Goal: Task Accomplishment & Management: Use online tool/utility

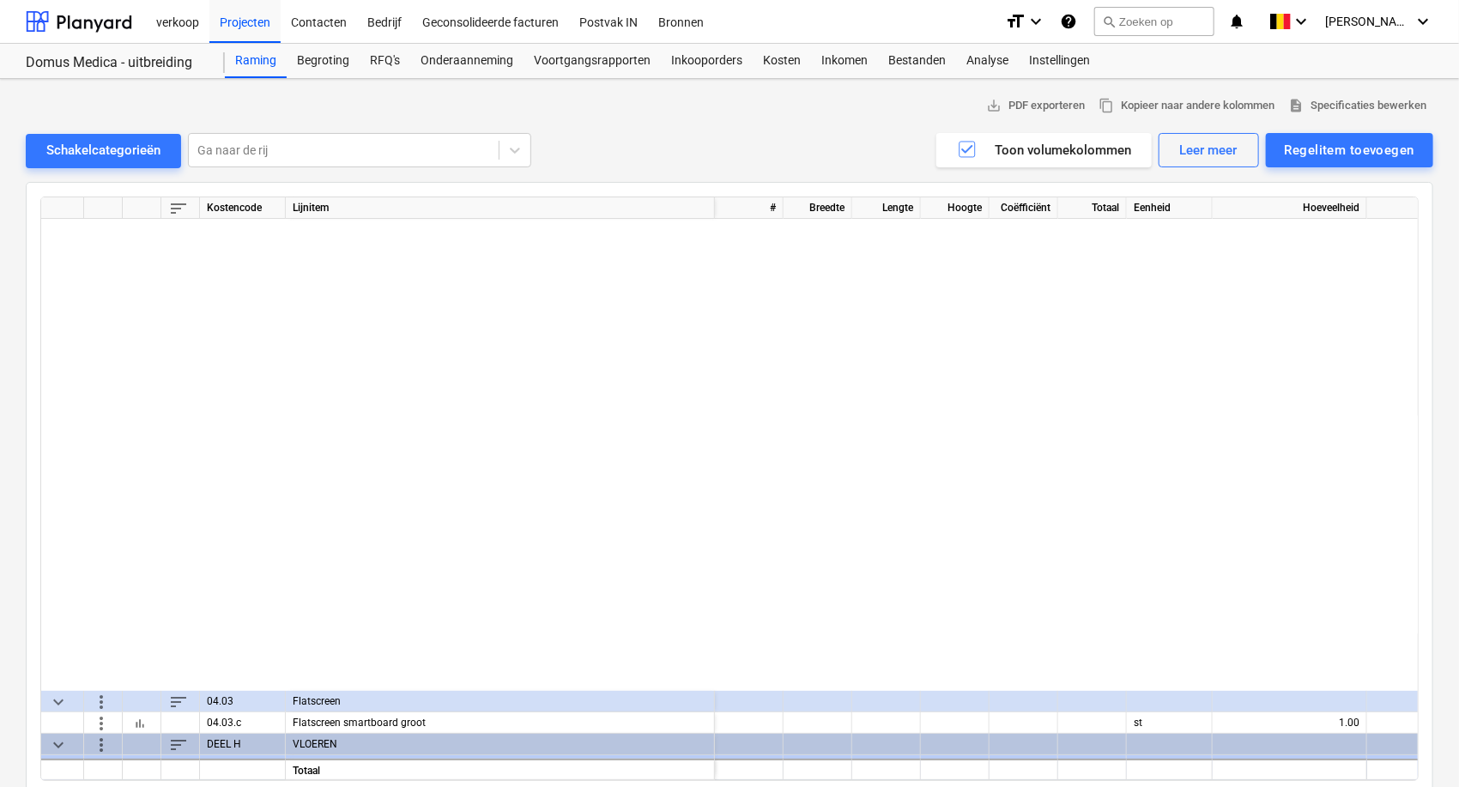
scroll to position [563, 0]
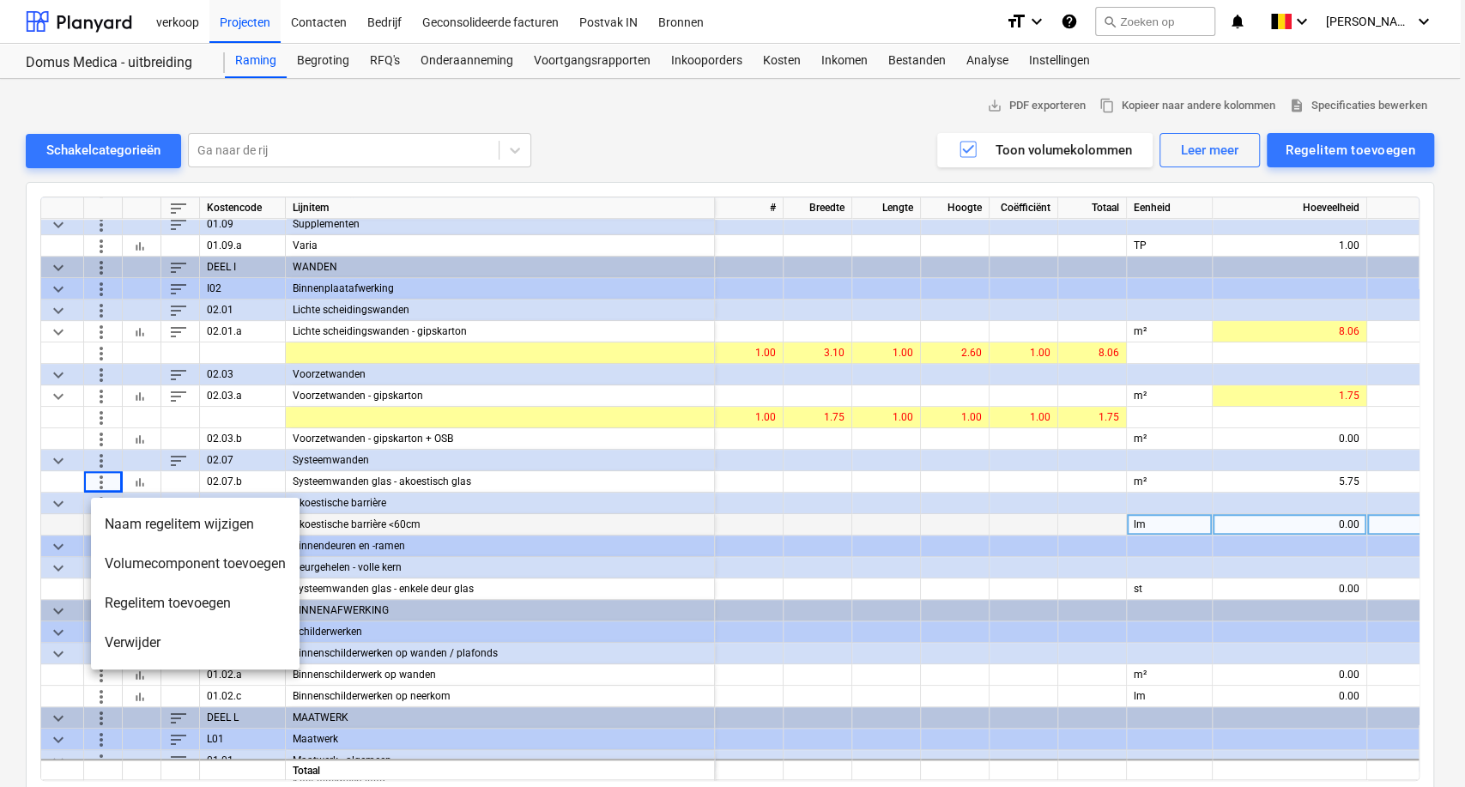
click at [464, 532] on div at bounding box center [732, 393] width 1465 height 787
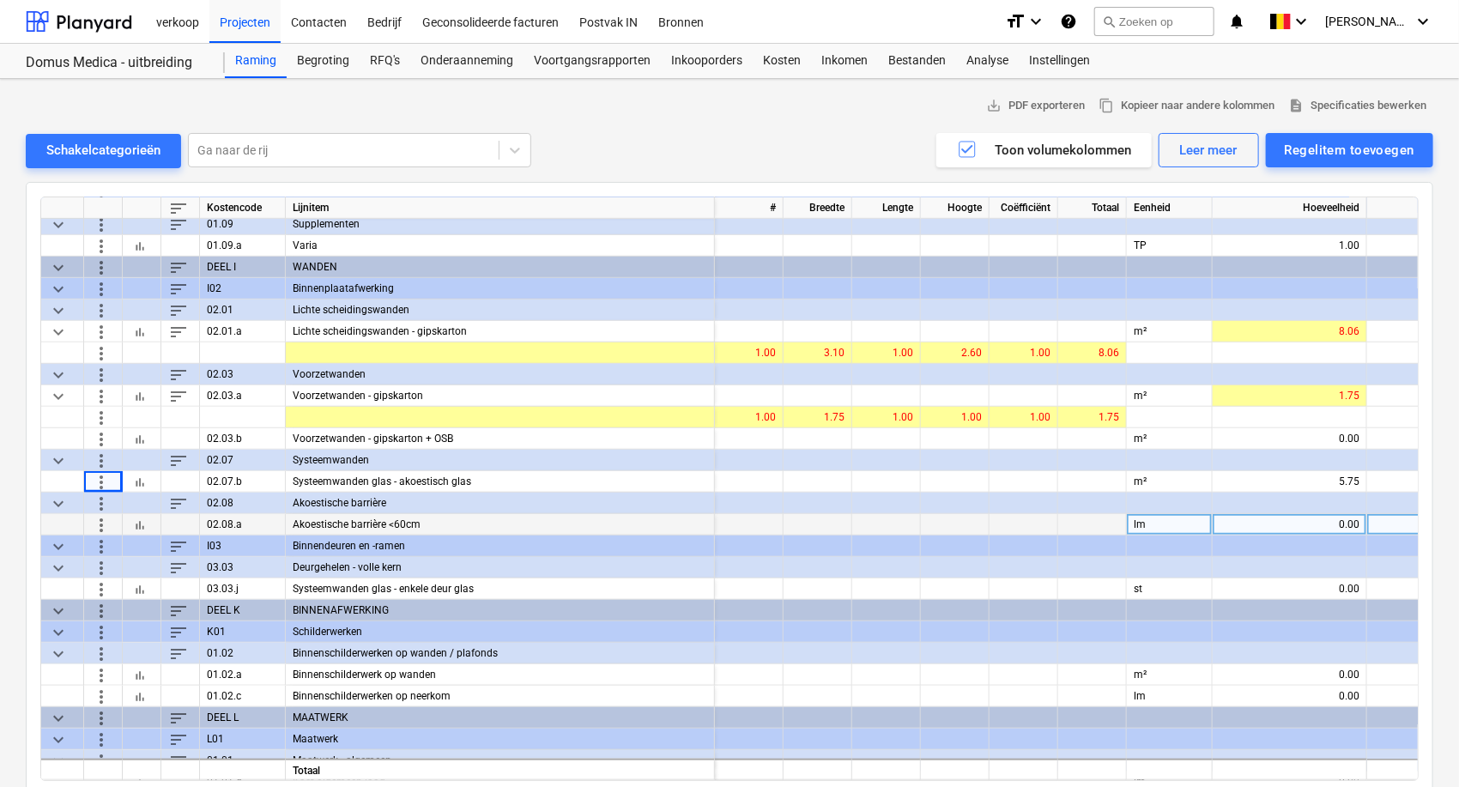
click at [89, 524] on div "more_vert" at bounding box center [103, 524] width 39 height 21
click at [742, 524] on div at bounding box center [749, 524] width 69 height 21
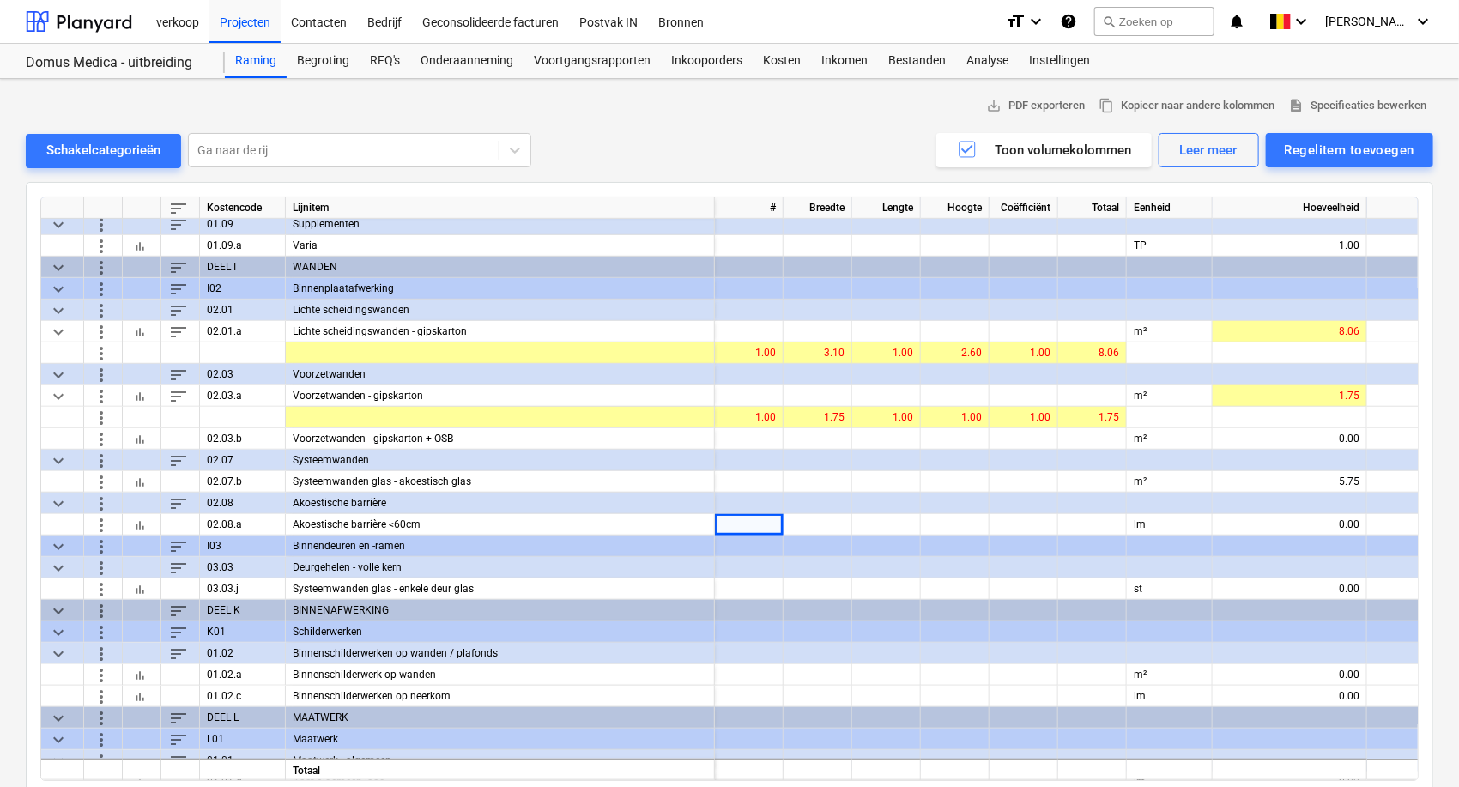
click at [103, 536] on div "more_vert" at bounding box center [103, 546] width 39 height 21
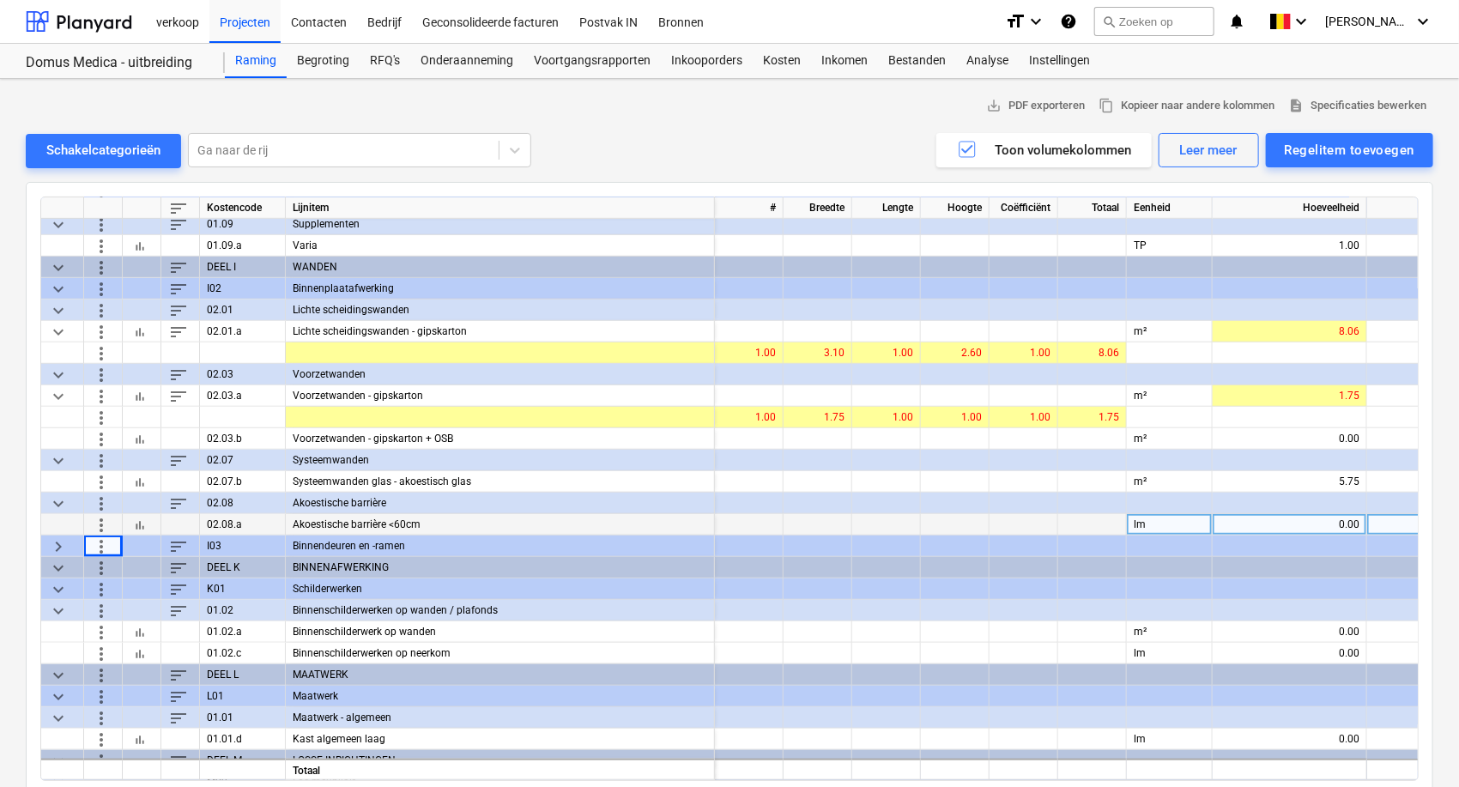
click at [101, 525] on span "more_vert" at bounding box center [101, 524] width 21 height 21
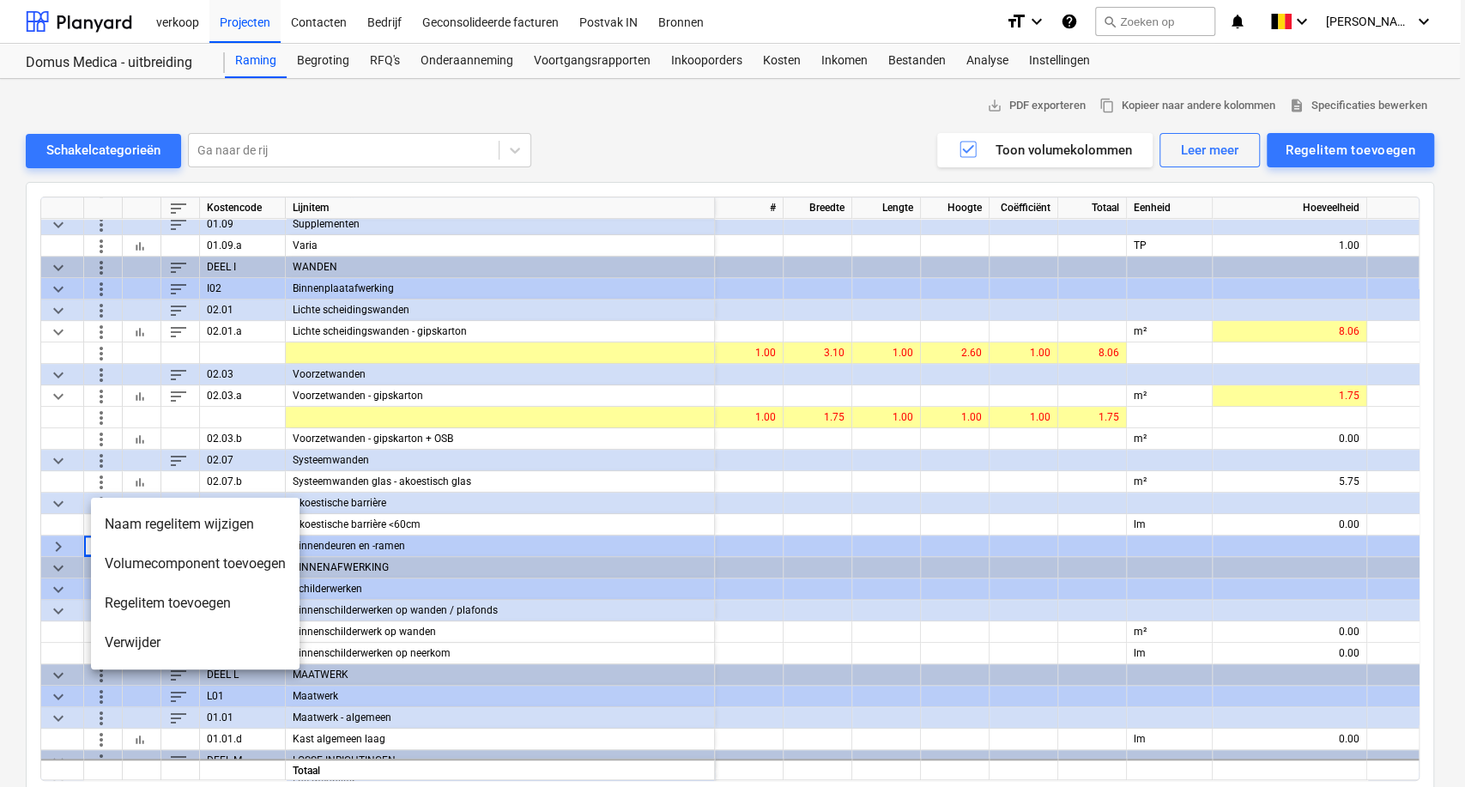
click at [171, 564] on li "Volumecomponent toevoegen" at bounding box center [195, 563] width 209 height 39
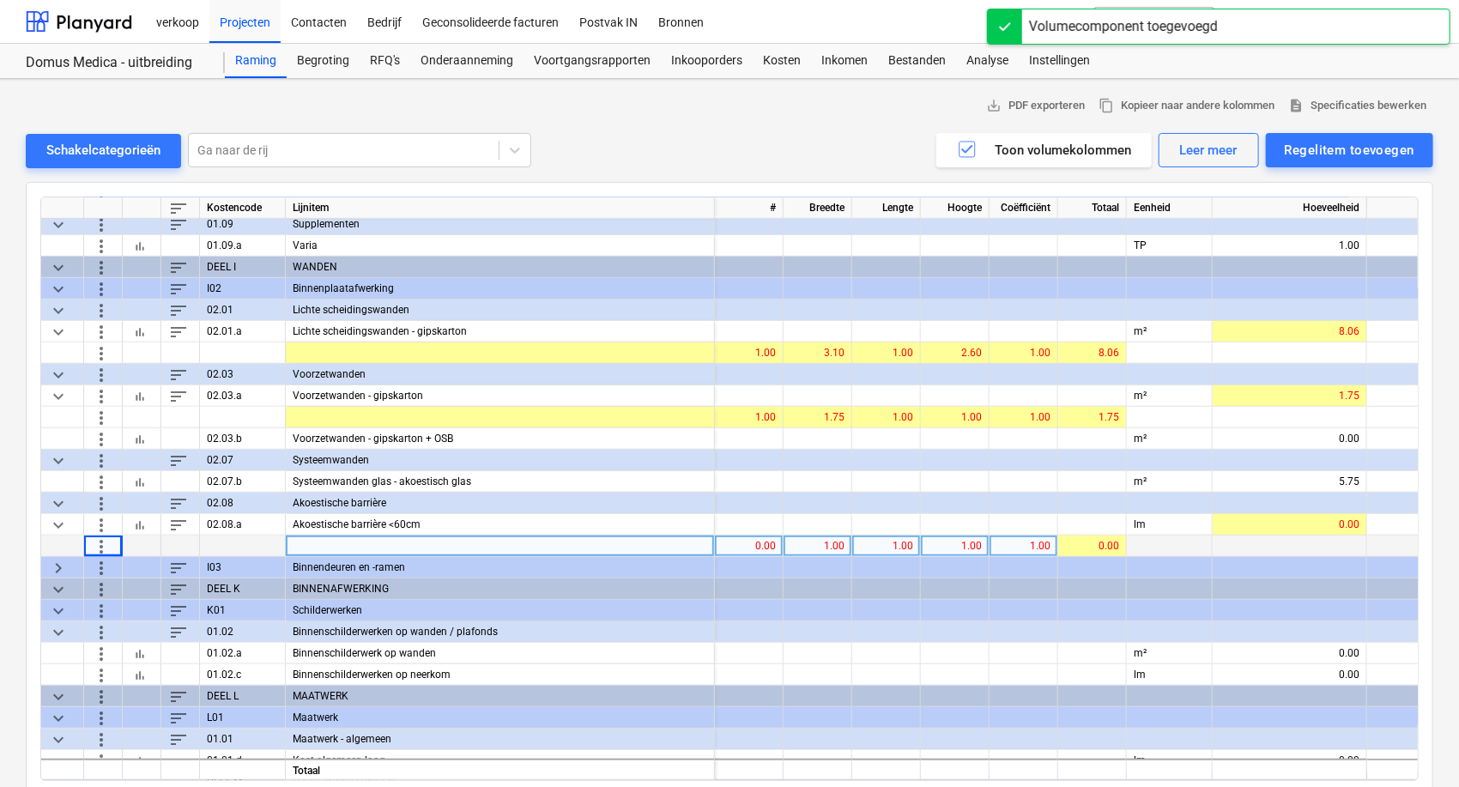
click at [749, 546] on div "0.00" at bounding box center [749, 546] width 54 height 21
type input "1"
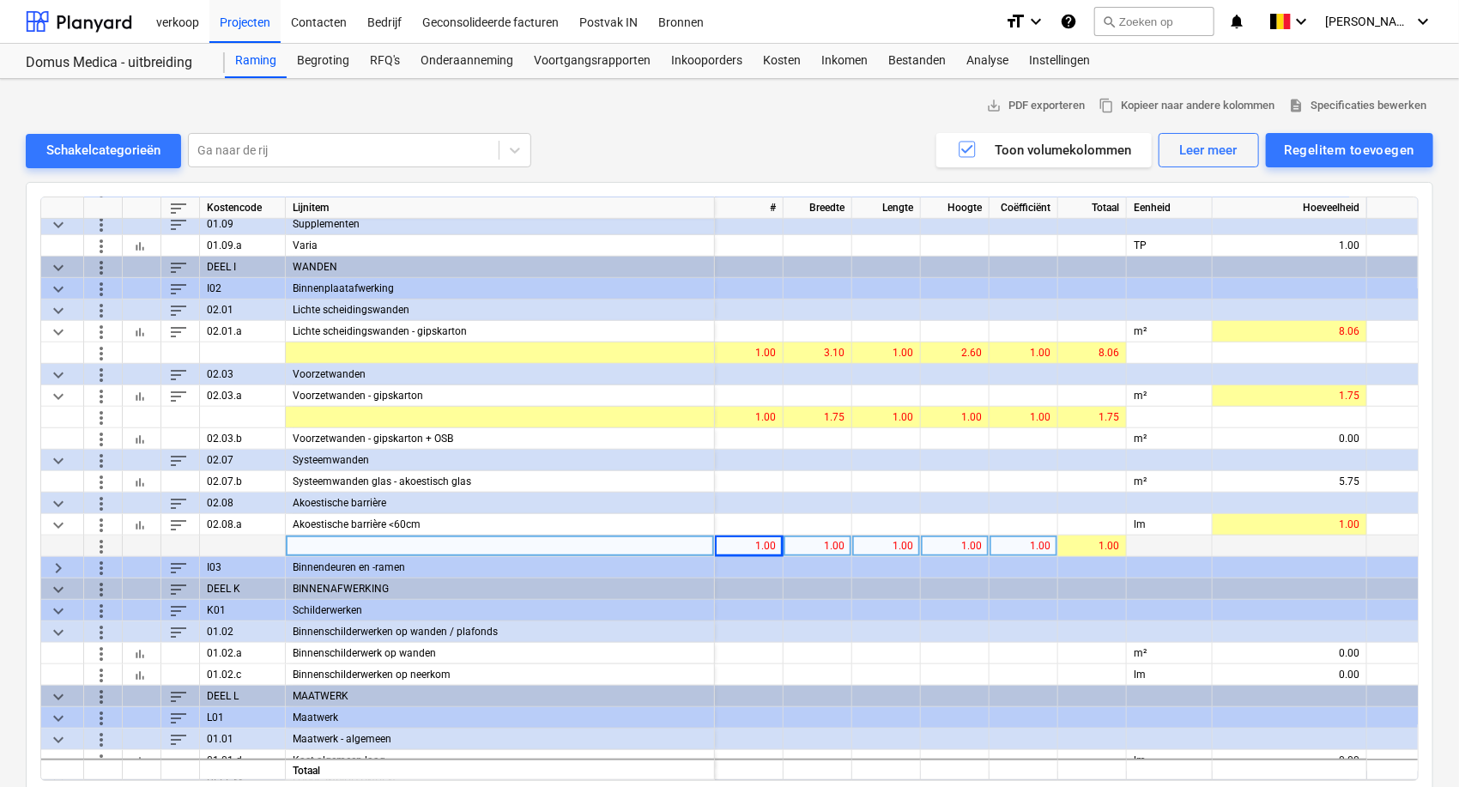
click at [820, 536] on div "1.00" at bounding box center [818, 546] width 54 height 21
type input "10.6"
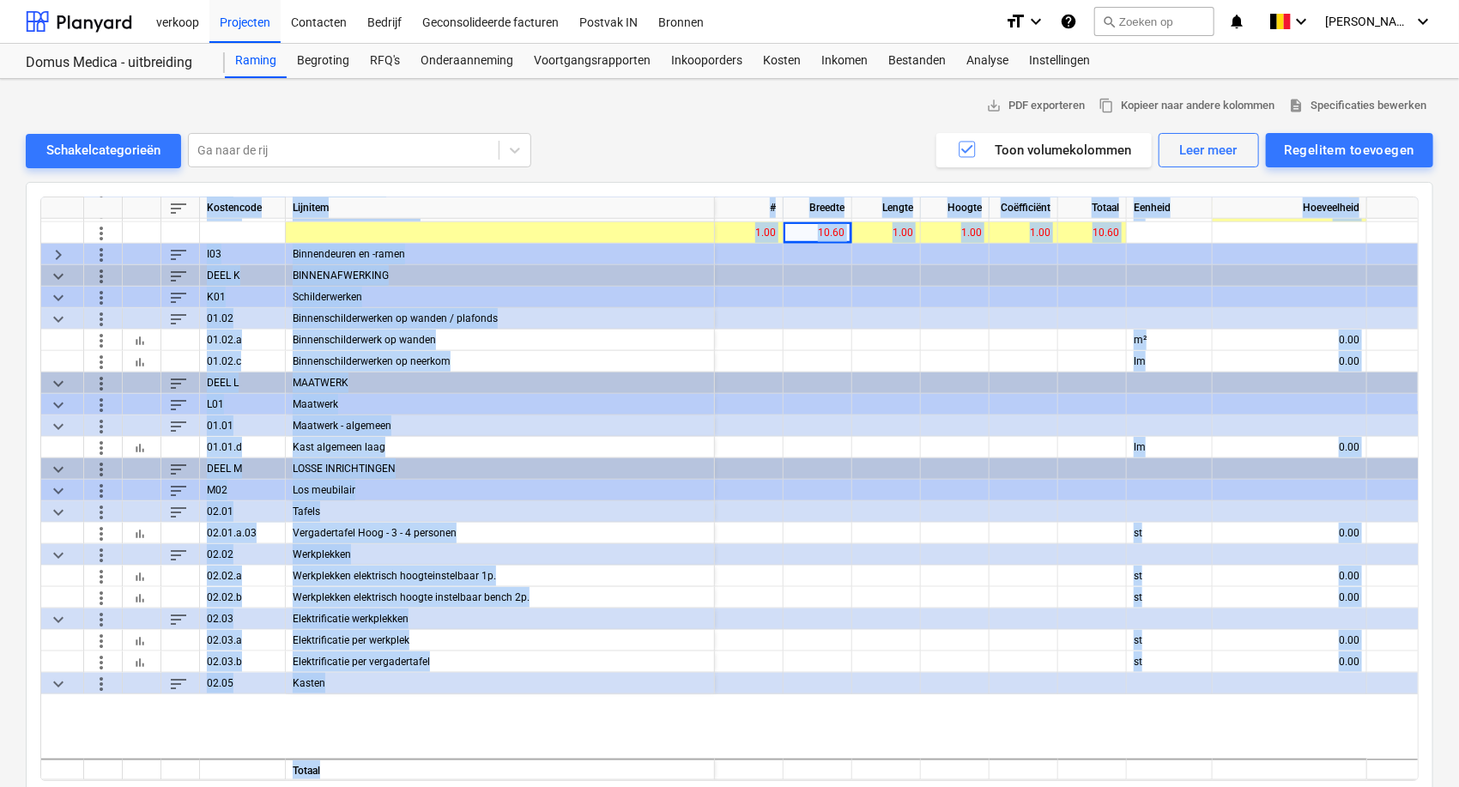
scroll to position [21, 0]
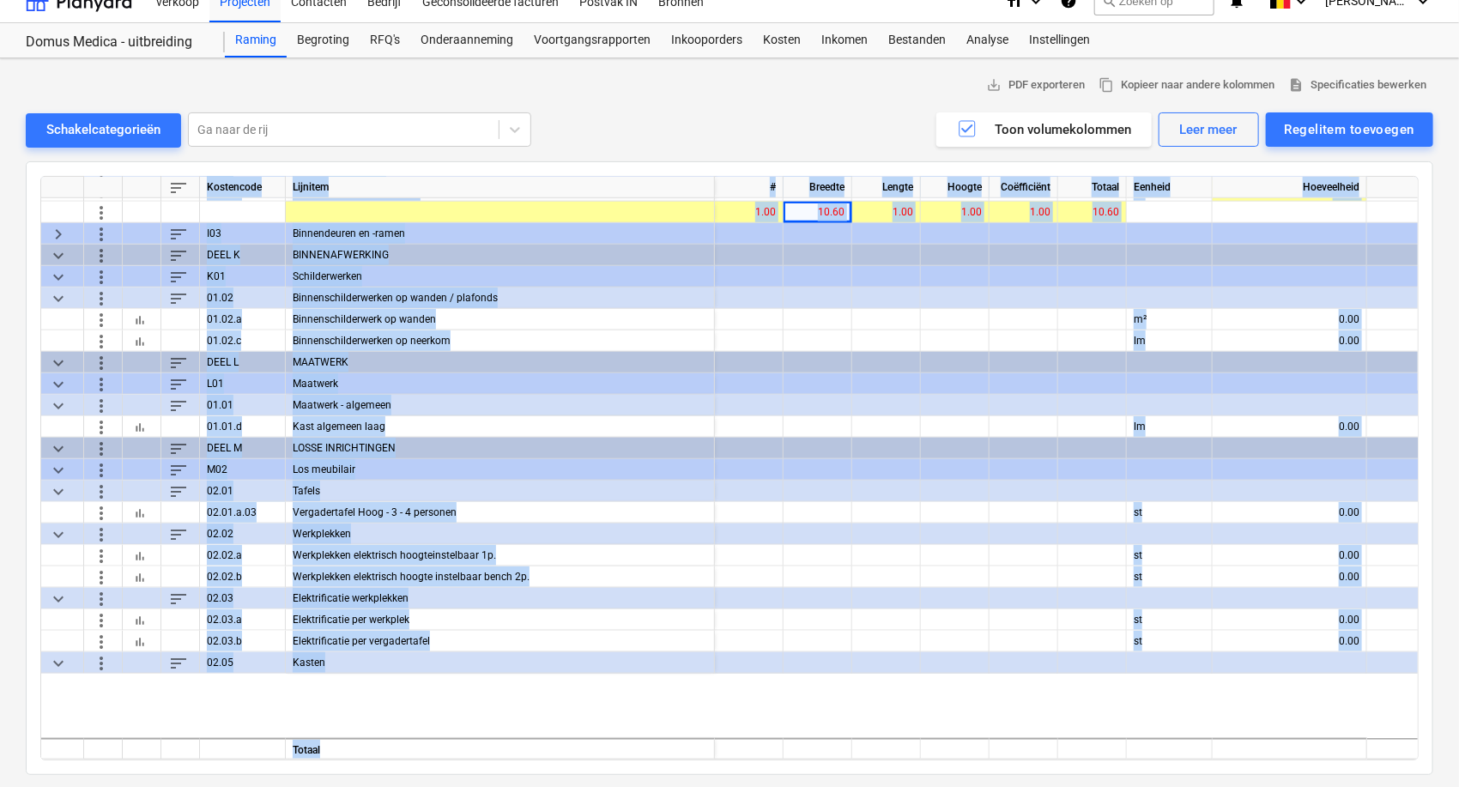
drag, startPoint x: 788, startPoint y: 774, endPoint x: 938, endPoint y: 778, distance: 150.3
click at [938, 778] on div "save_alt PDF exporteren content_copy Kopieer naar andere kolommen description S…" at bounding box center [729, 423] width 1459 height 730
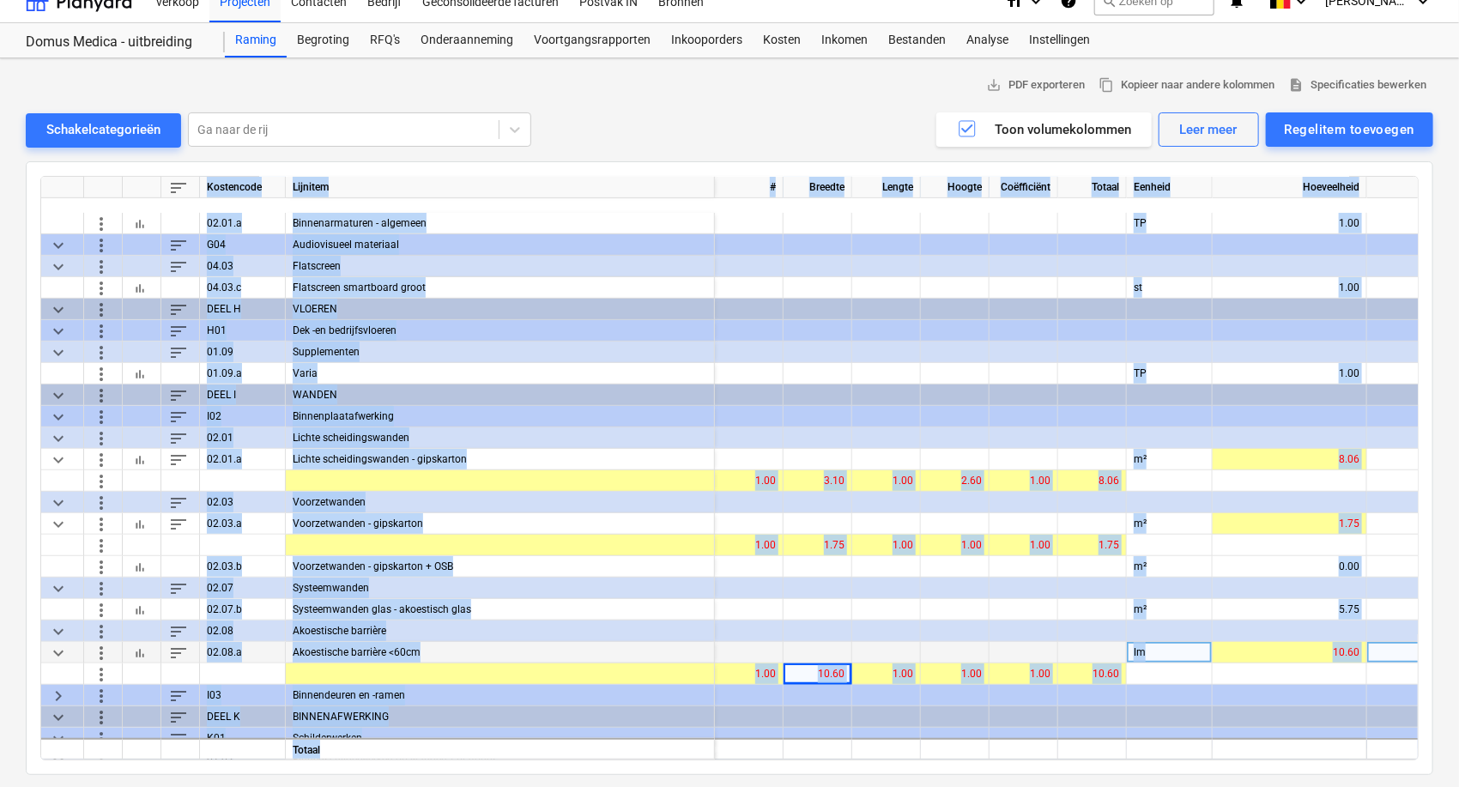
scroll to position [404, 0]
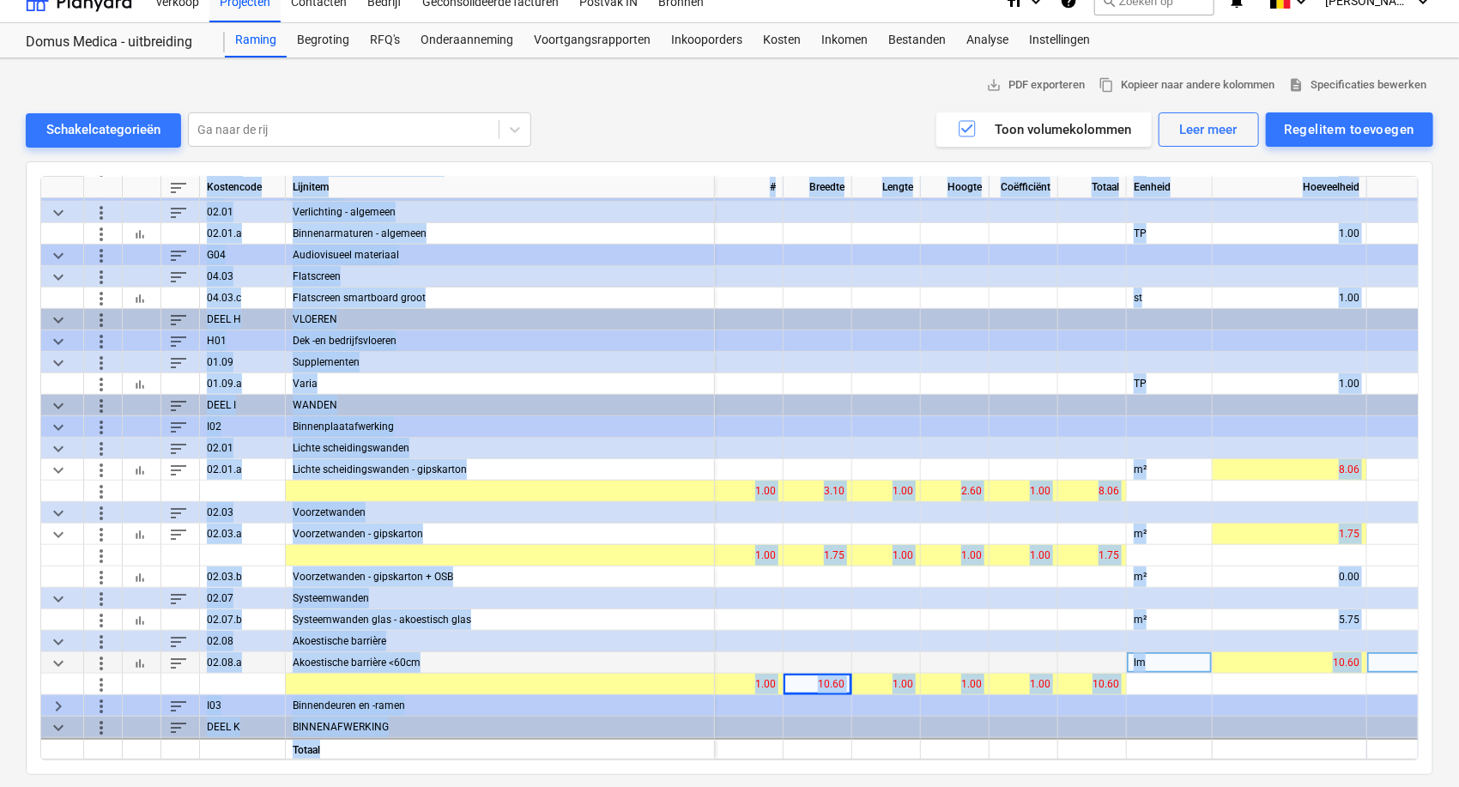
click at [793, 657] on div at bounding box center [818, 662] width 69 height 21
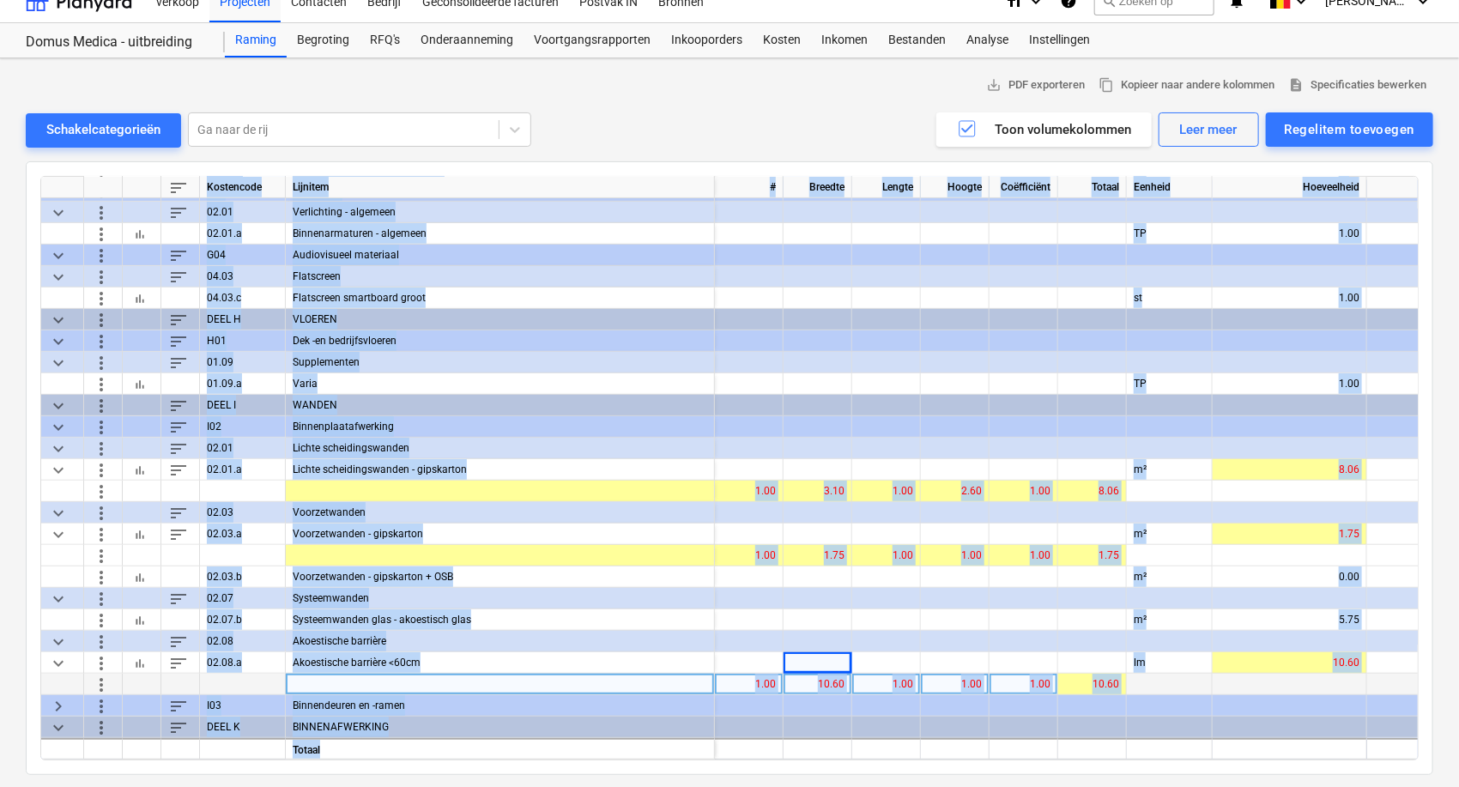
click at [570, 683] on div at bounding box center [500, 684] width 429 height 21
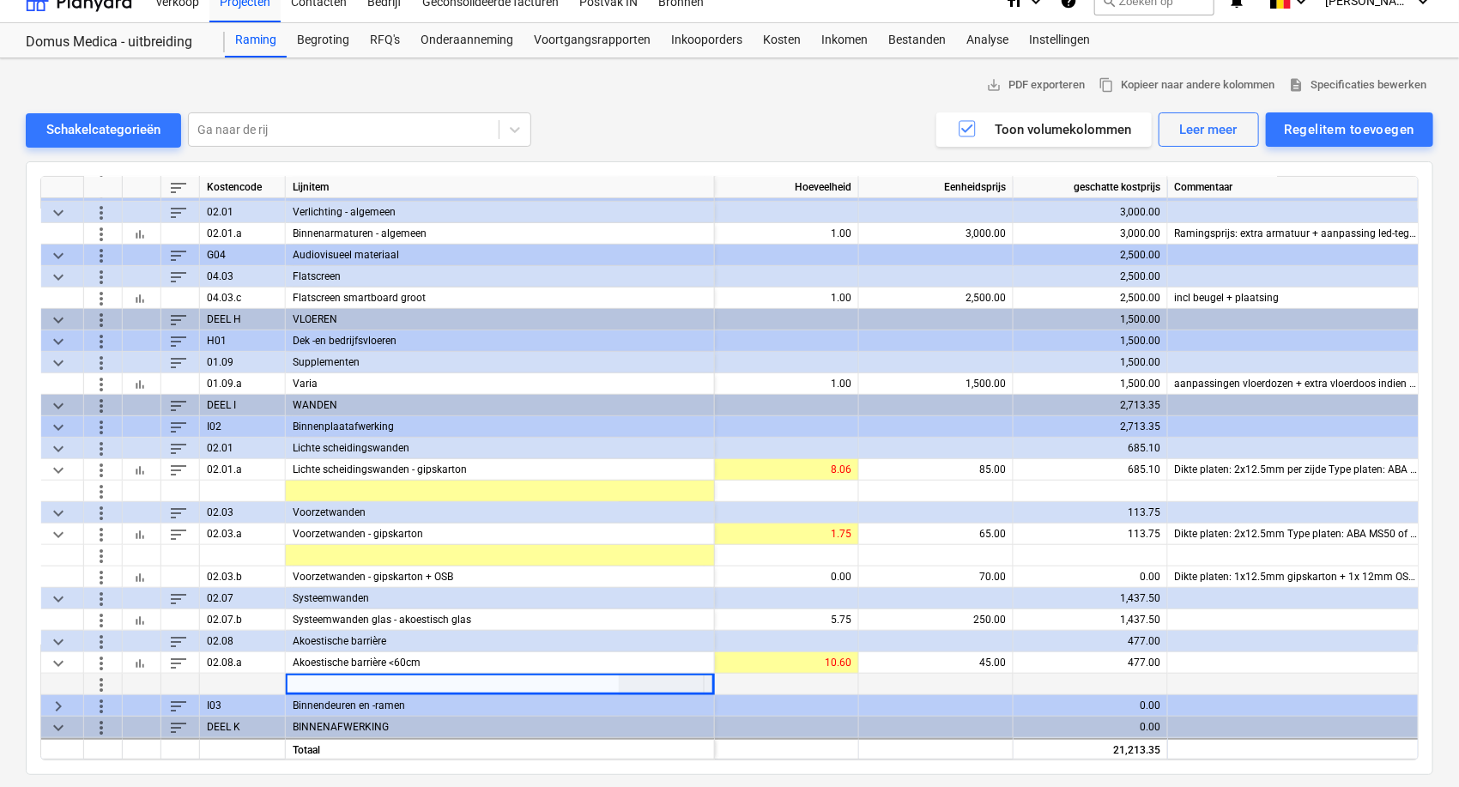
scroll to position [404, 520]
click at [957, 648] on div at bounding box center [929, 641] width 155 height 21
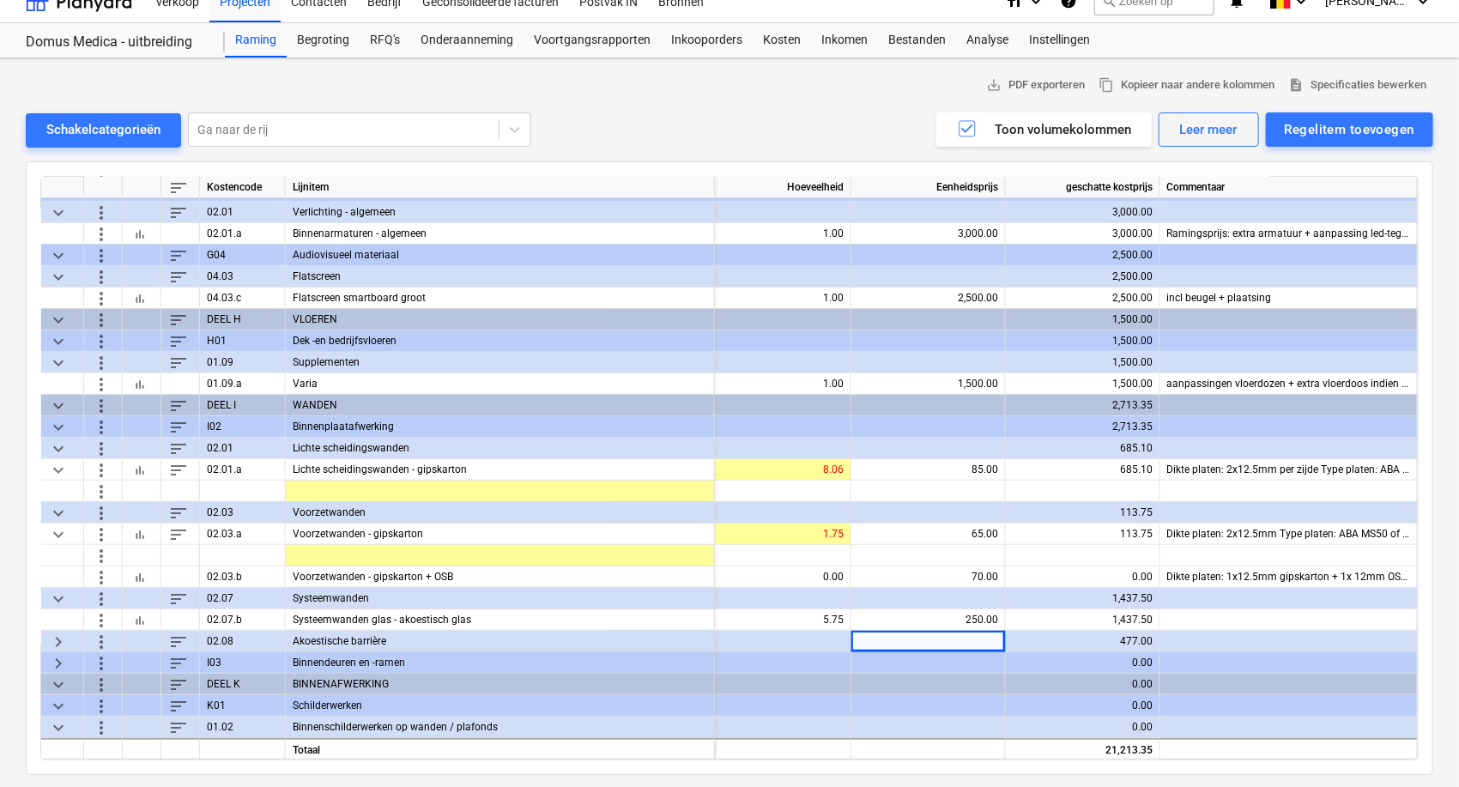
click at [62, 642] on span "keyboard_arrow_right" at bounding box center [58, 641] width 21 height 21
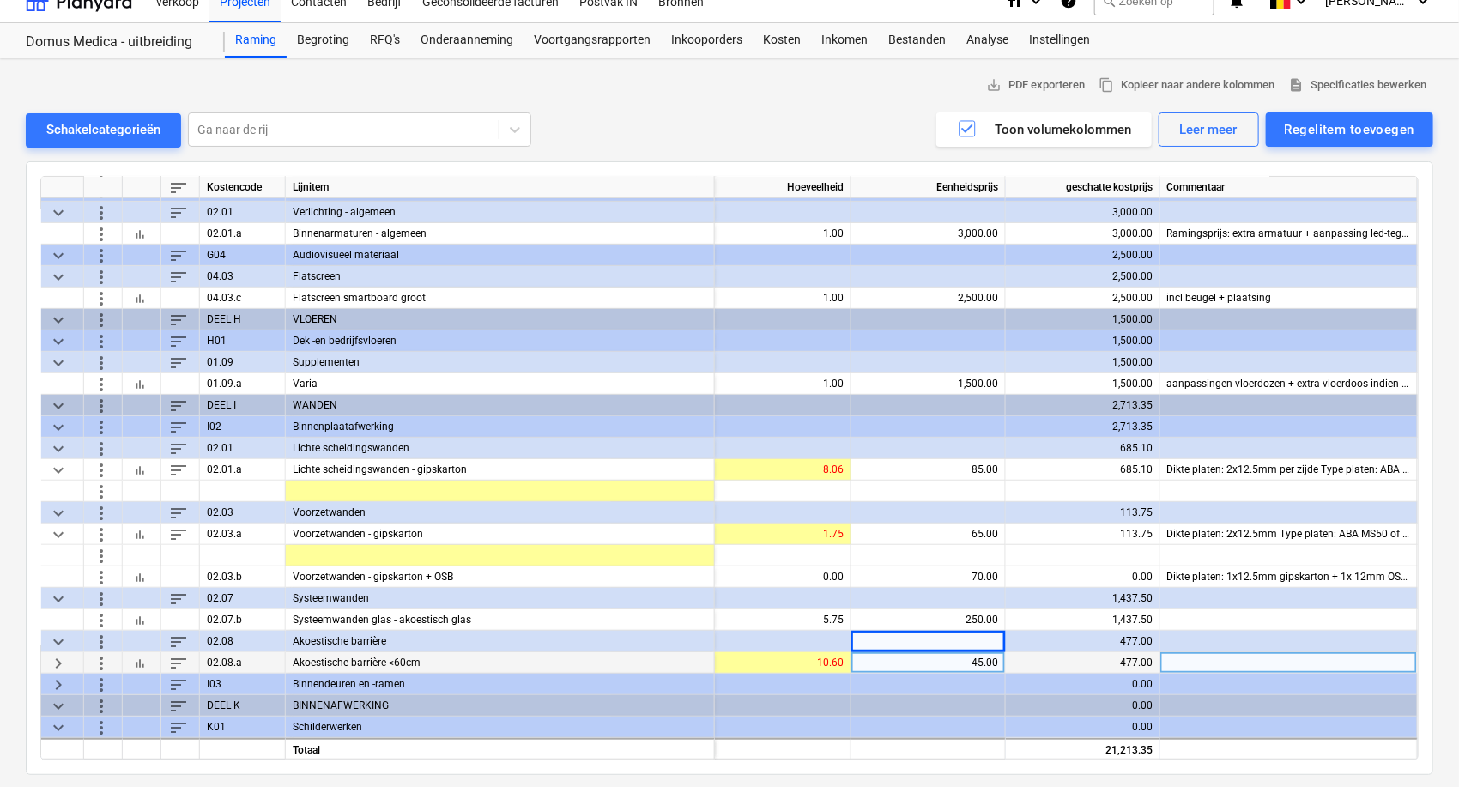
click at [935, 661] on div "45.00" at bounding box center [928, 662] width 140 height 21
type input "50"
click at [62, 676] on span "keyboard_arrow_right" at bounding box center [58, 684] width 21 height 21
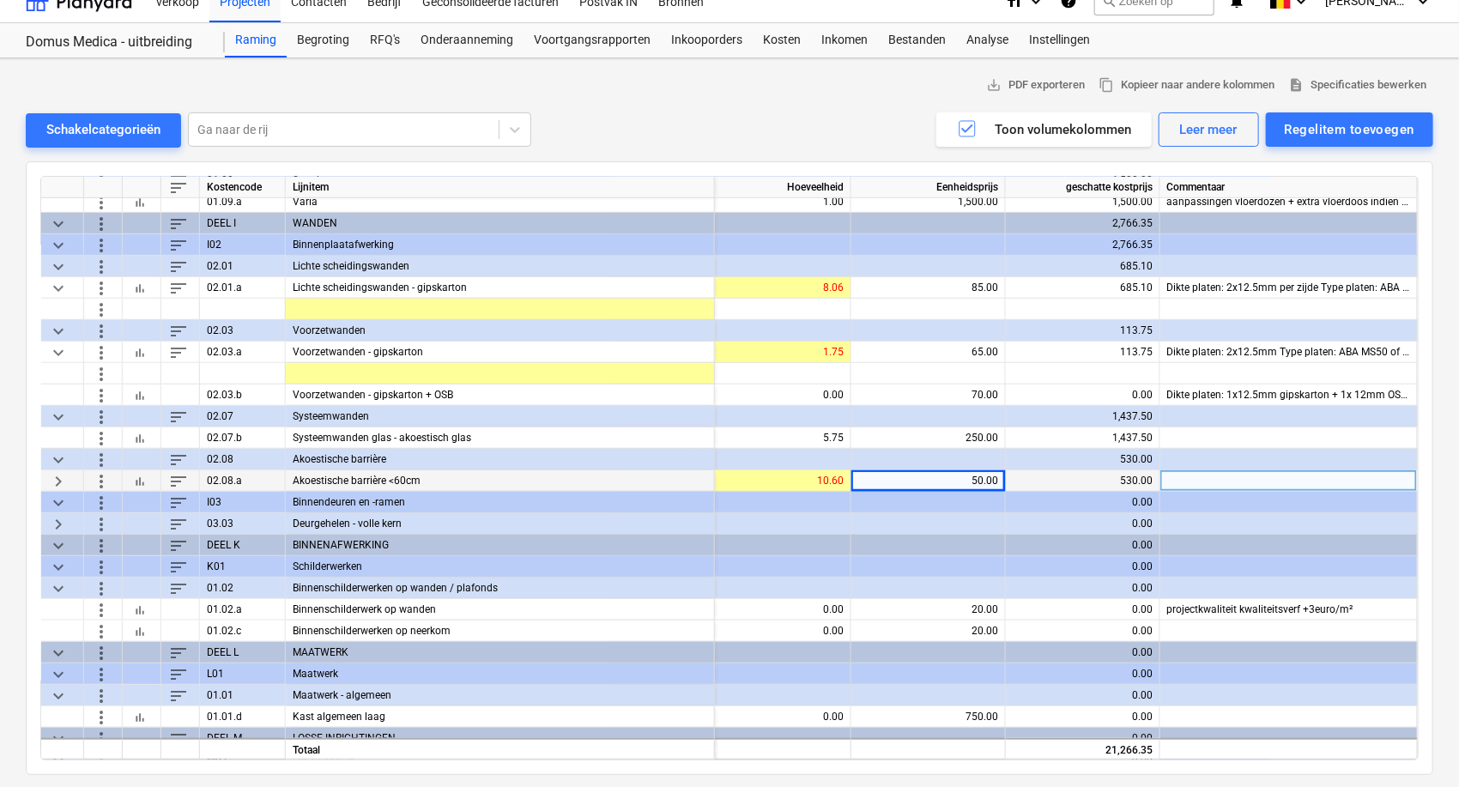
scroll to position [595, 520]
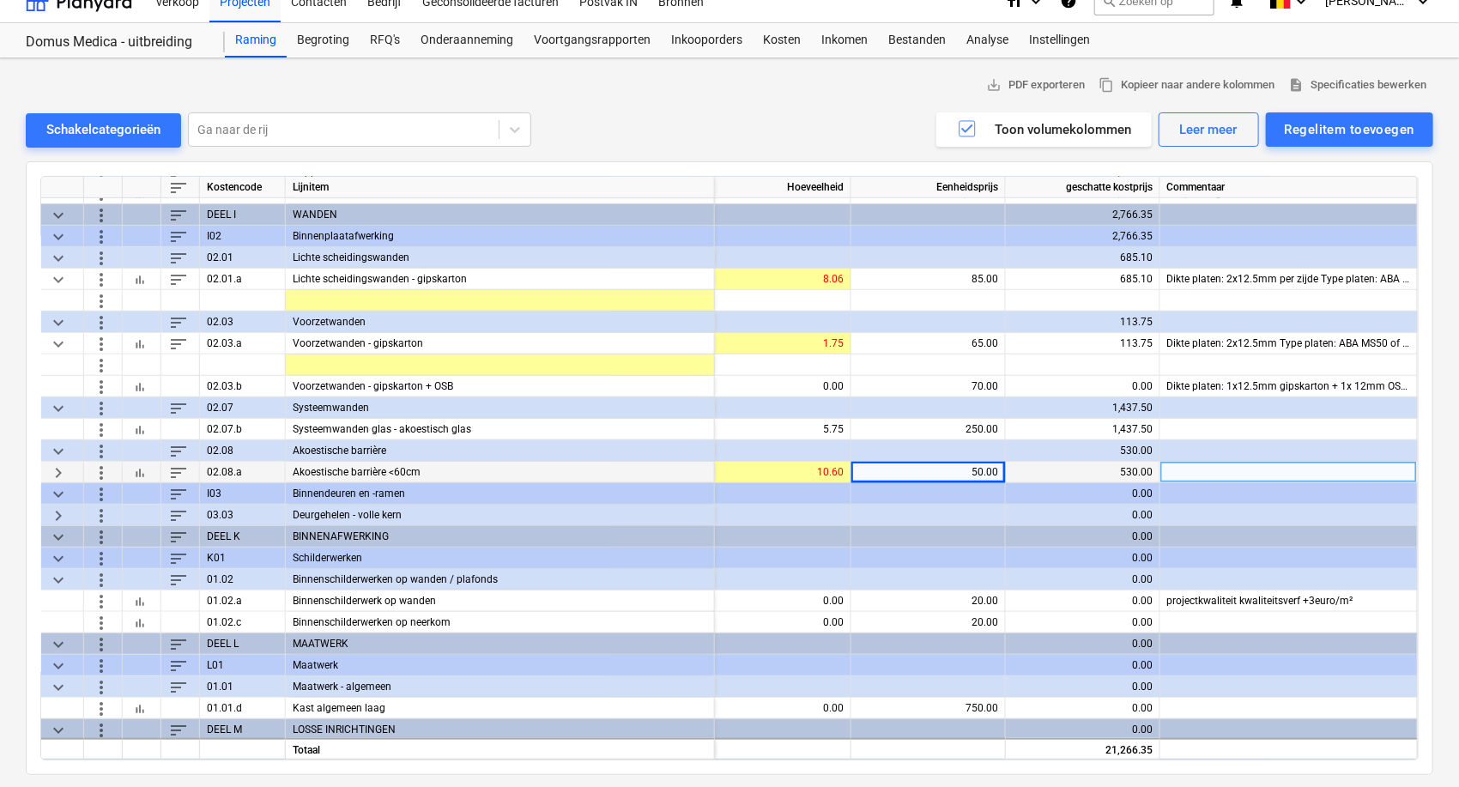
click at [46, 512] on div "keyboard_arrow_right" at bounding box center [62, 515] width 43 height 21
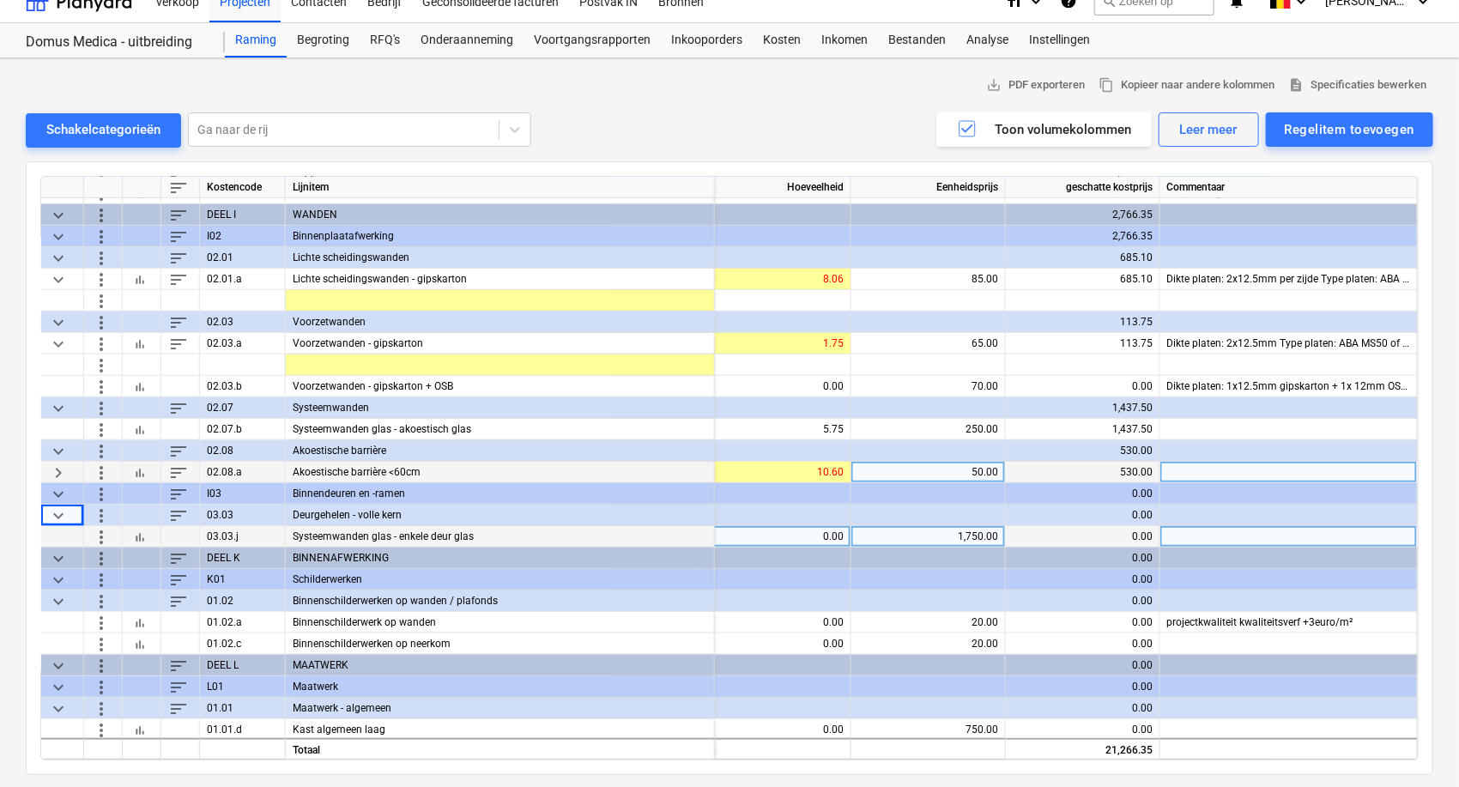
click at [785, 526] on div "0.00" at bounding box center [774, 536] width 140 height 21
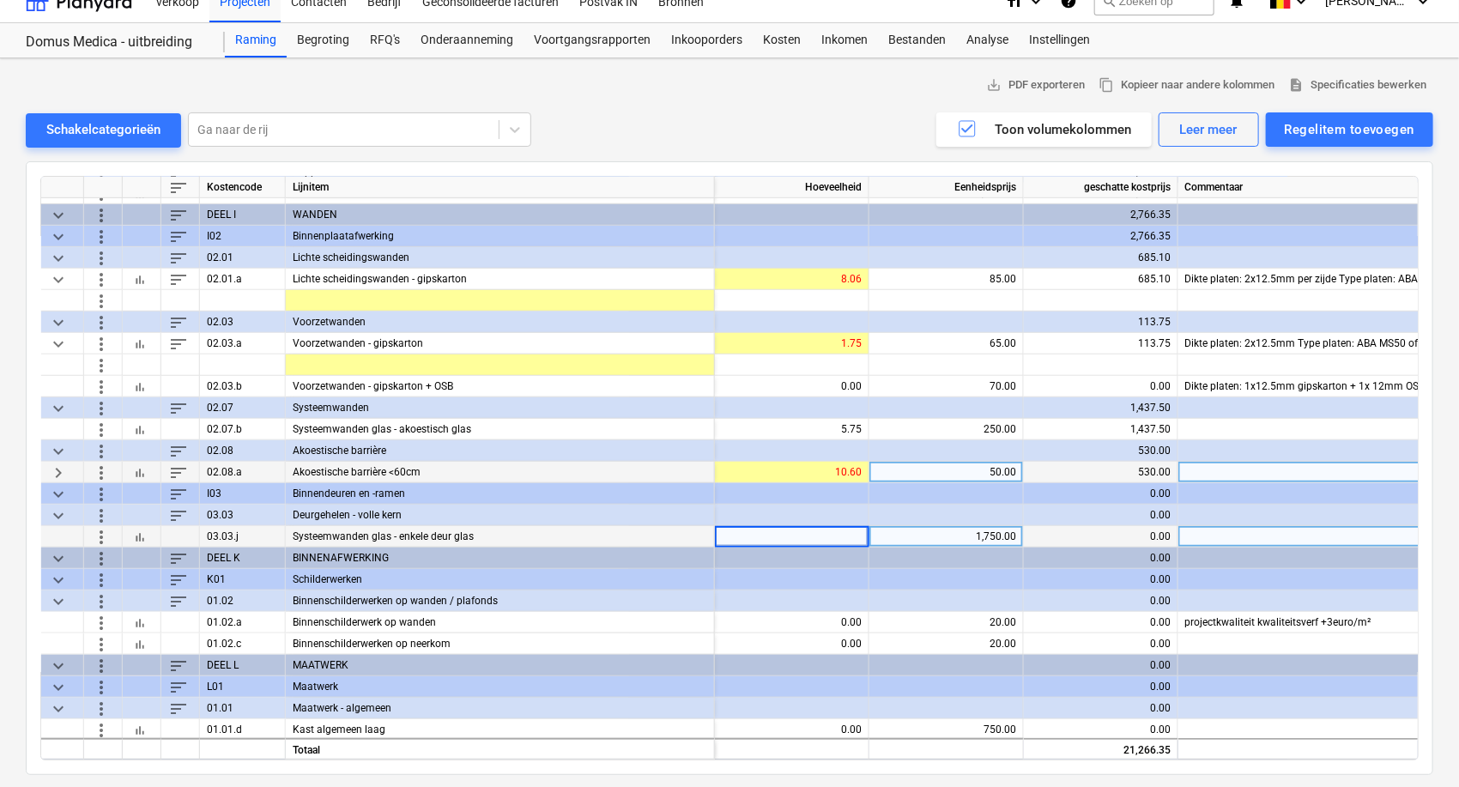
type input "2"
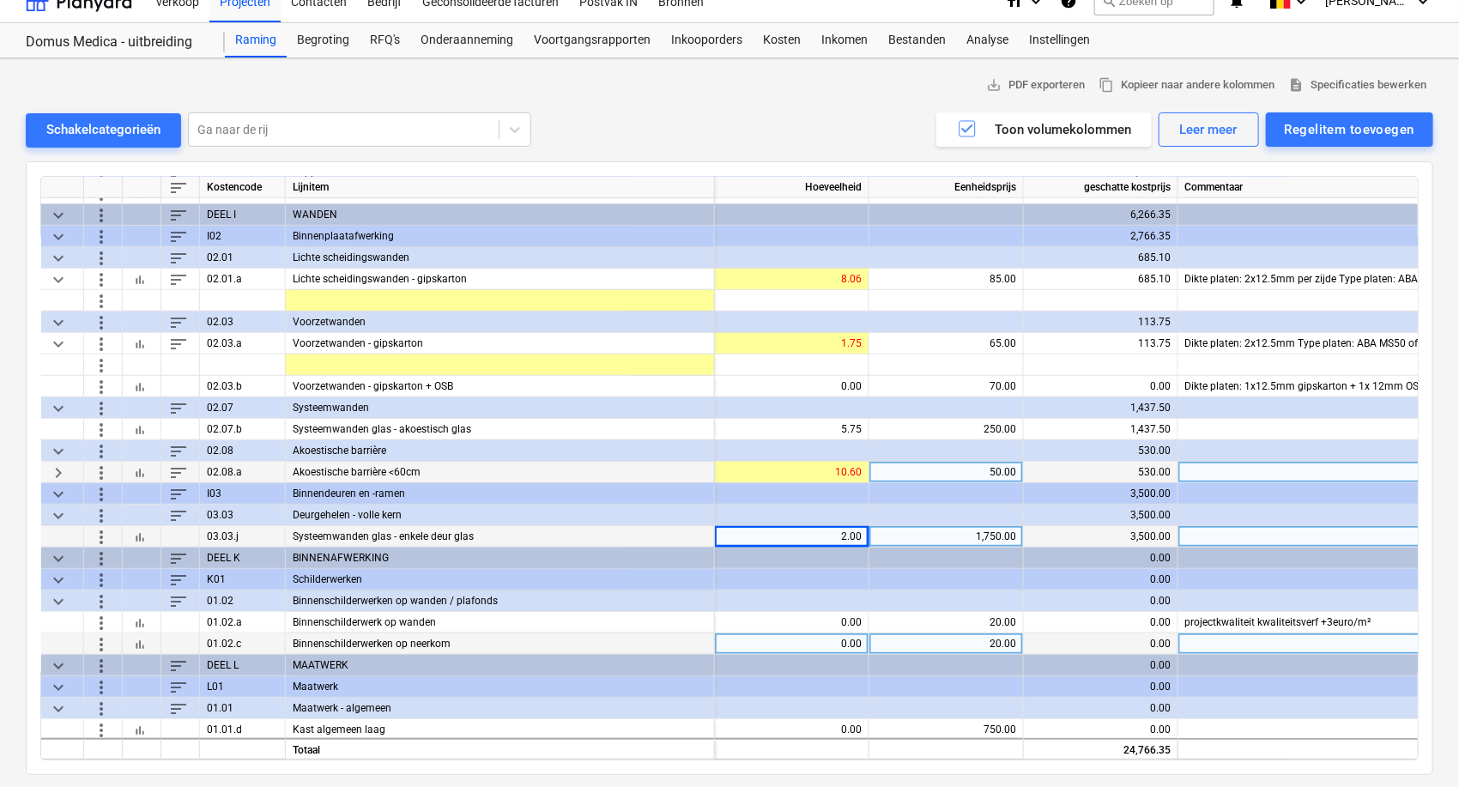
click at [546, 636] on div "Binnenschilderwerken op neerkom" at bounding box center [500, 643] width 429 height 21
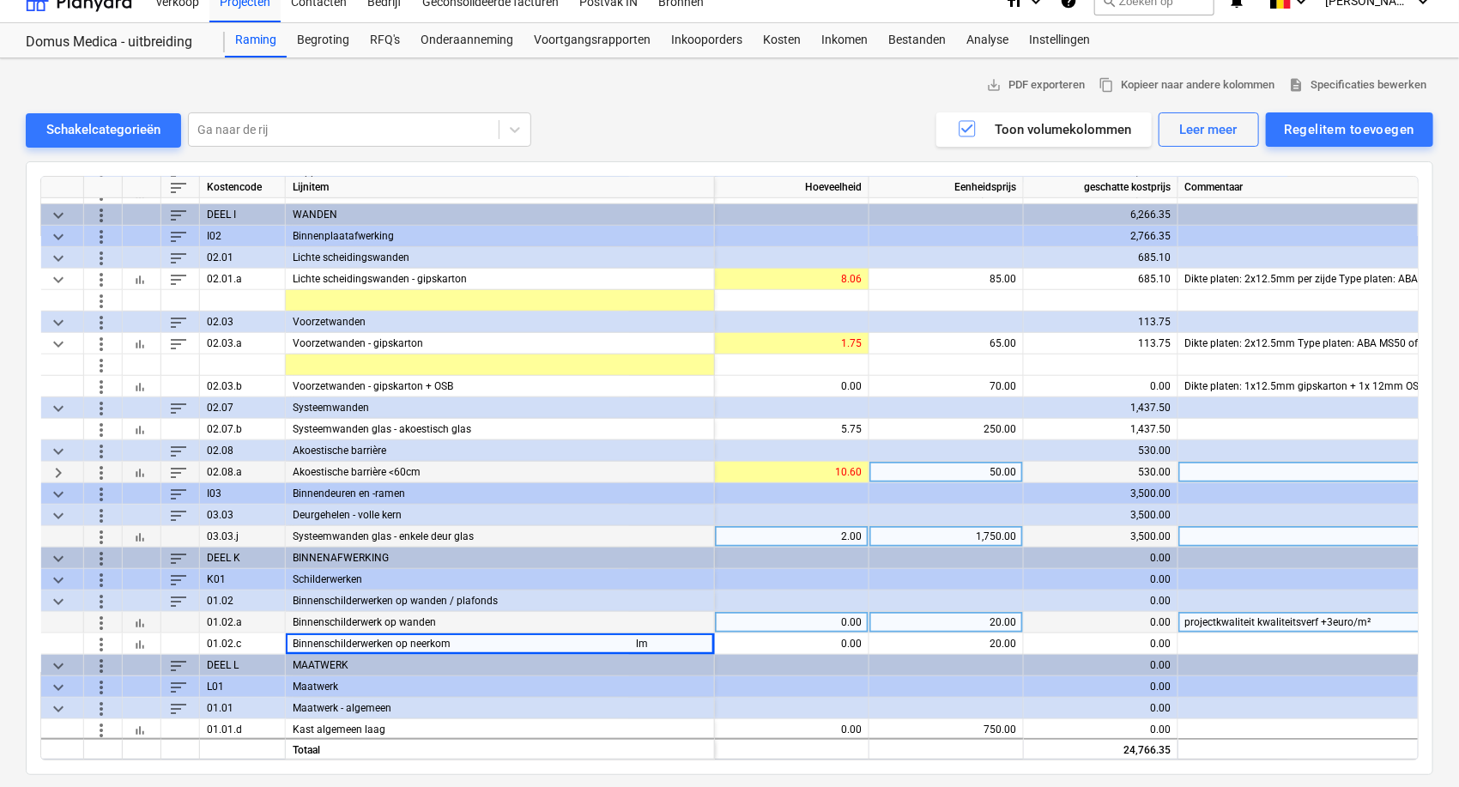
click at [561, 612] on div "Binnenschilderwerk op wanden" at bounding box center [500, 622] width 429 height 21
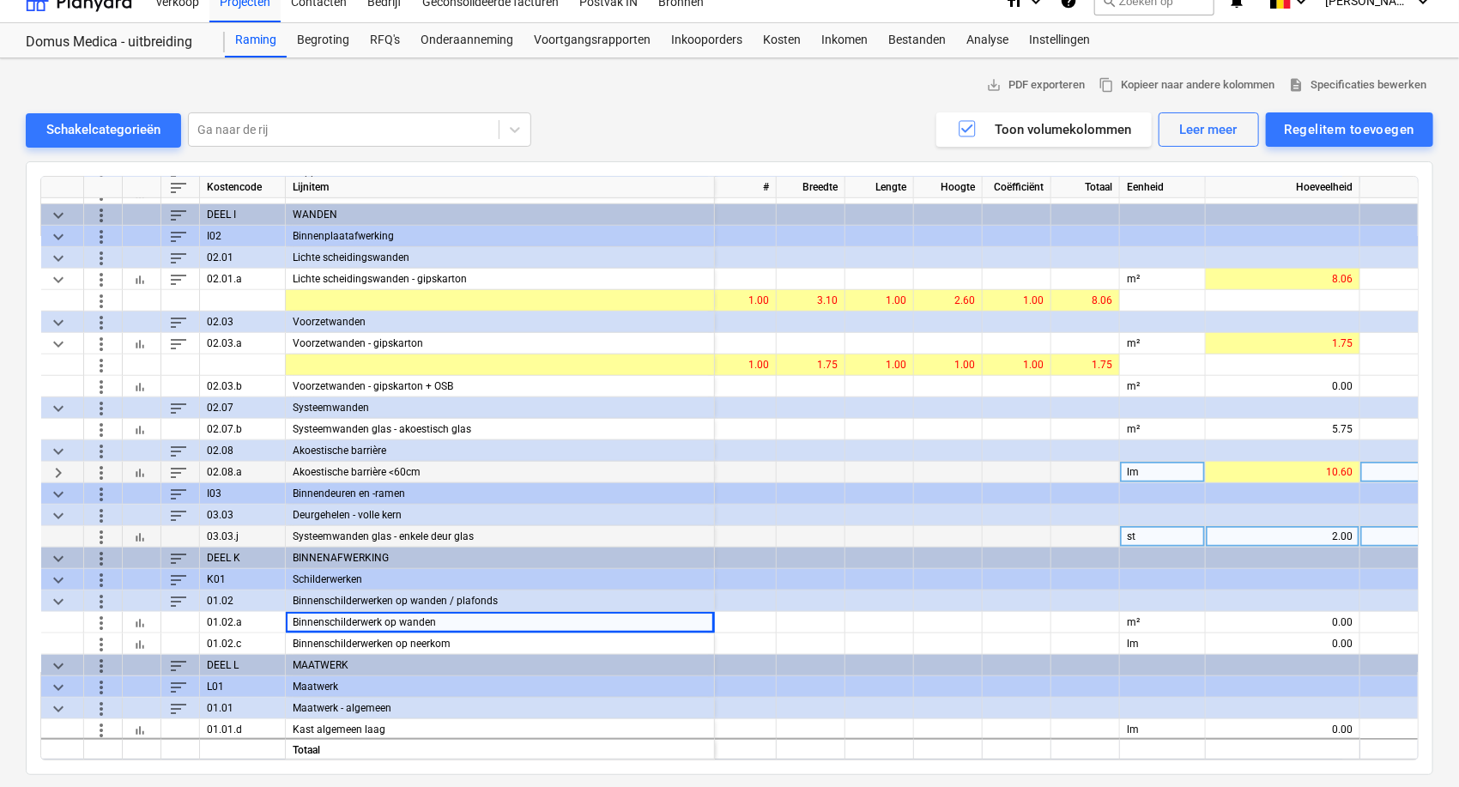
scroll to position [595, 0]
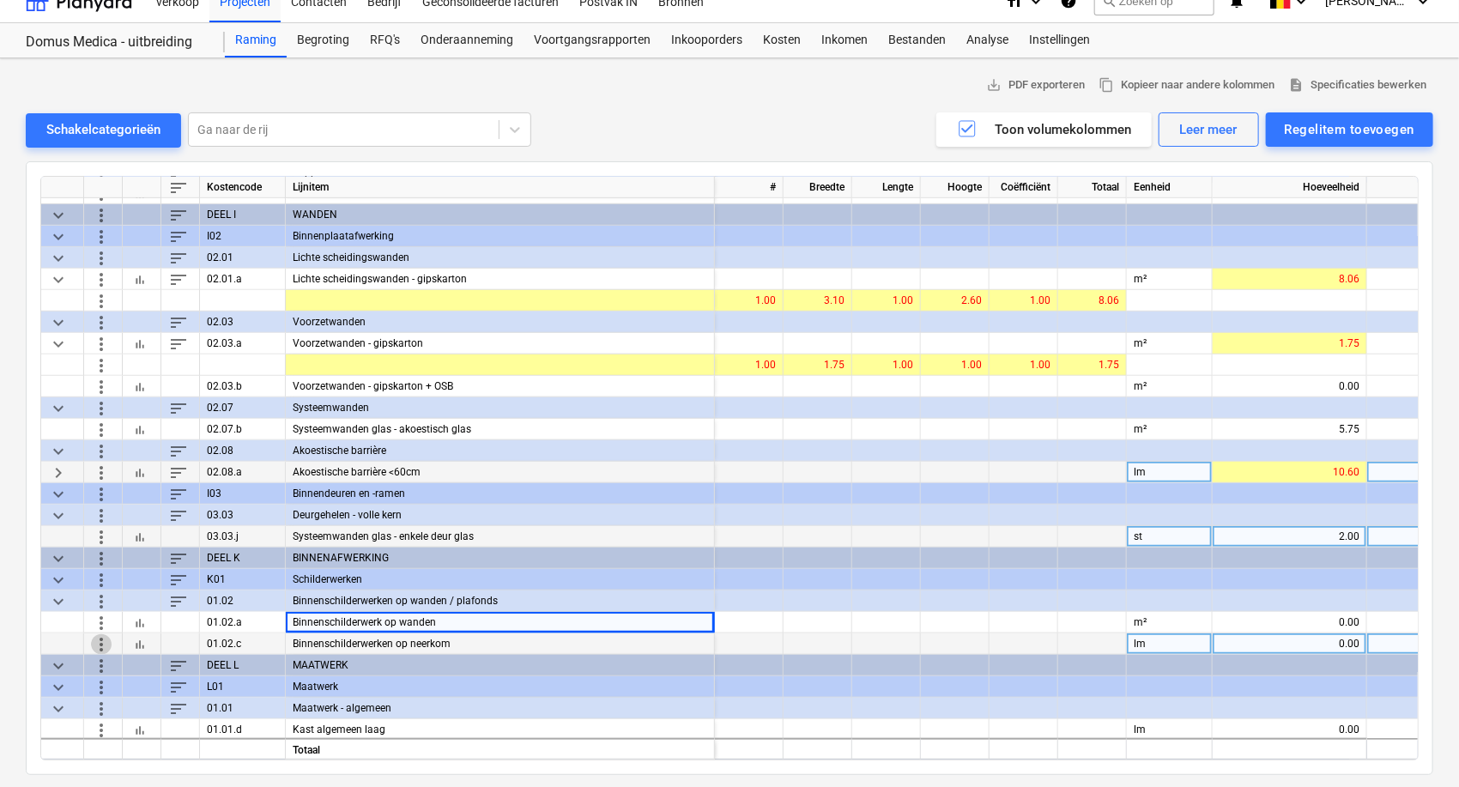
click at [97, 647] on span "more_vert" at bounding box center [101, 643] width 21 height 21
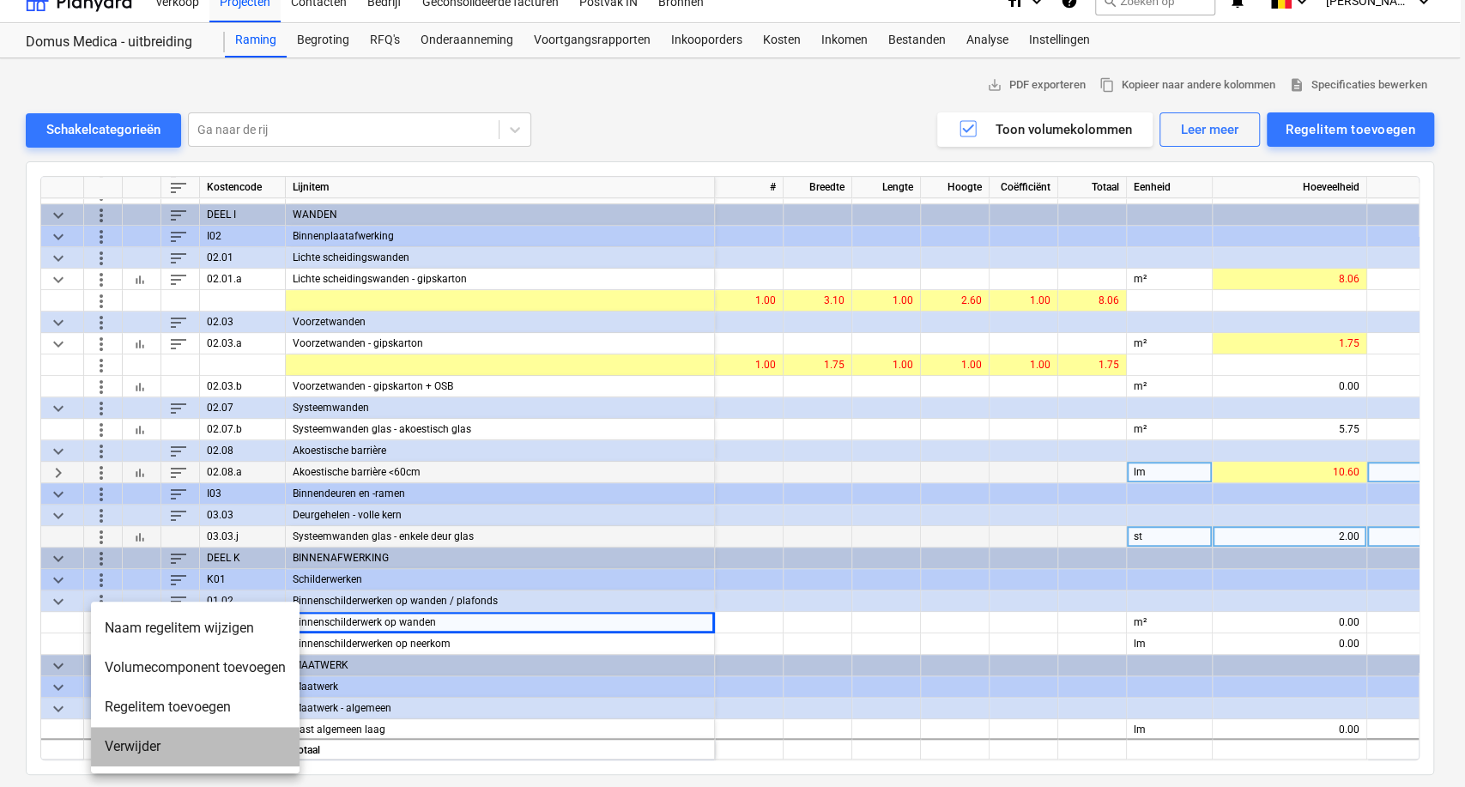
click at [127, 737] on li "Verwijder" at bounding box center [195, 746] width 209 height 39
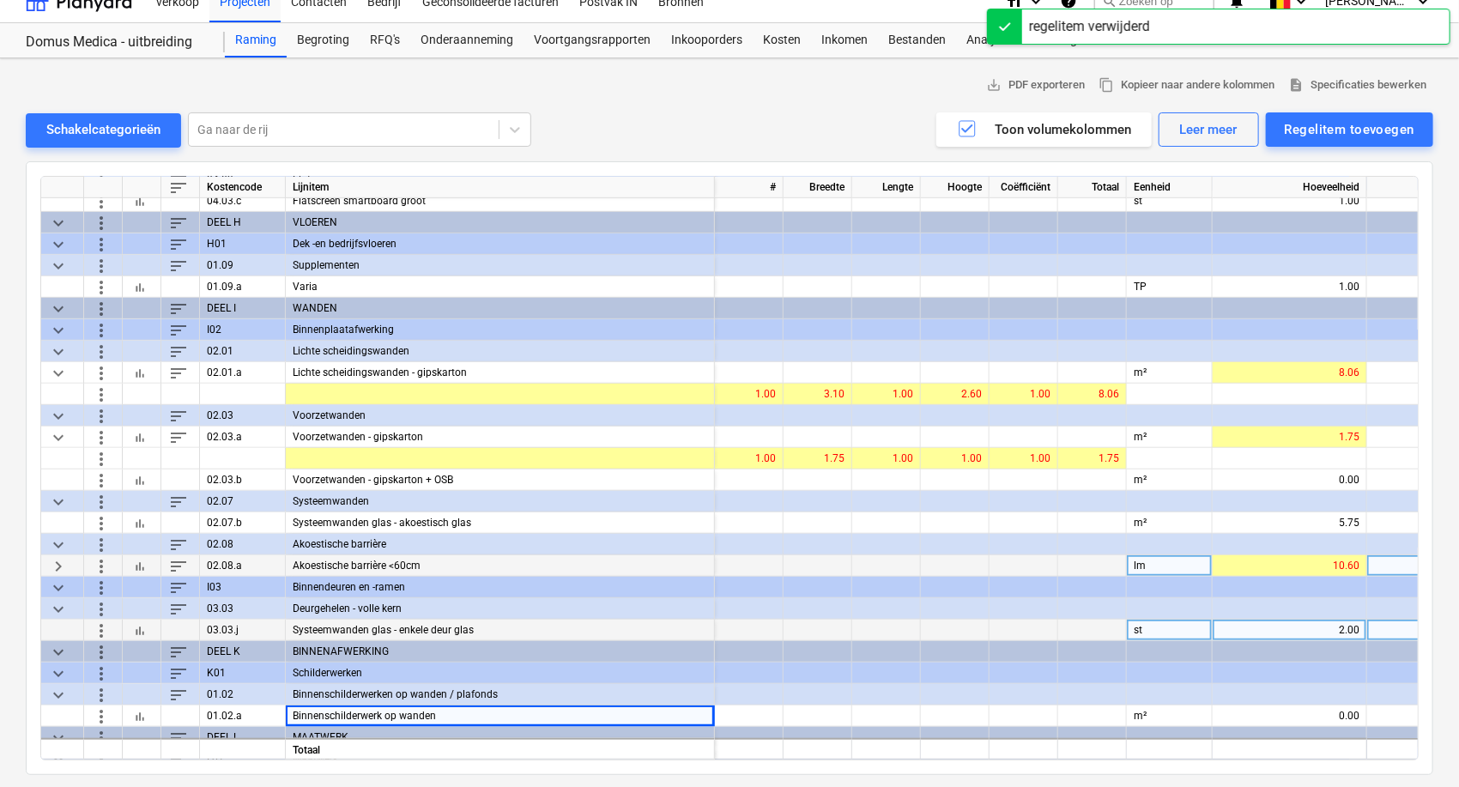
scroll to position [500, 0]
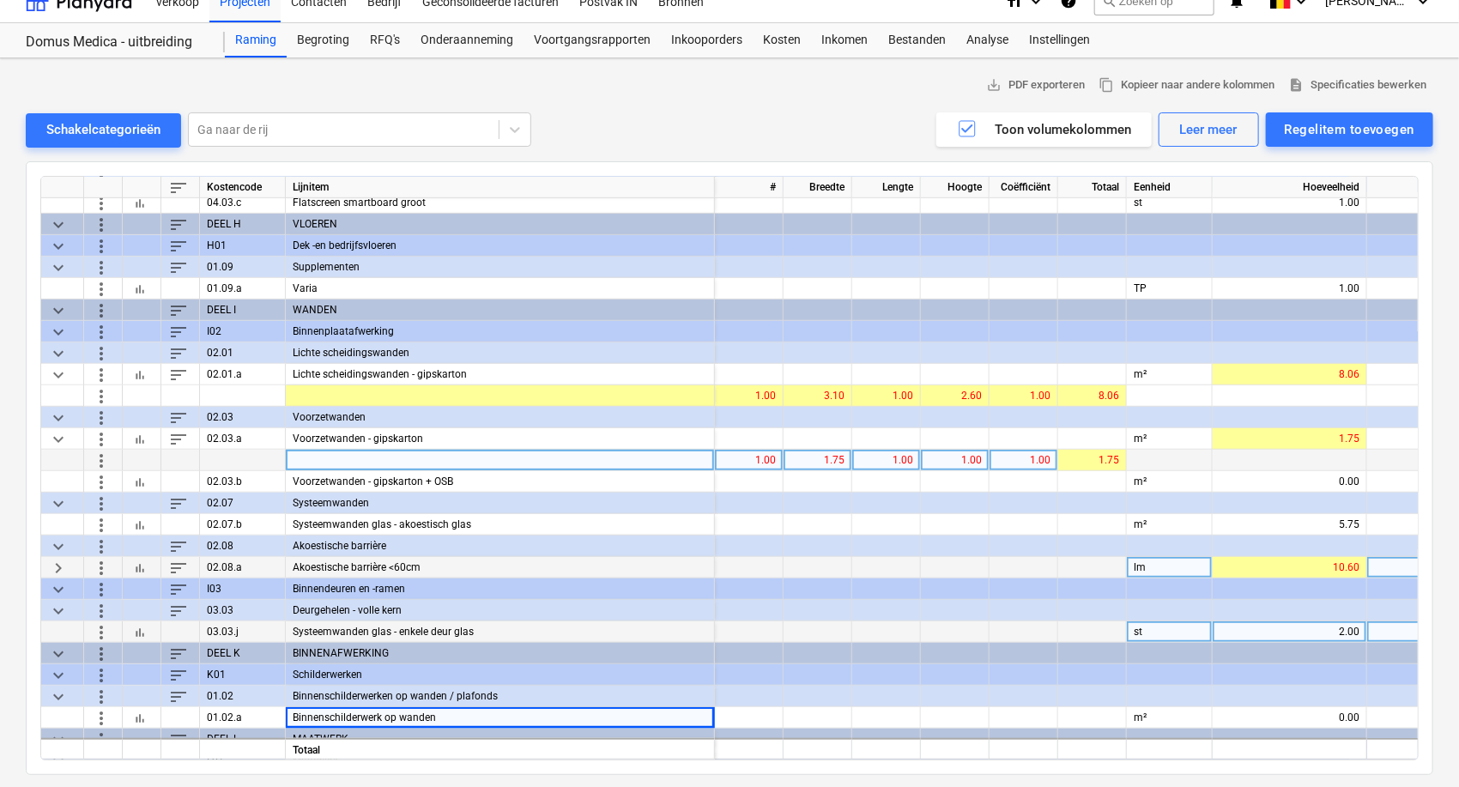
click at [936, 455] on div "1.00" at bounding box center [955, 460] width 54 height 21
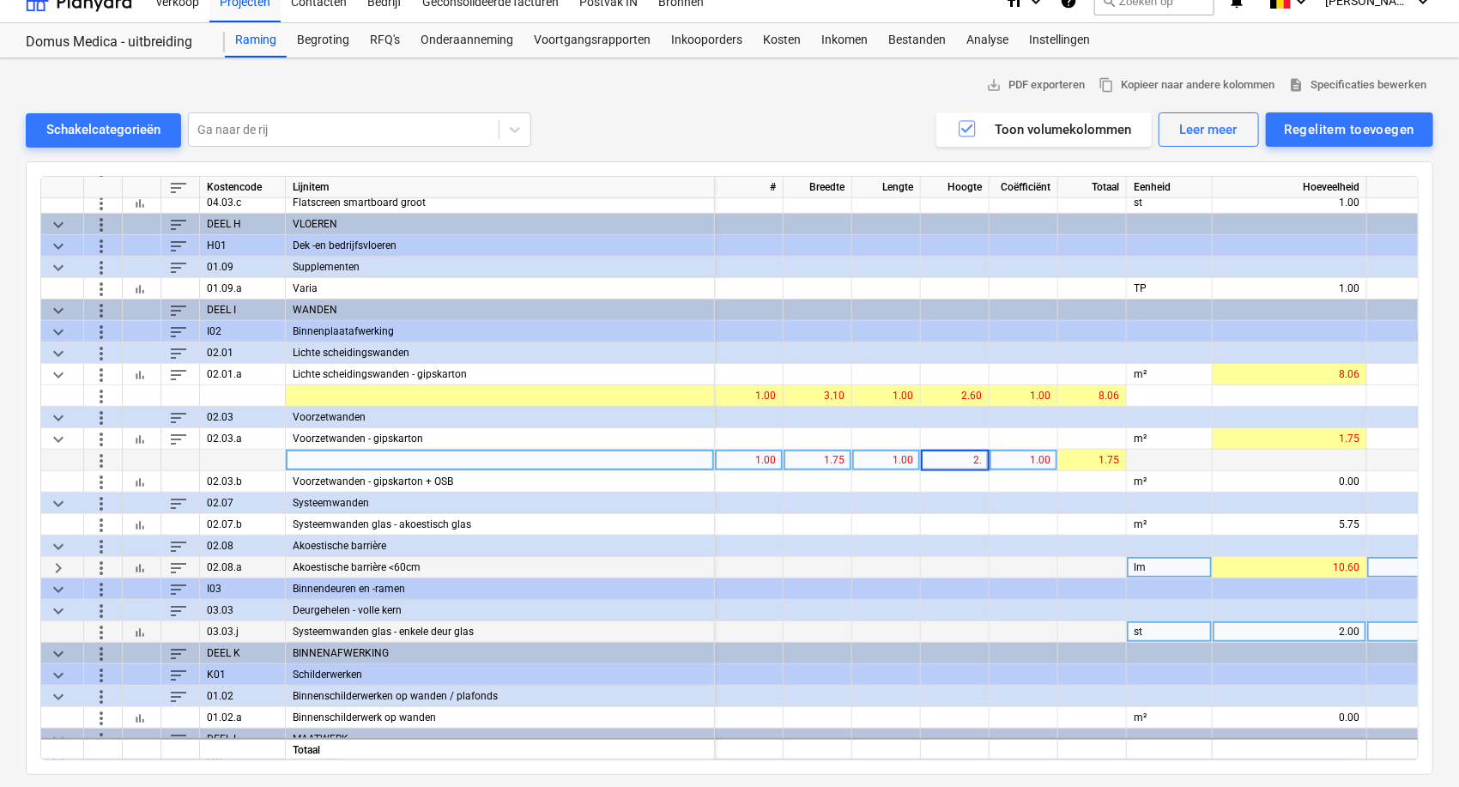
type input "2.6"
click at [1250, 373] on div "8.06" at bounding box center [1290, 374] width 140 height 21
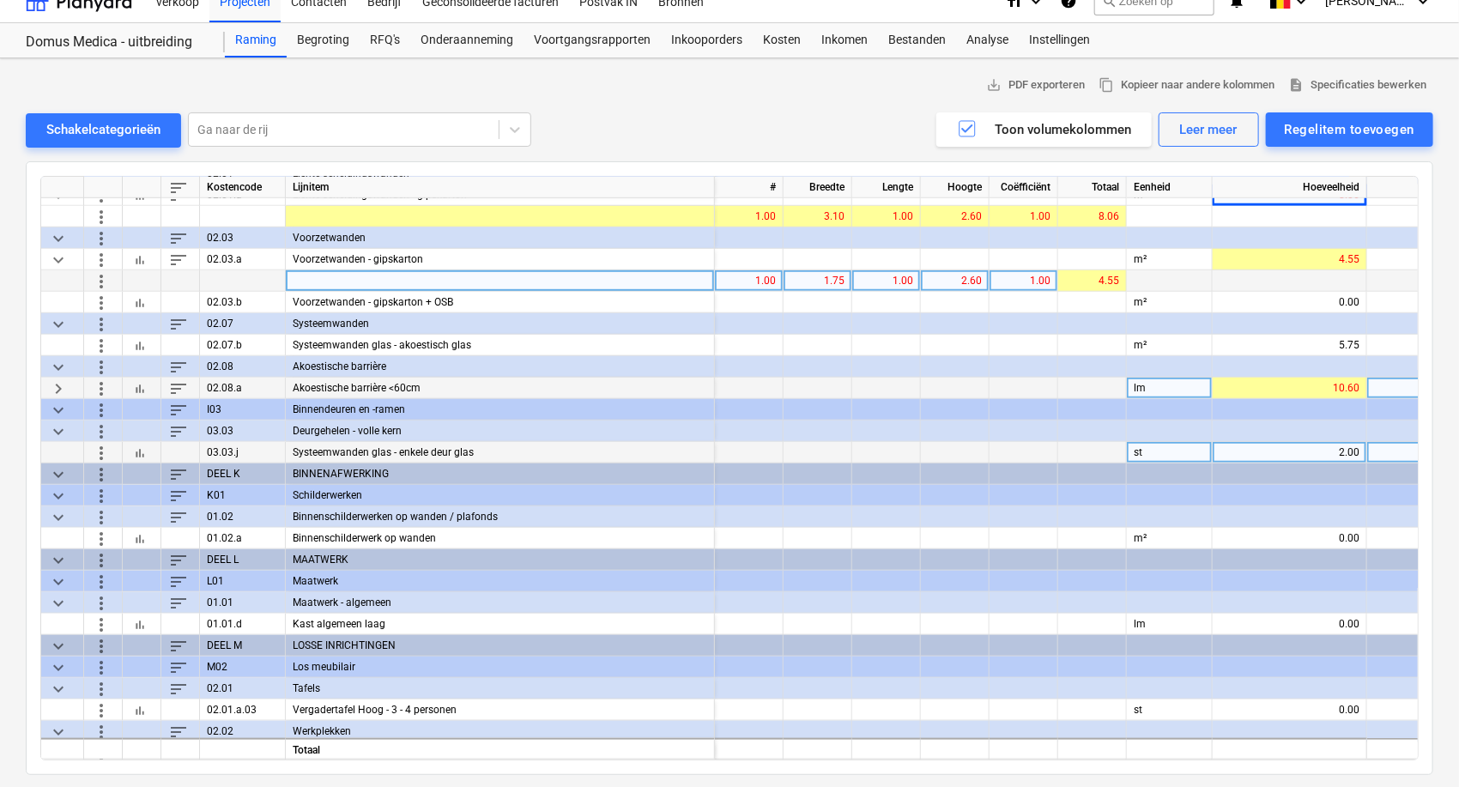
scroll to position [690, 0]
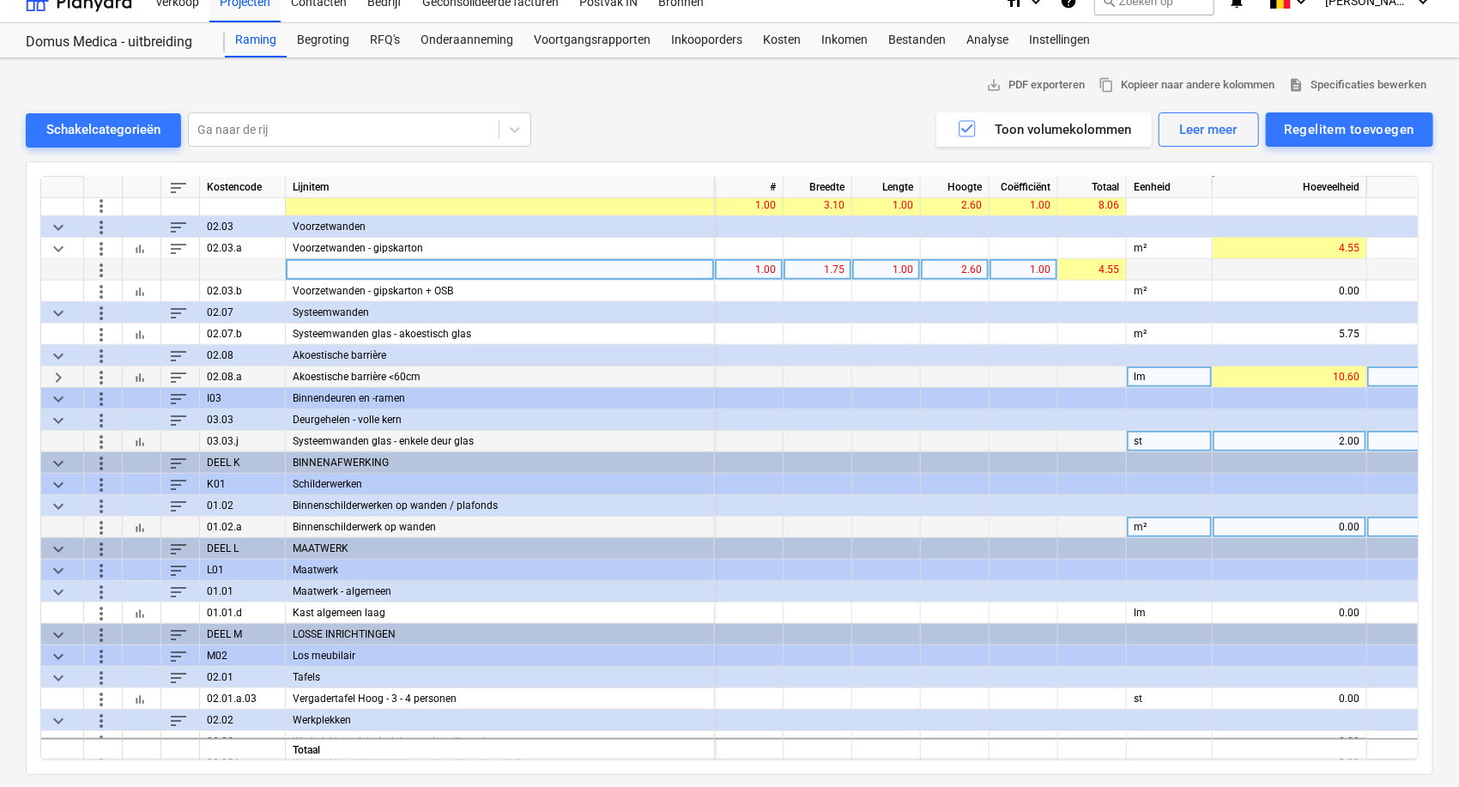
click at [1271, 517] on div "0.00" at bounding box center [1290, 527] width 140 height 21
type input "12.61"
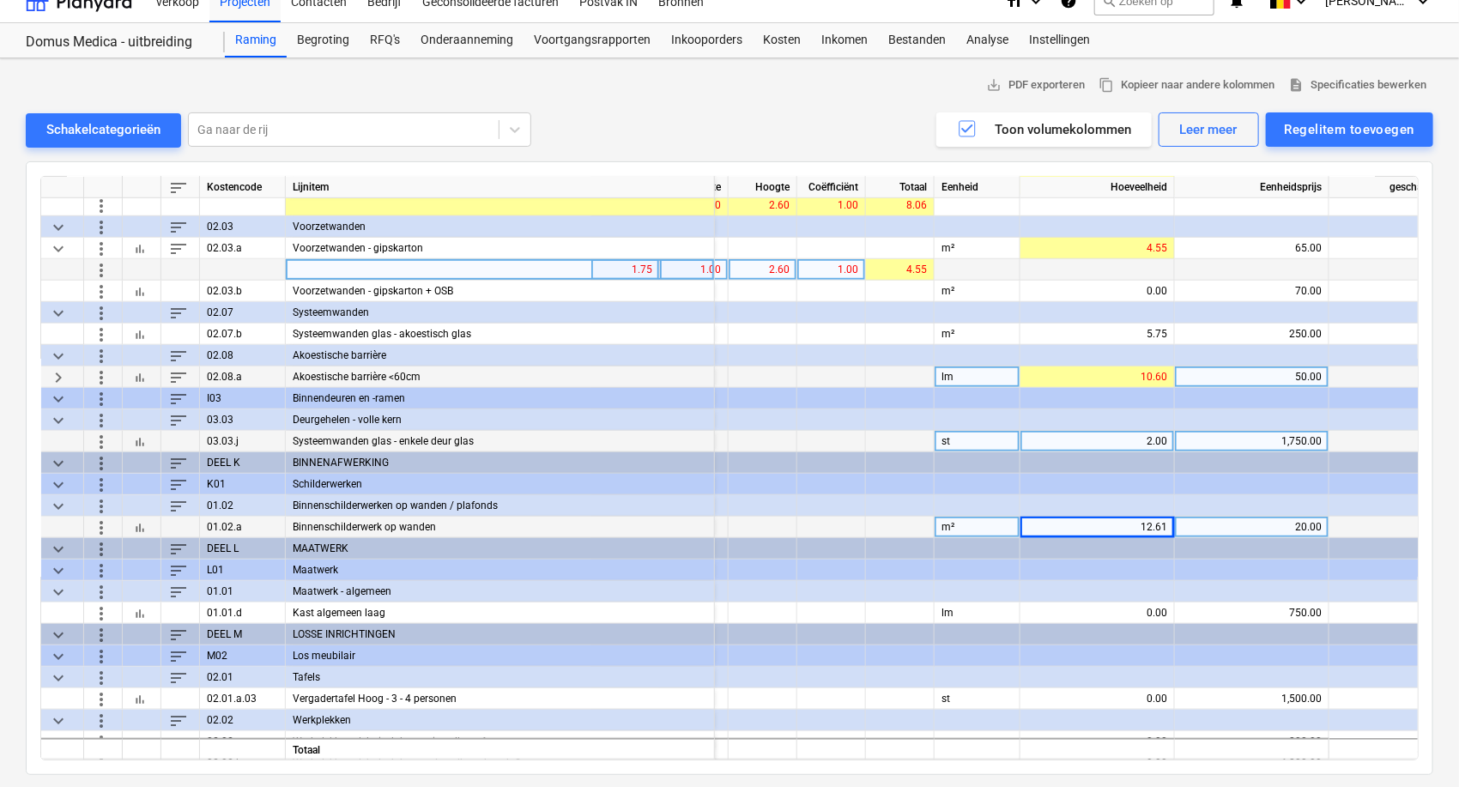
scroll to position [690, 188]
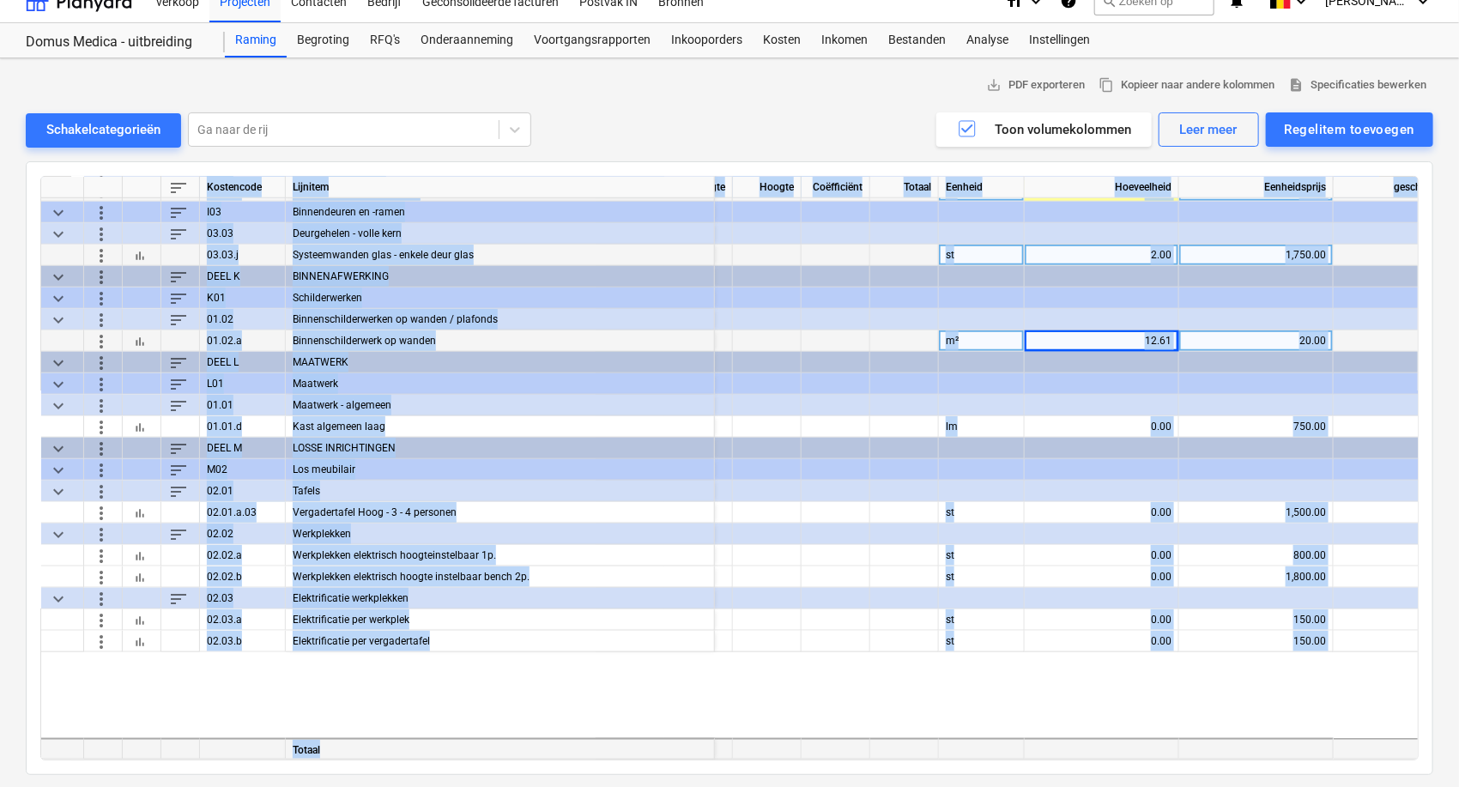
drag, startPoint x: 1038, startPoint y: 760, endPoint x: 977, endPoint y: 752, distance: 61.4
click at [977, 752] on div "sort Kostencode Lijnitem Breedte Lengte Hoogte Coëfficiënt Totaal Eenheid Hoeve…" at bounding box center [730, 468] width 1408 height 614
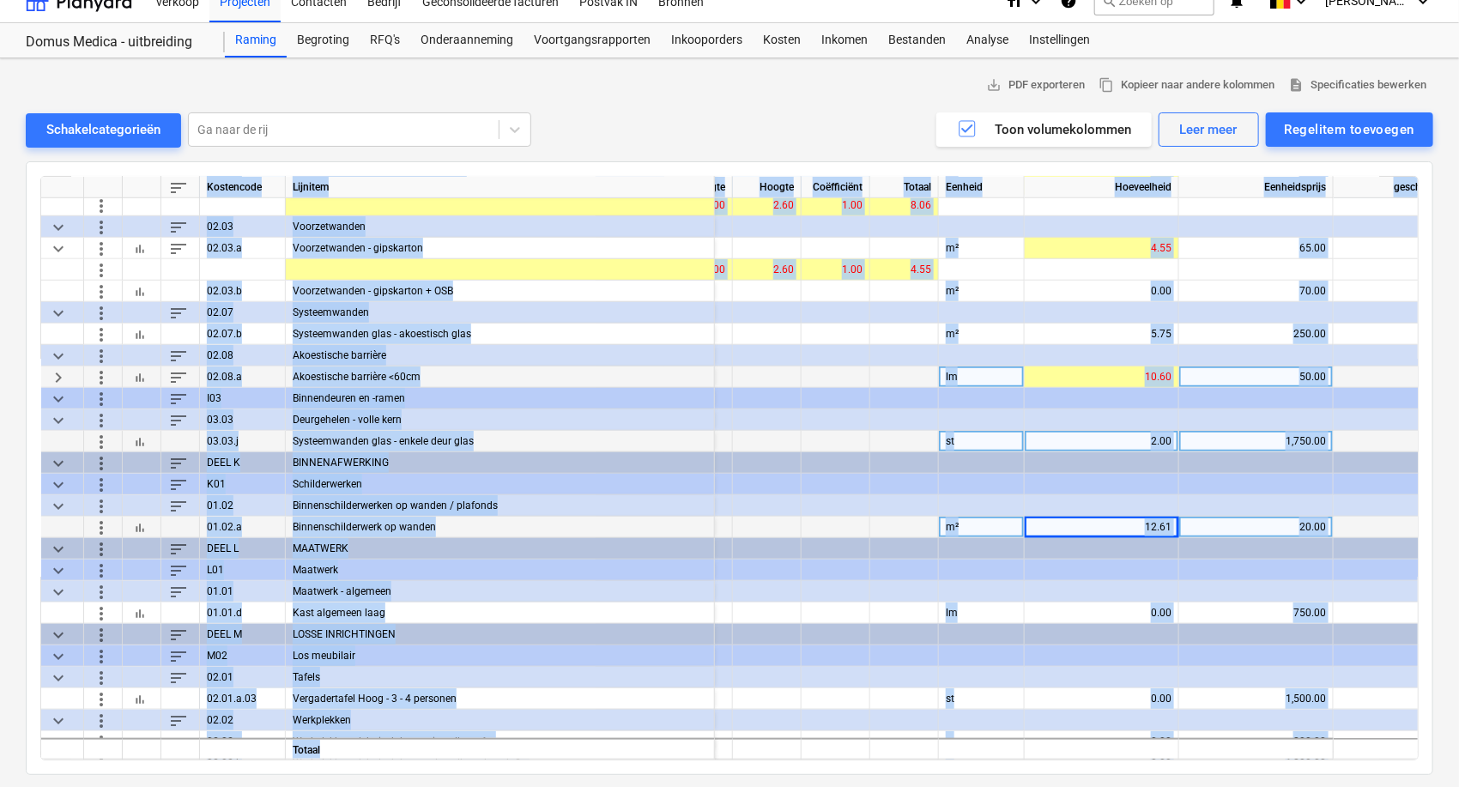
click at [977, 628] on div at bounding box center [982, 634] width 86 height 21
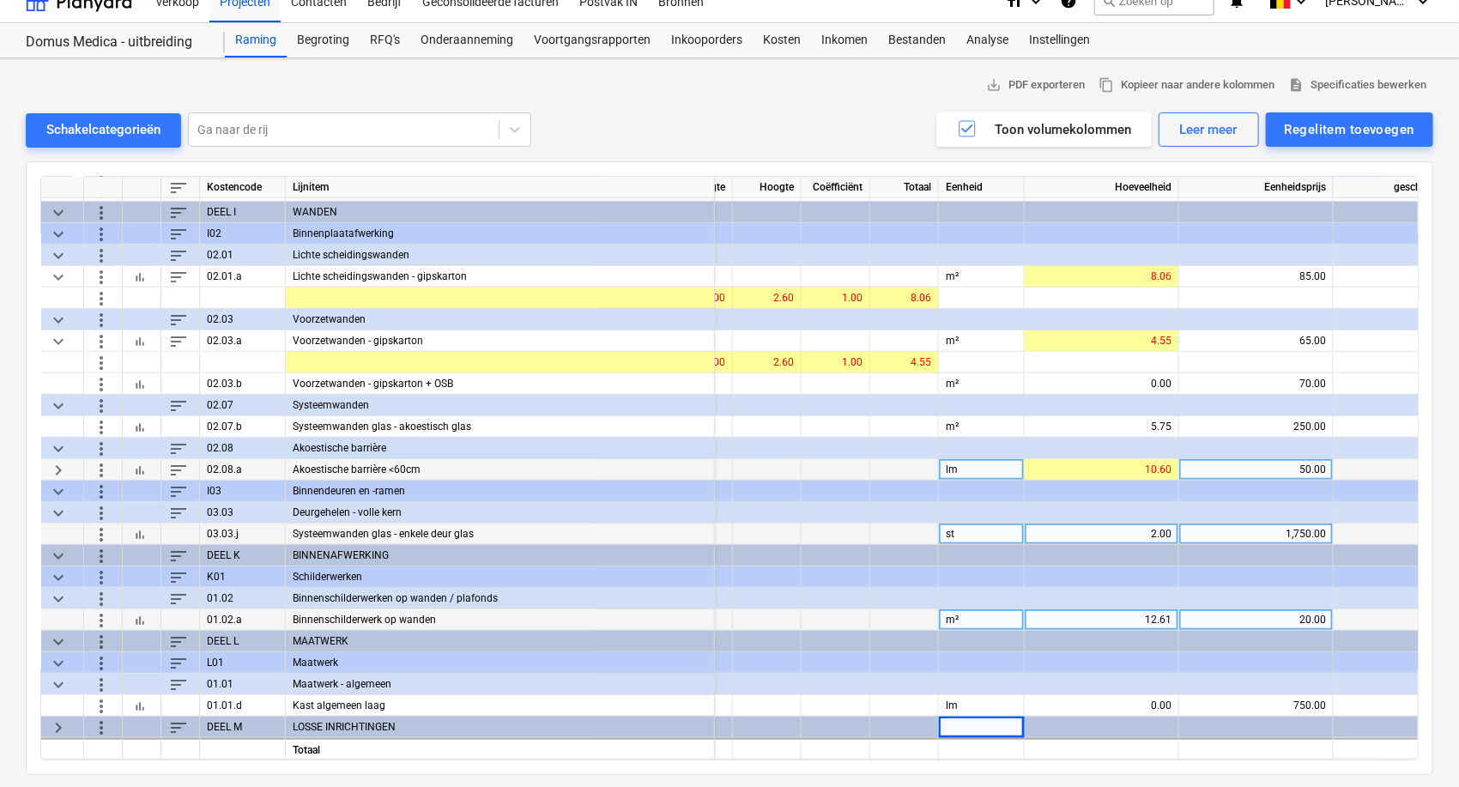
scroll to position [602, 188]
click at [975, 526] on div "st" at bounding box center [982, 534] width 86 height 21
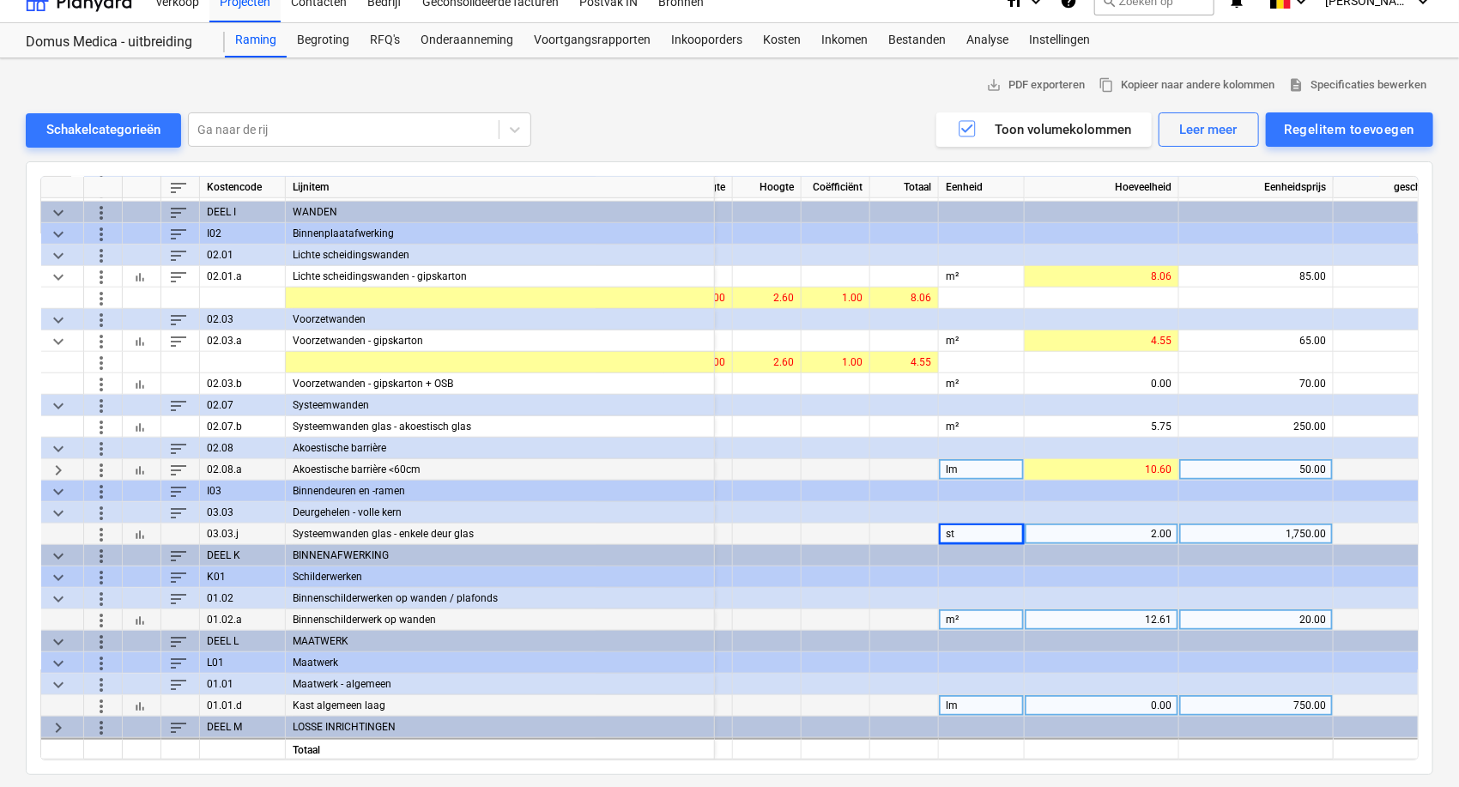
click at [1112, 695] on div "0.00" at bounding box center [1102, 705] width 140 height 21
type input "1.9"
click at [1243, 699] on div "750.00" at bounding box center [1256, 705] width 140 height 21
type input "1200"
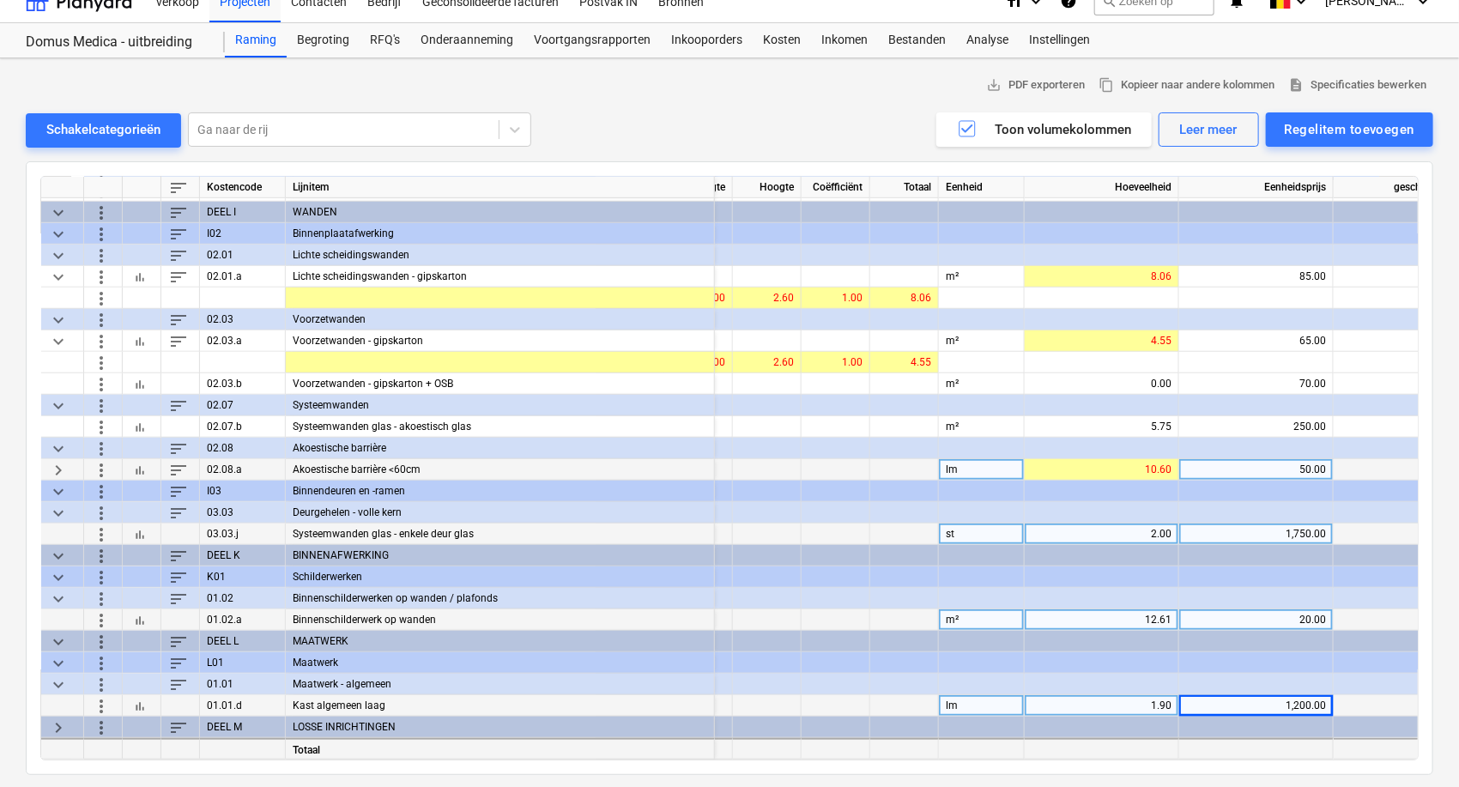
drag, startPoint x: 1118, startPoint y: 753, endPoint x: 1206, endPoint y: 753, distance: 88.4
click at [0, 0] on div "Totaal 27,480.55" at bounding box center [0, 0] width 0 height 0
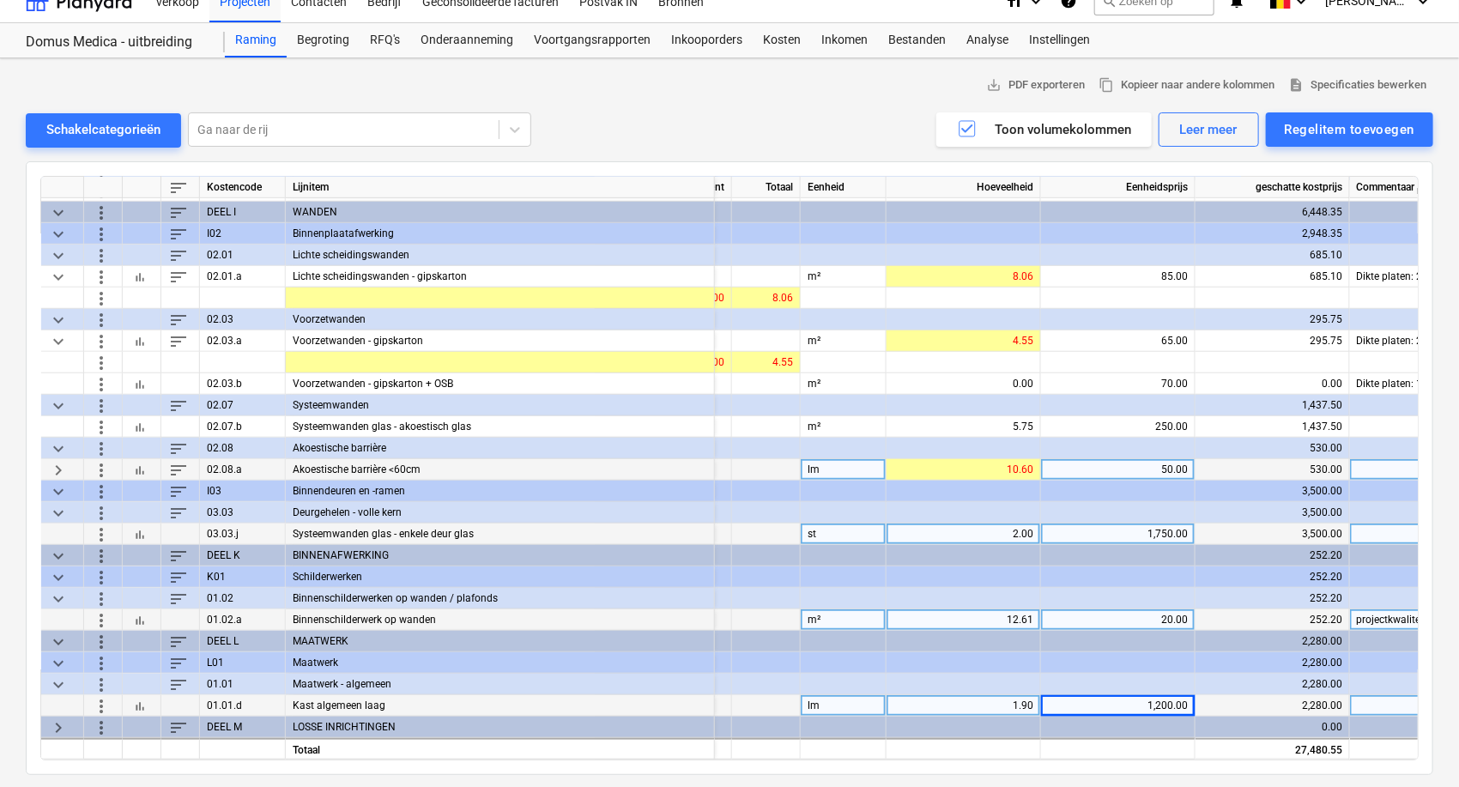
scroll to position [602, 324]
click at [55, 721] on span "keyboard_arrow_right" at bounding box center [58, 727] width 21 height 21
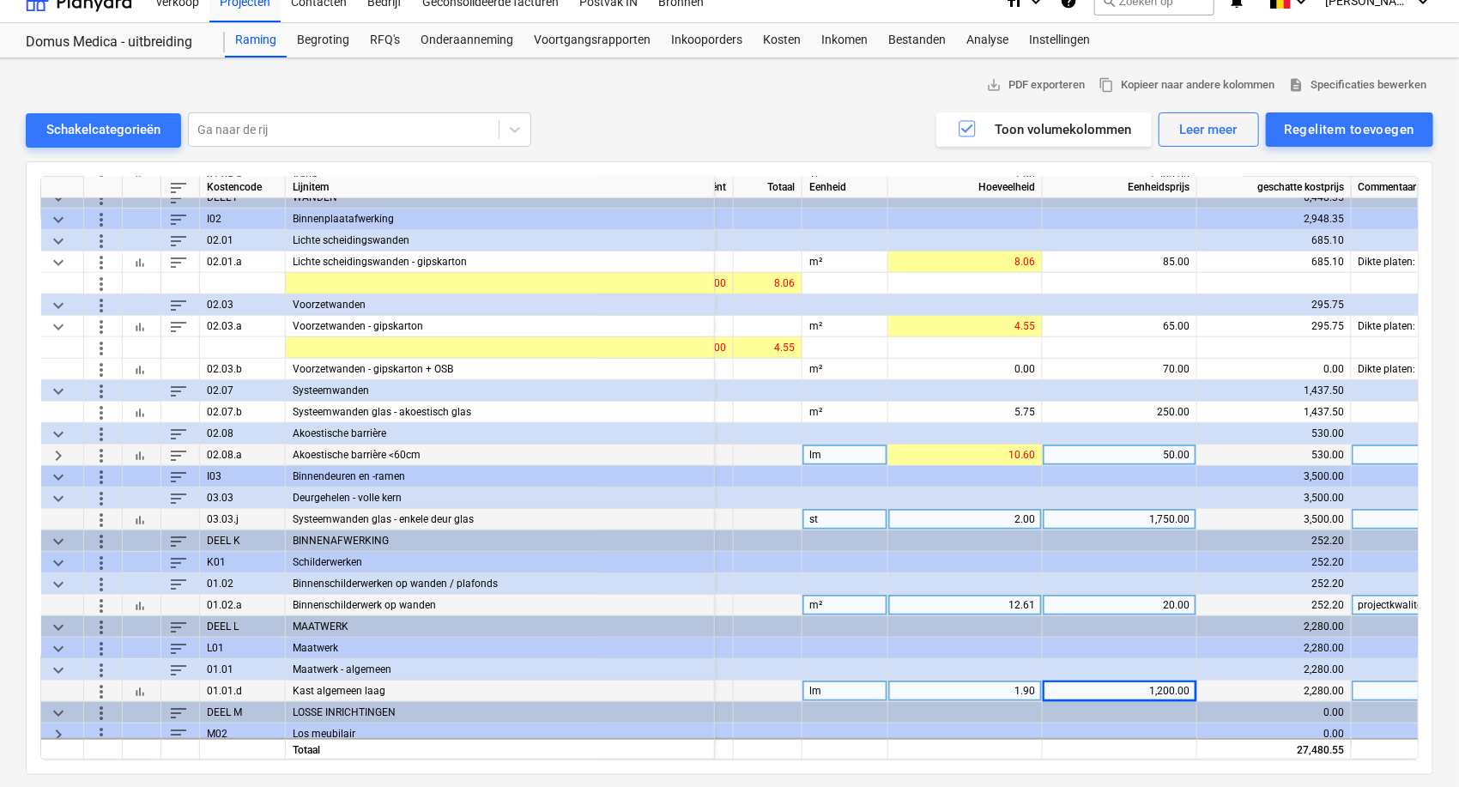
scroll to position [623, 324]
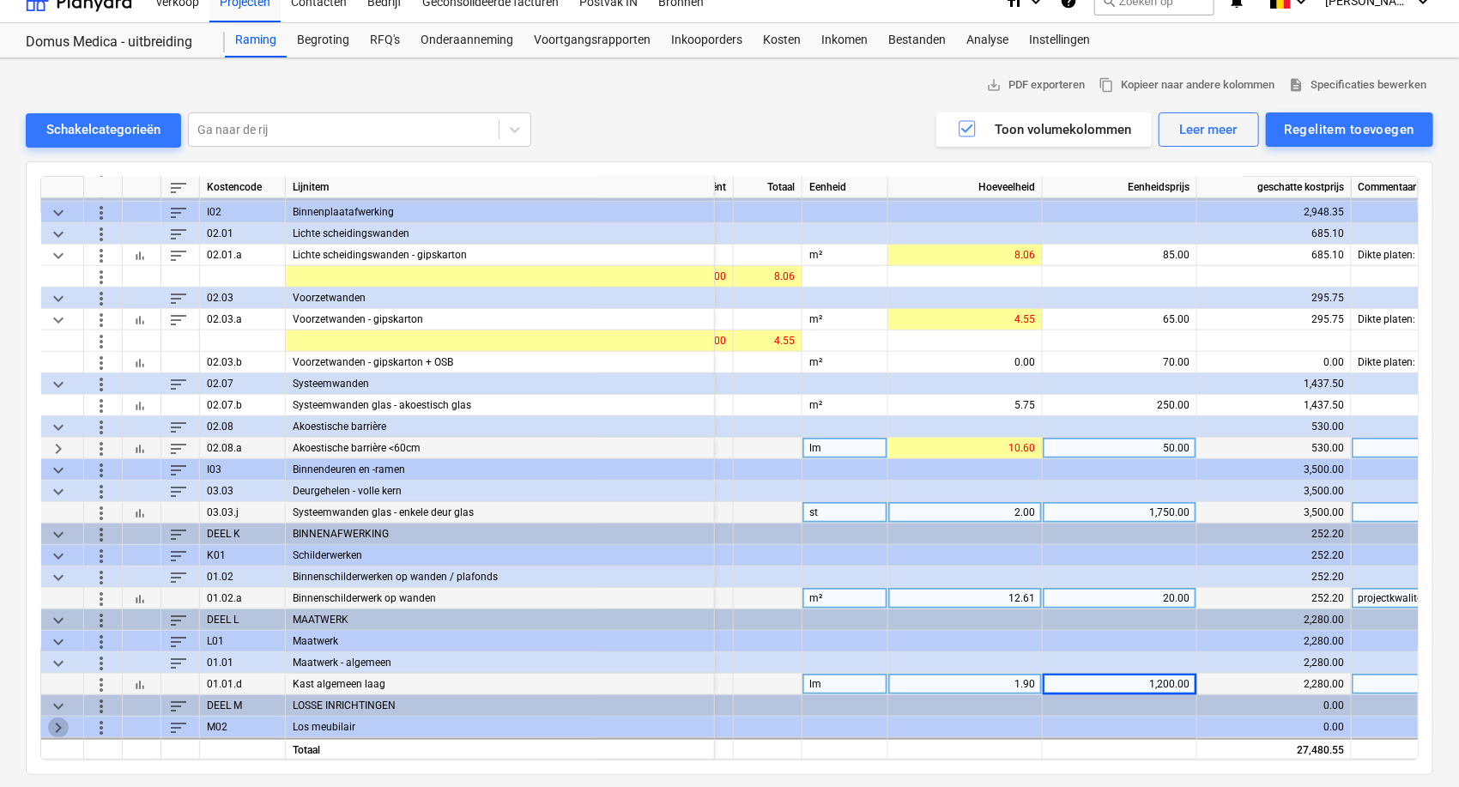
click at [59, 726] on span "keyboard_arrow_right" at bounding box center [58, 727] width 21 height 21
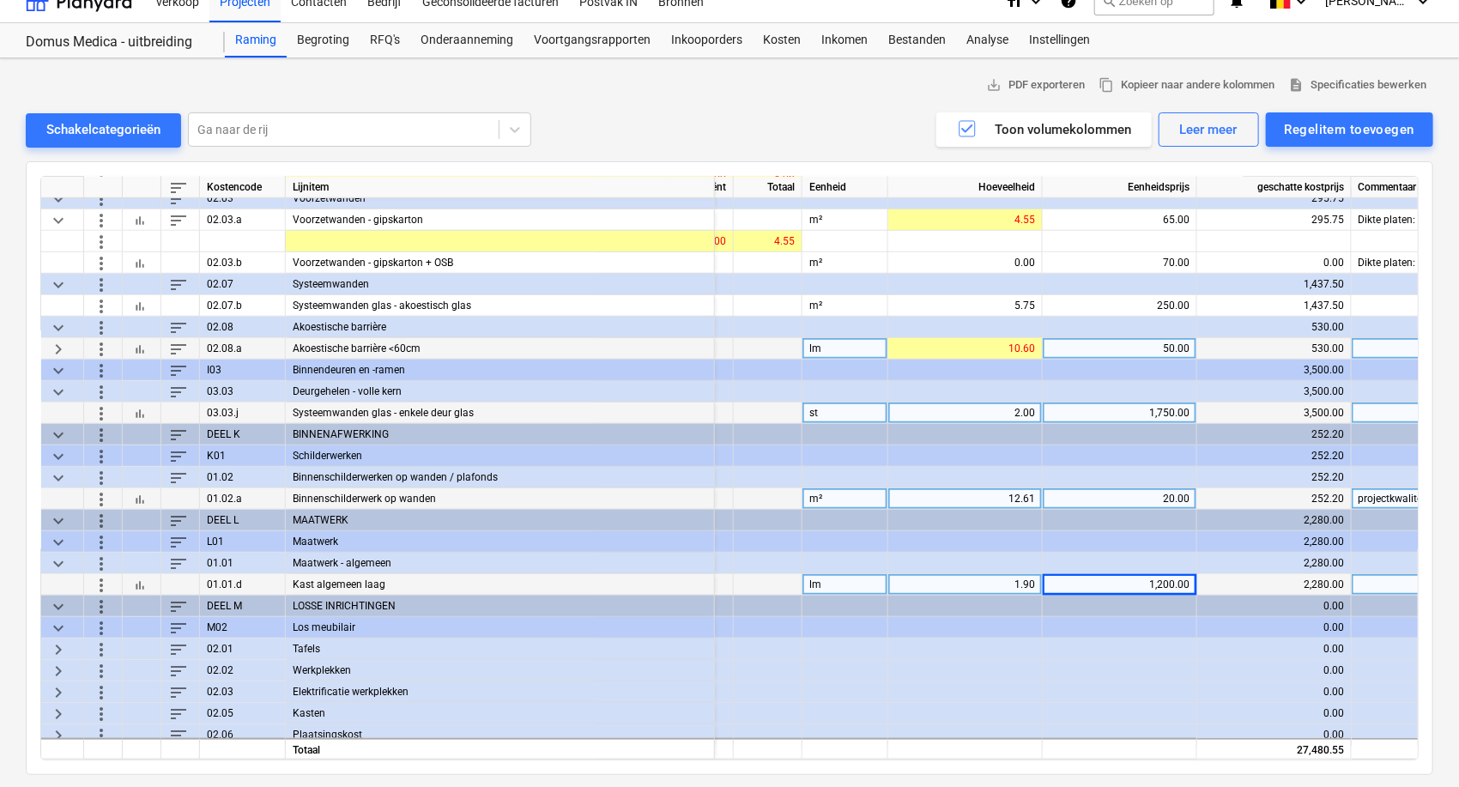
scroll to position [730, 324]
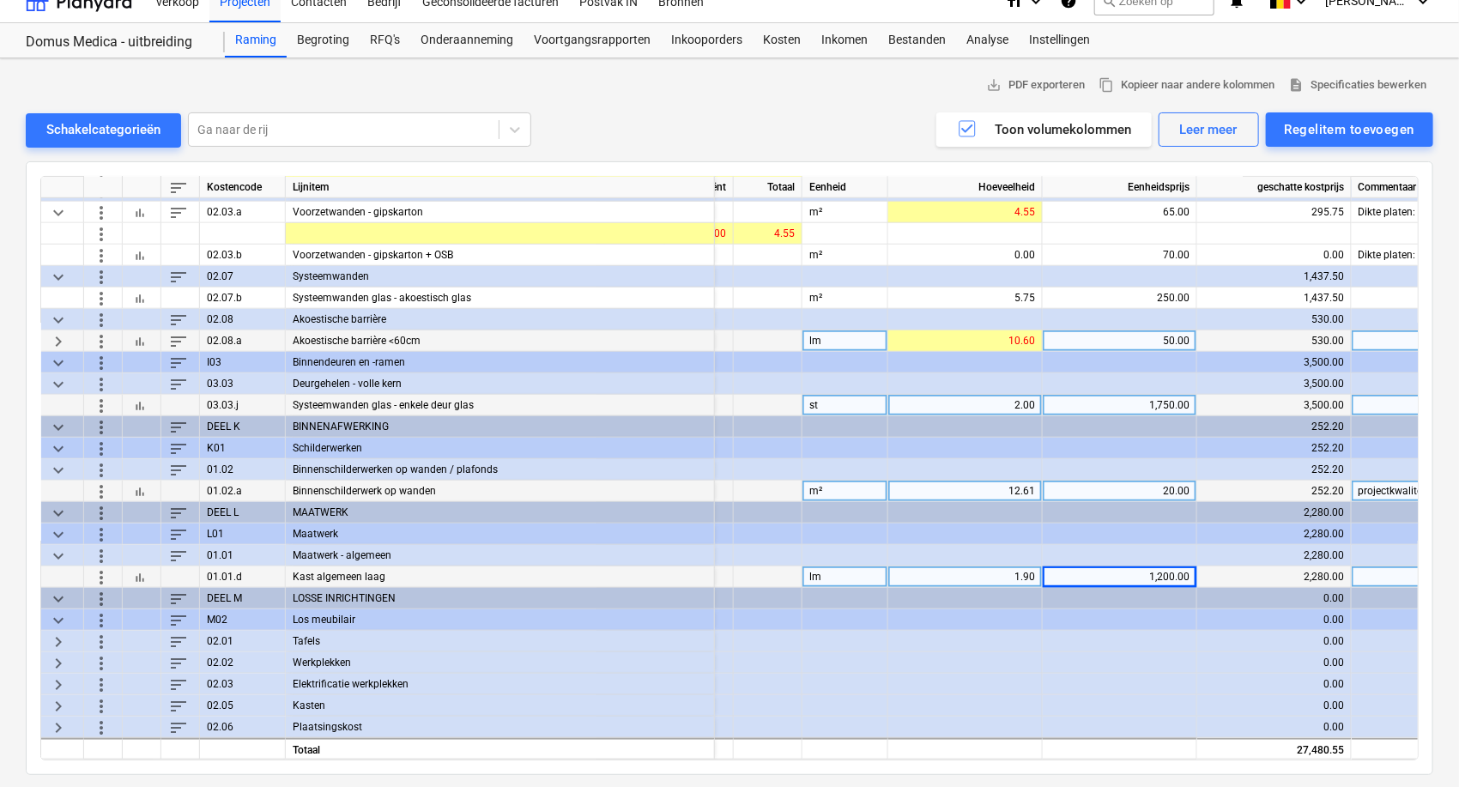
click at [54, 634] on span "keyboard_arrow_right" at bounding box center [58, 641] width 21 height 21
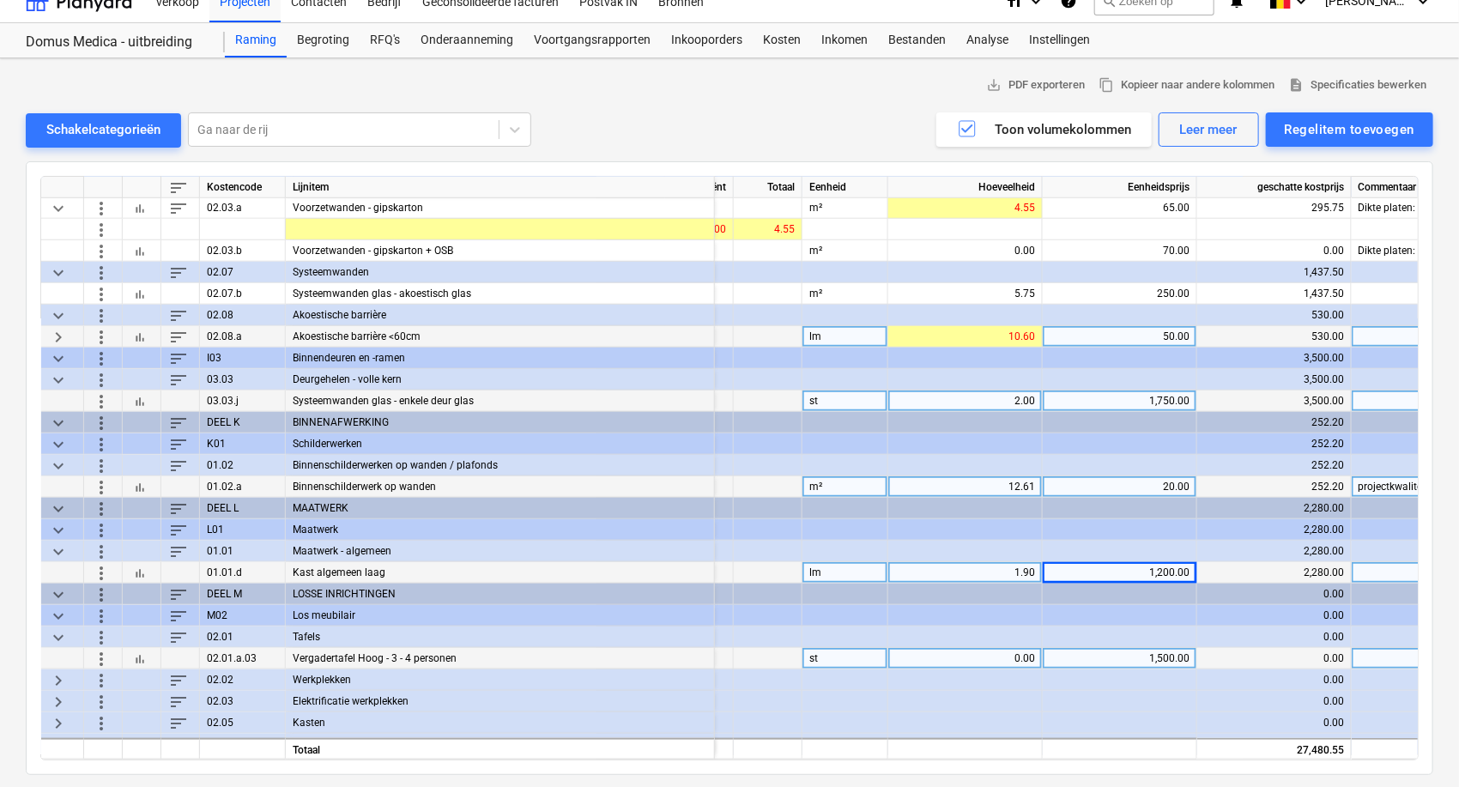
click at [918, 648] on div "0.00" at bounding box center [965, 658] width 140 height 21
type input "1"
click at [51, 676] on span "keyboard_arrow_right" at bounding box center [58, 680] width 21 height 21
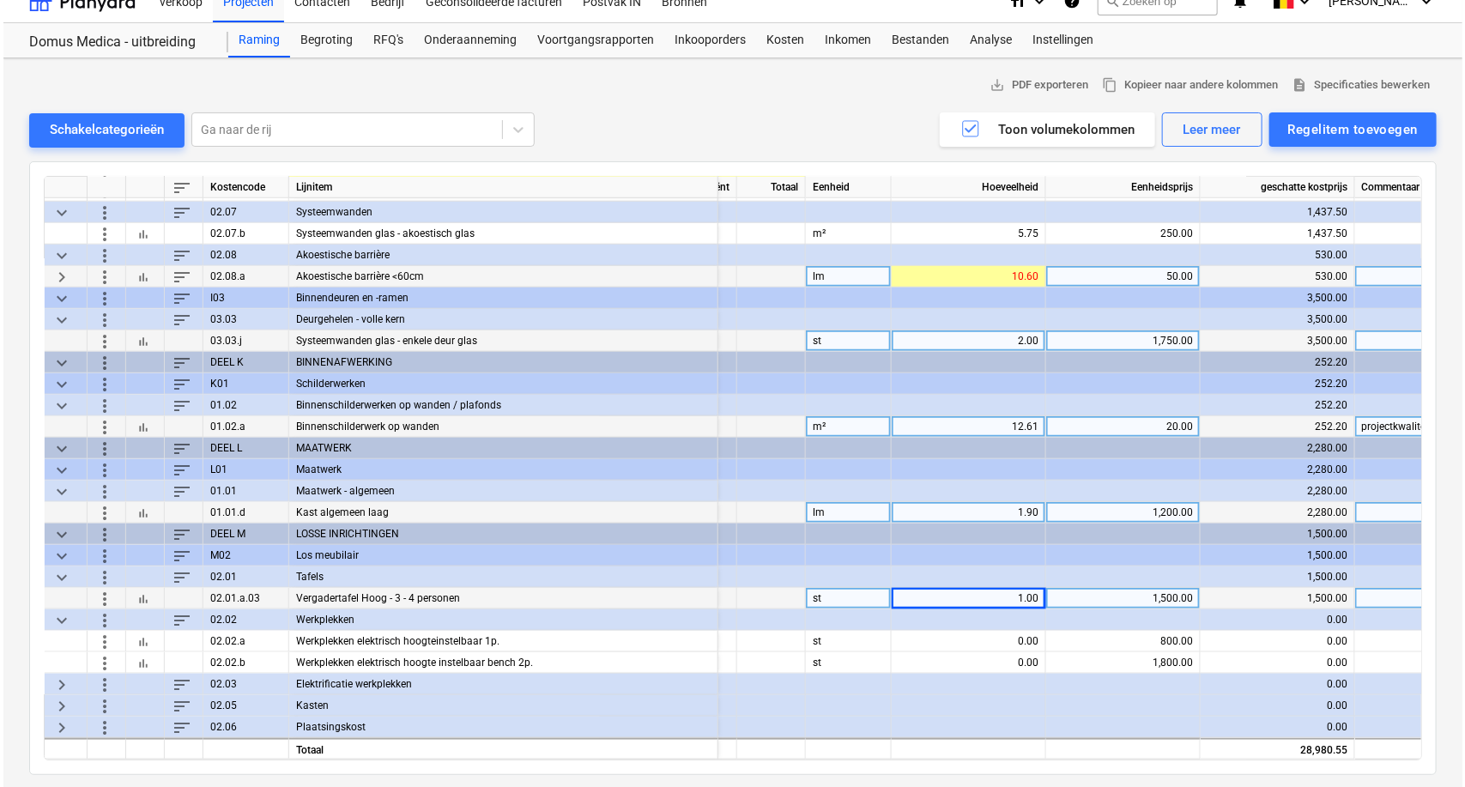
scroll to position [795, 324]
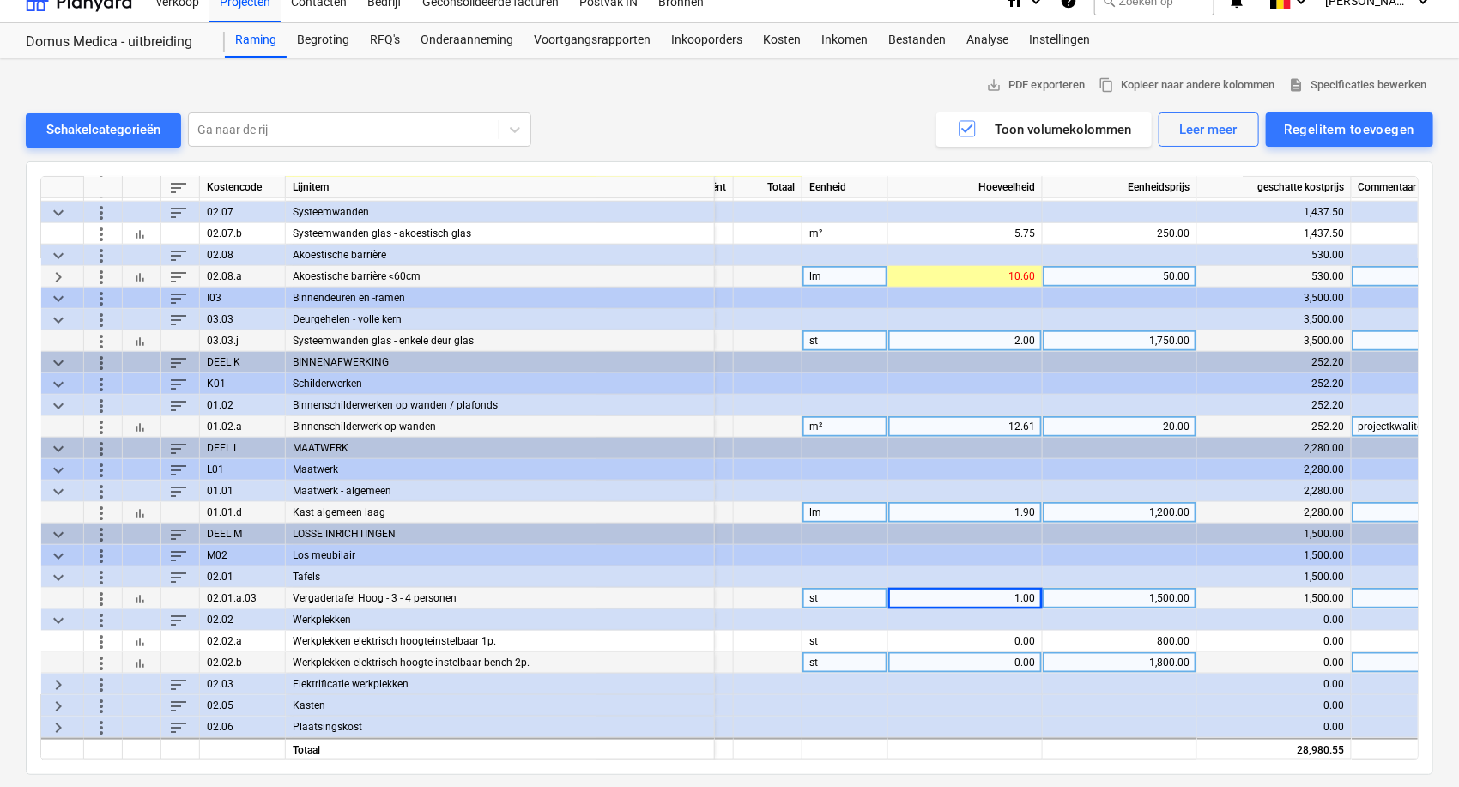
click at [967, 654] on div "0.00" at bounding box center [965, 662] width 140 height 21
type input "1"
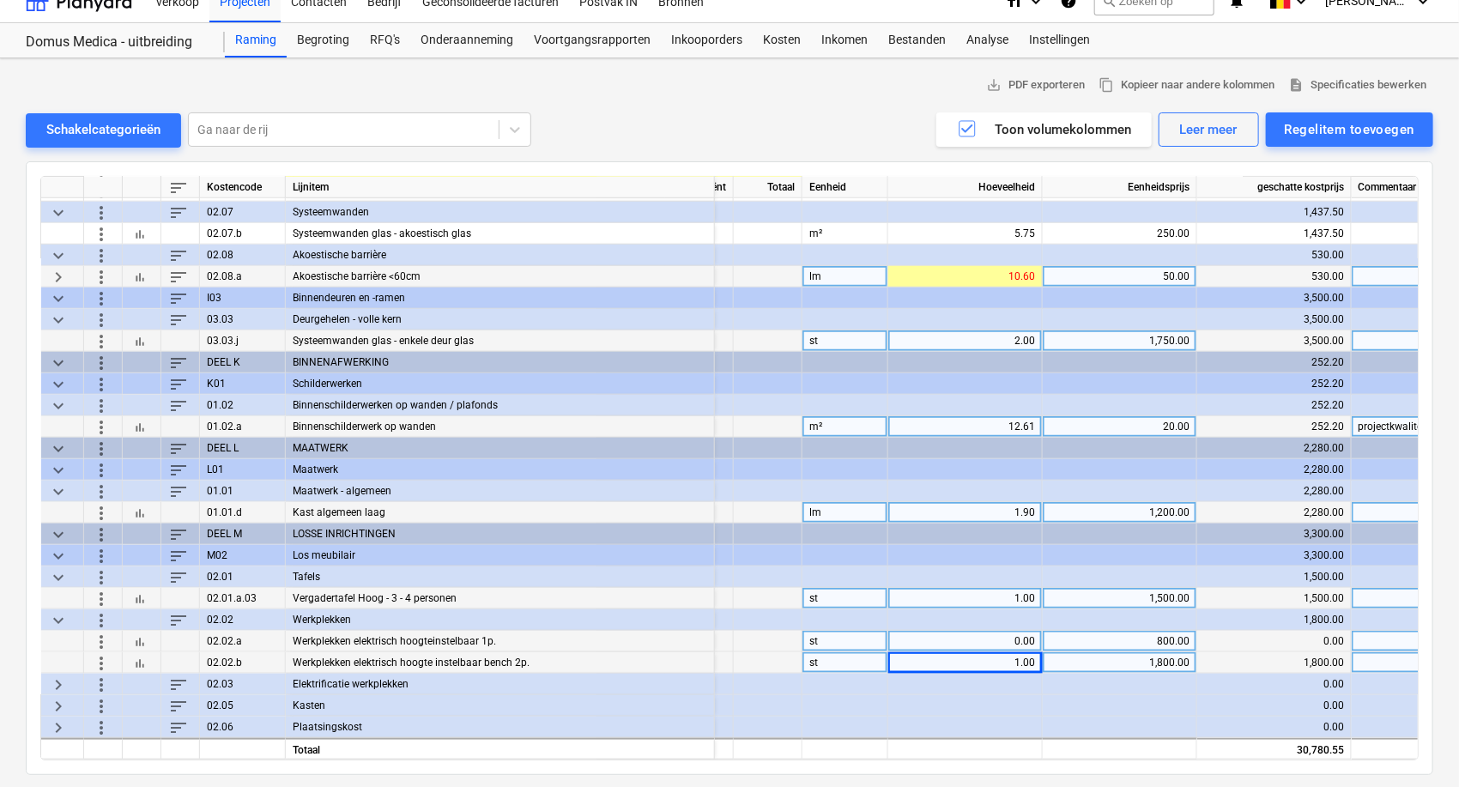
click at [977, 640] on div "0.00" at bounding box center [965, 641] width 140 height 21
type input "1"
click at [1324, 122] on div "Regelitem toevoegen" at bounding box center [1350, 129] width 130 height 22
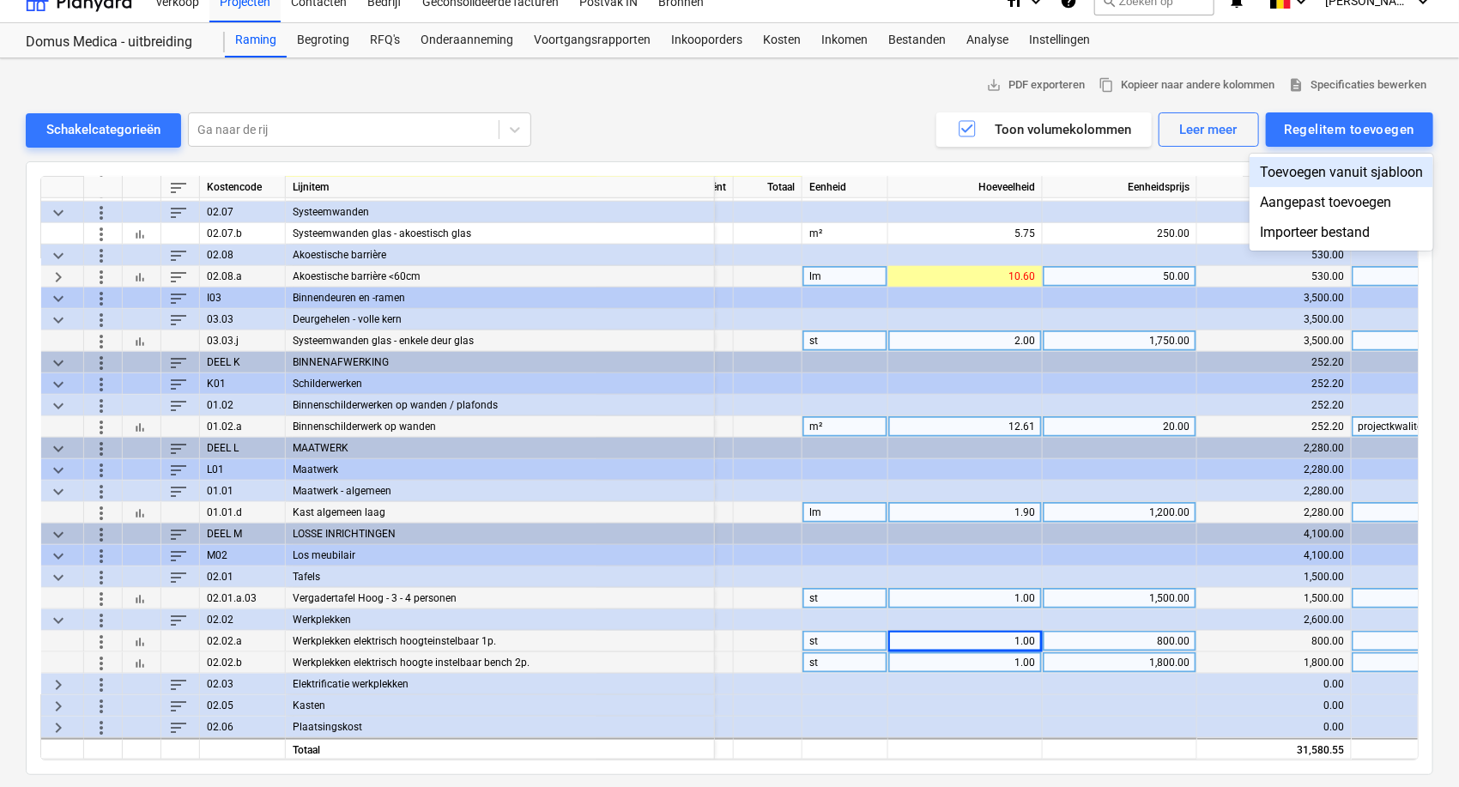
click at [1264, 174] on div "Toevoegen vanuit sjabloon" at bounding box center [1342, 172] width 184 height 30
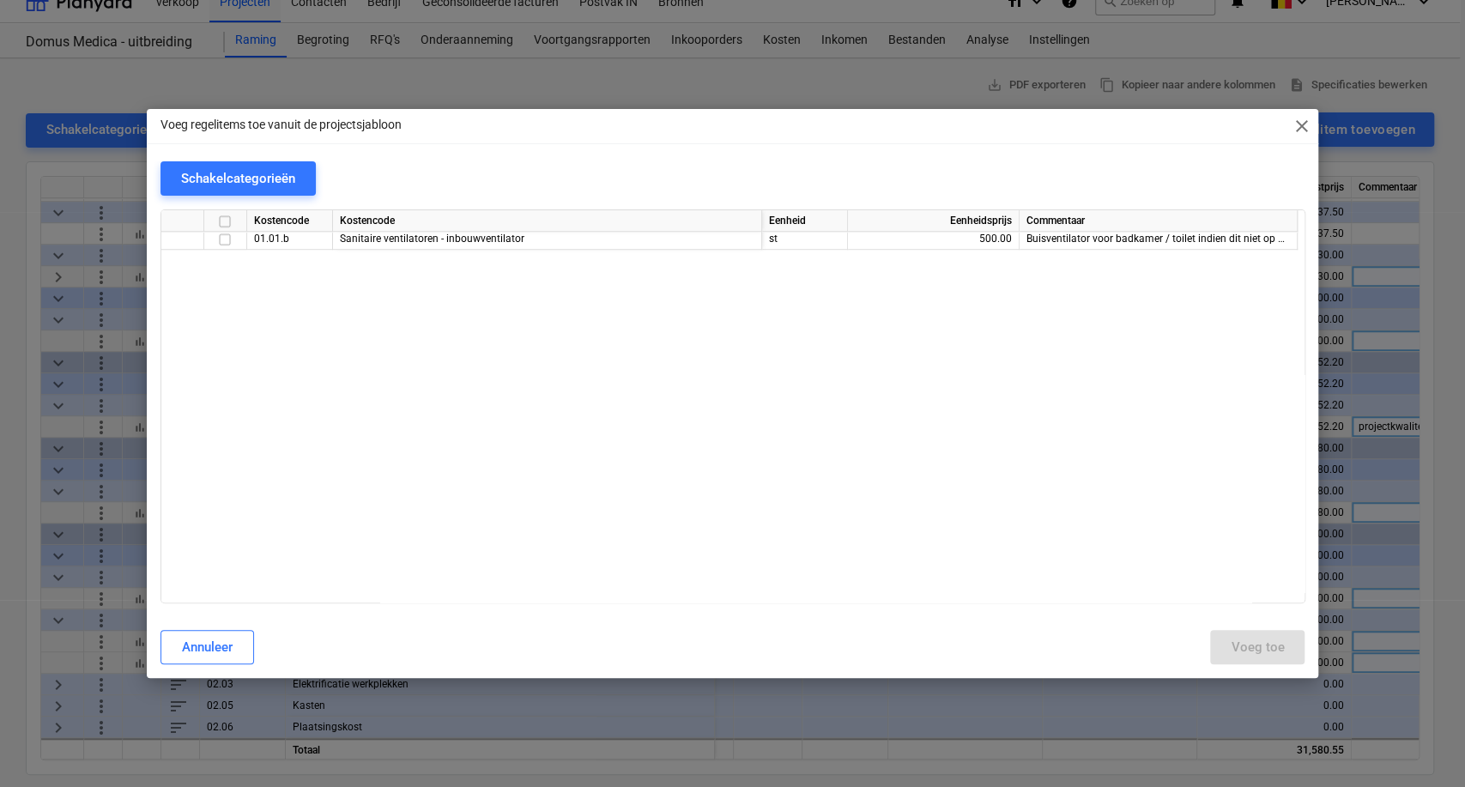
scroll to position [1144, 0]
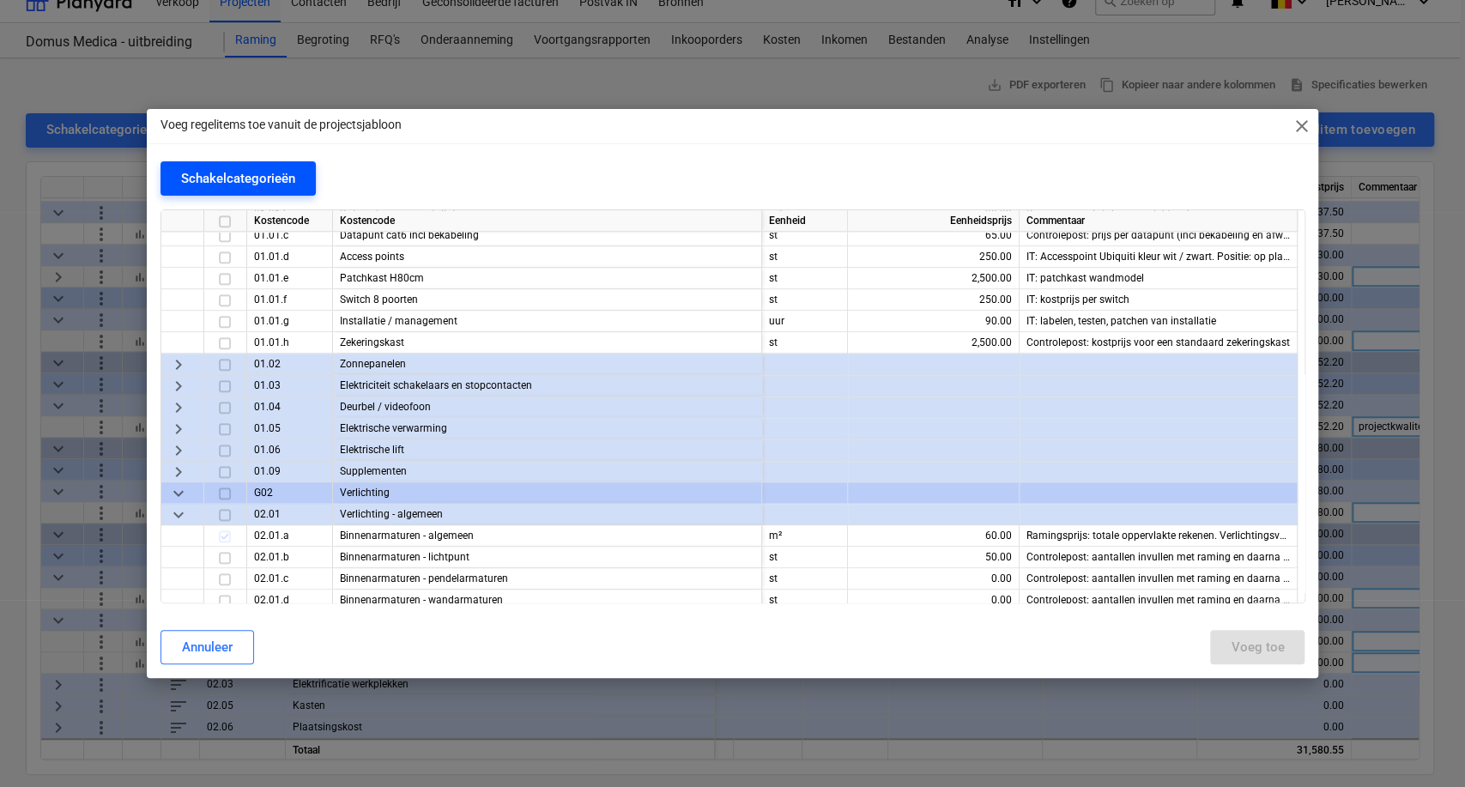
click at [196, 173] on div "Schakelcategorieën" at bounding box center [238, 178] width 114 height 22
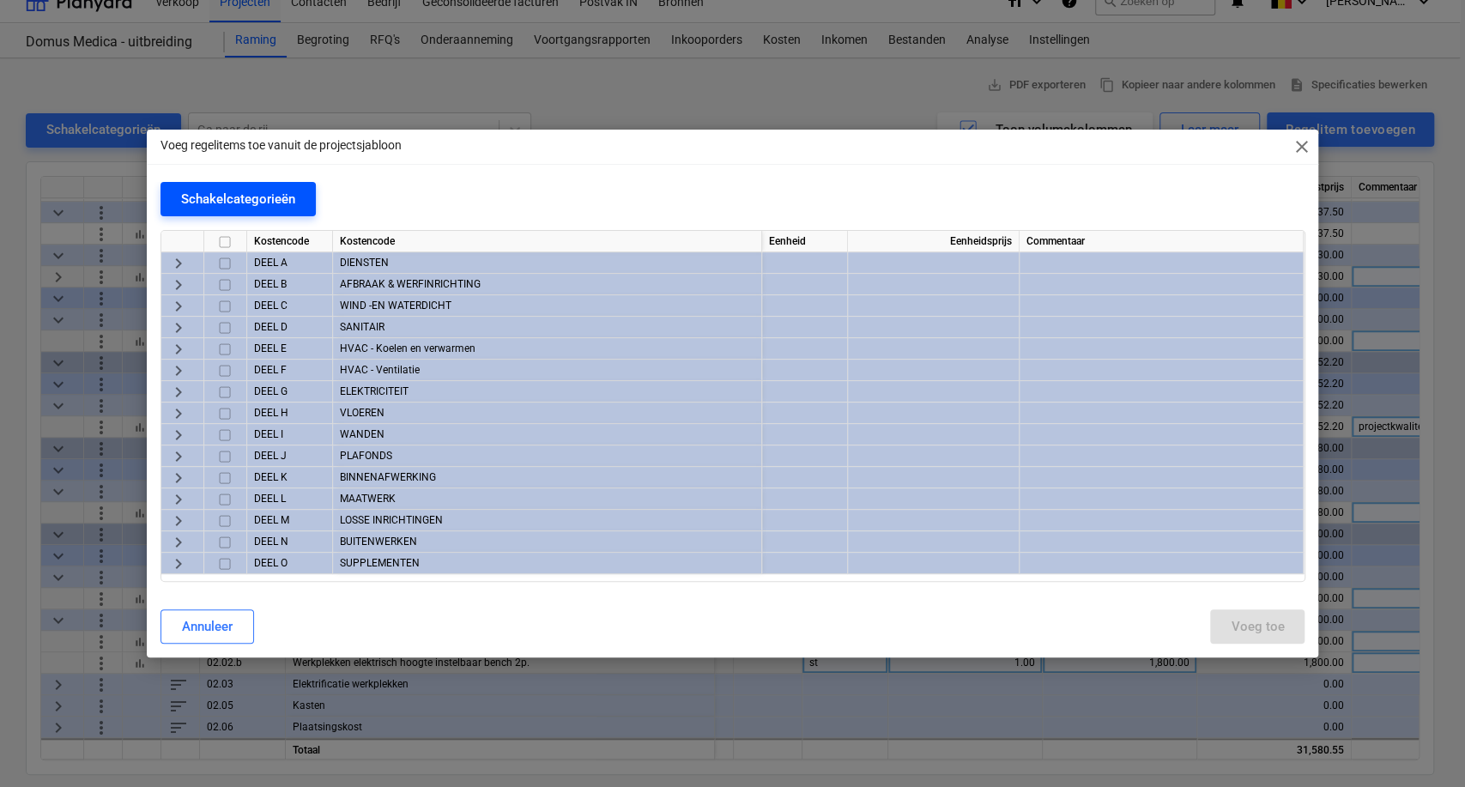
scroll to position [0, 0]
click at [170, 520] on span "keyboard_arrow_right" at bounding box center [178, 521] width 21 height 21
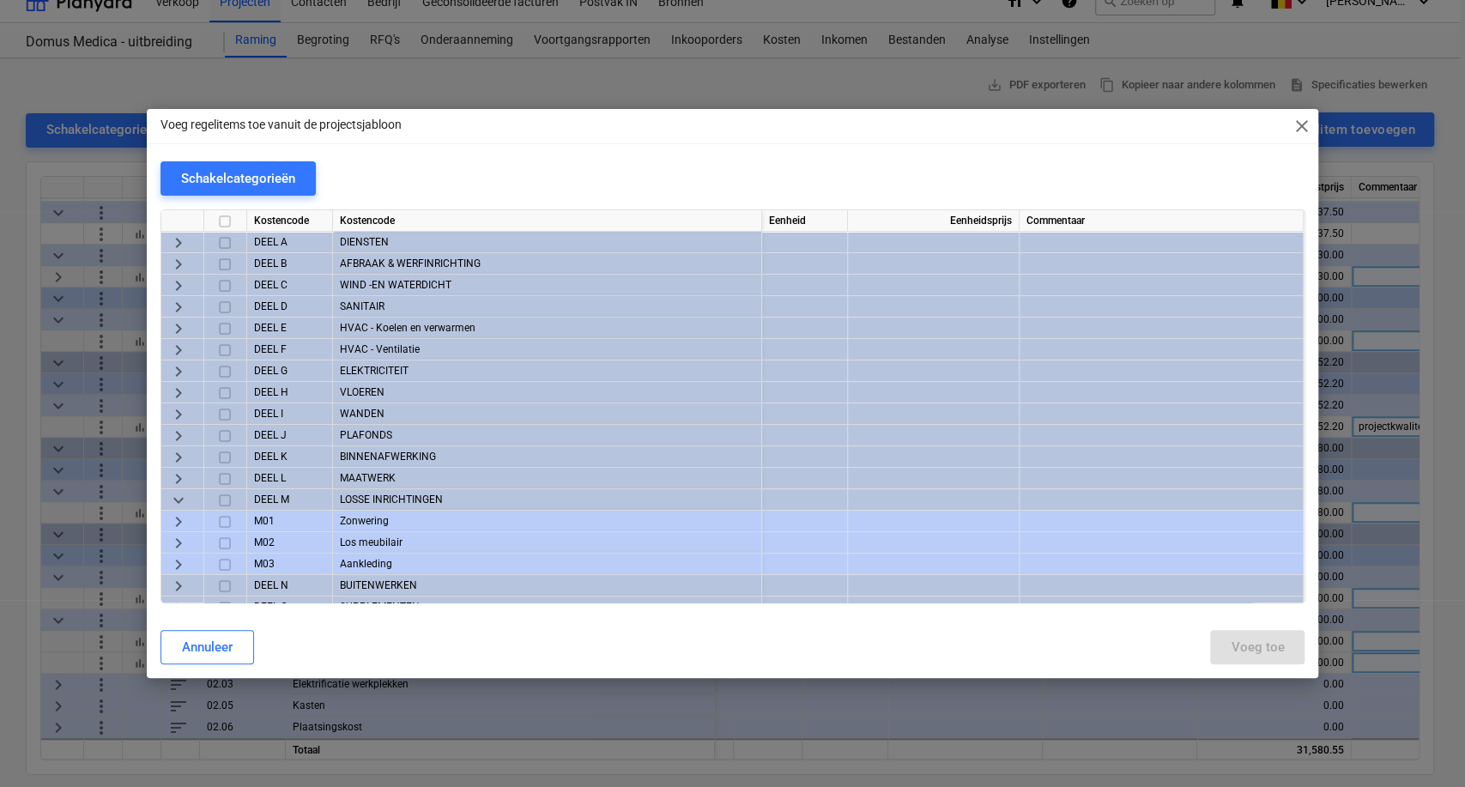
click at [161, 543] on div "keyboard_arrow_right" at bounding box center [182, 542] width 43 height 21
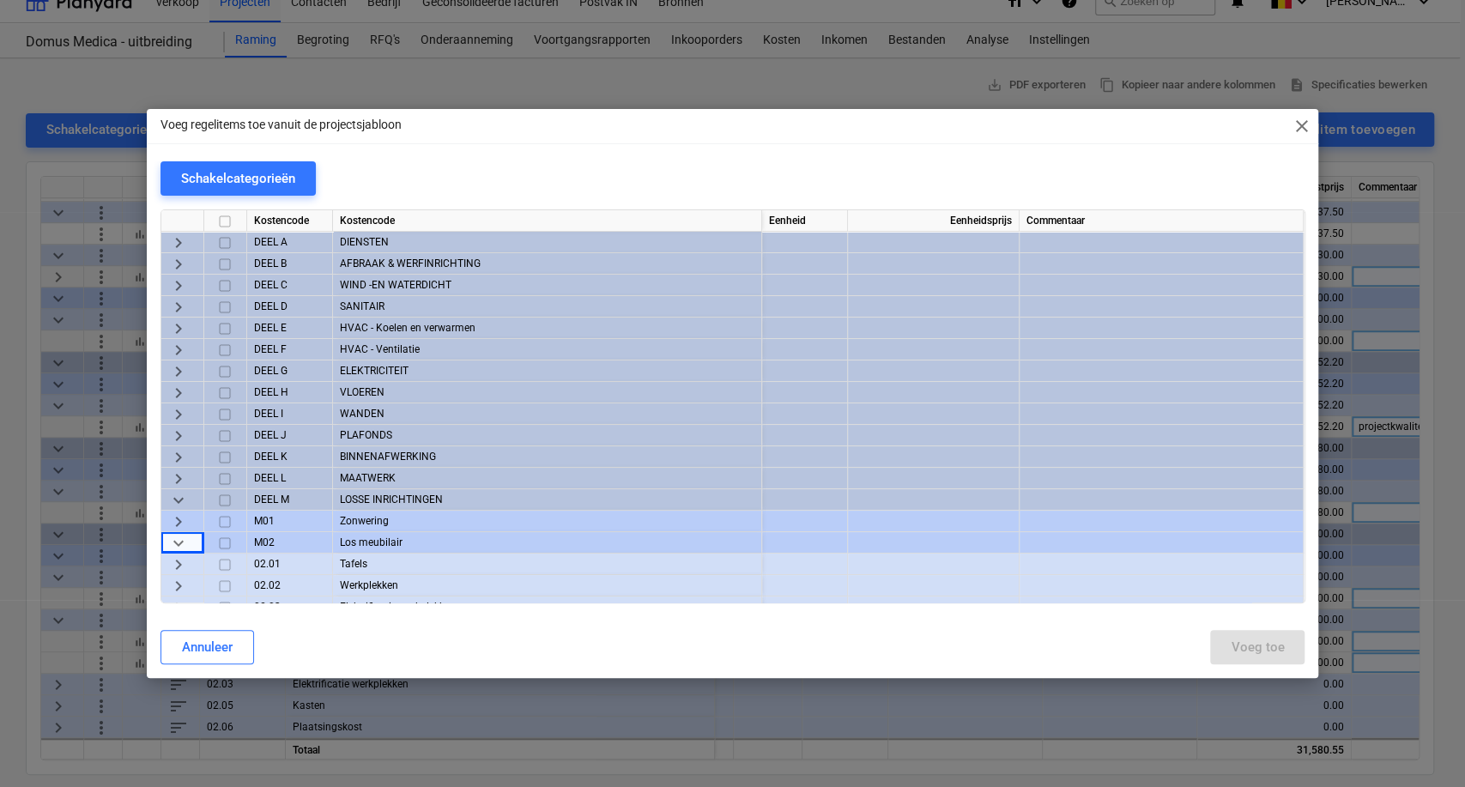
click at [165, 544] on div "keyboard_arrow_down" at bounding box center [182, 542] width 43 height 21
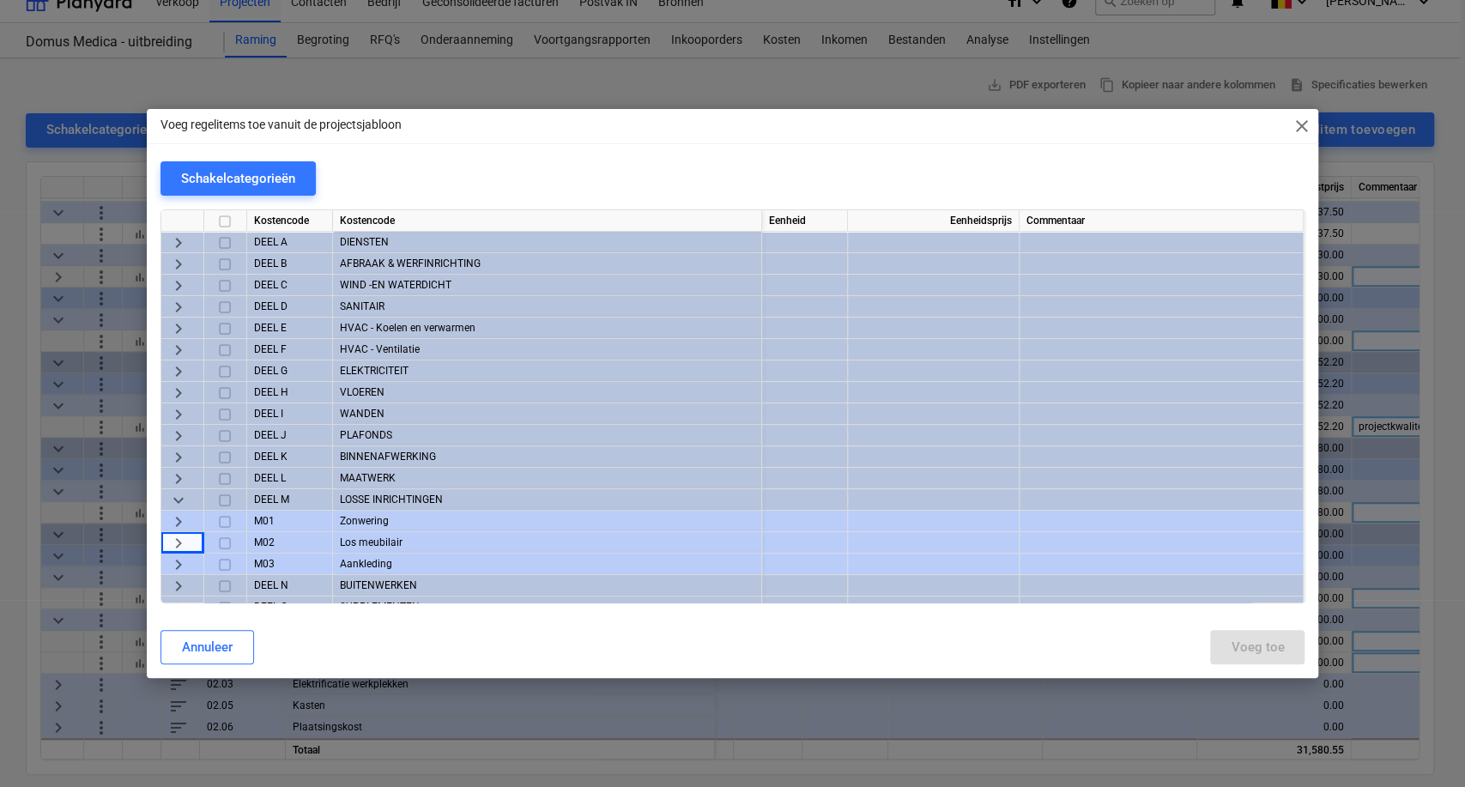
click at [173, 545] on span "keyboard_arrow_right" at bounding box center [178, 543] width 21 height 21
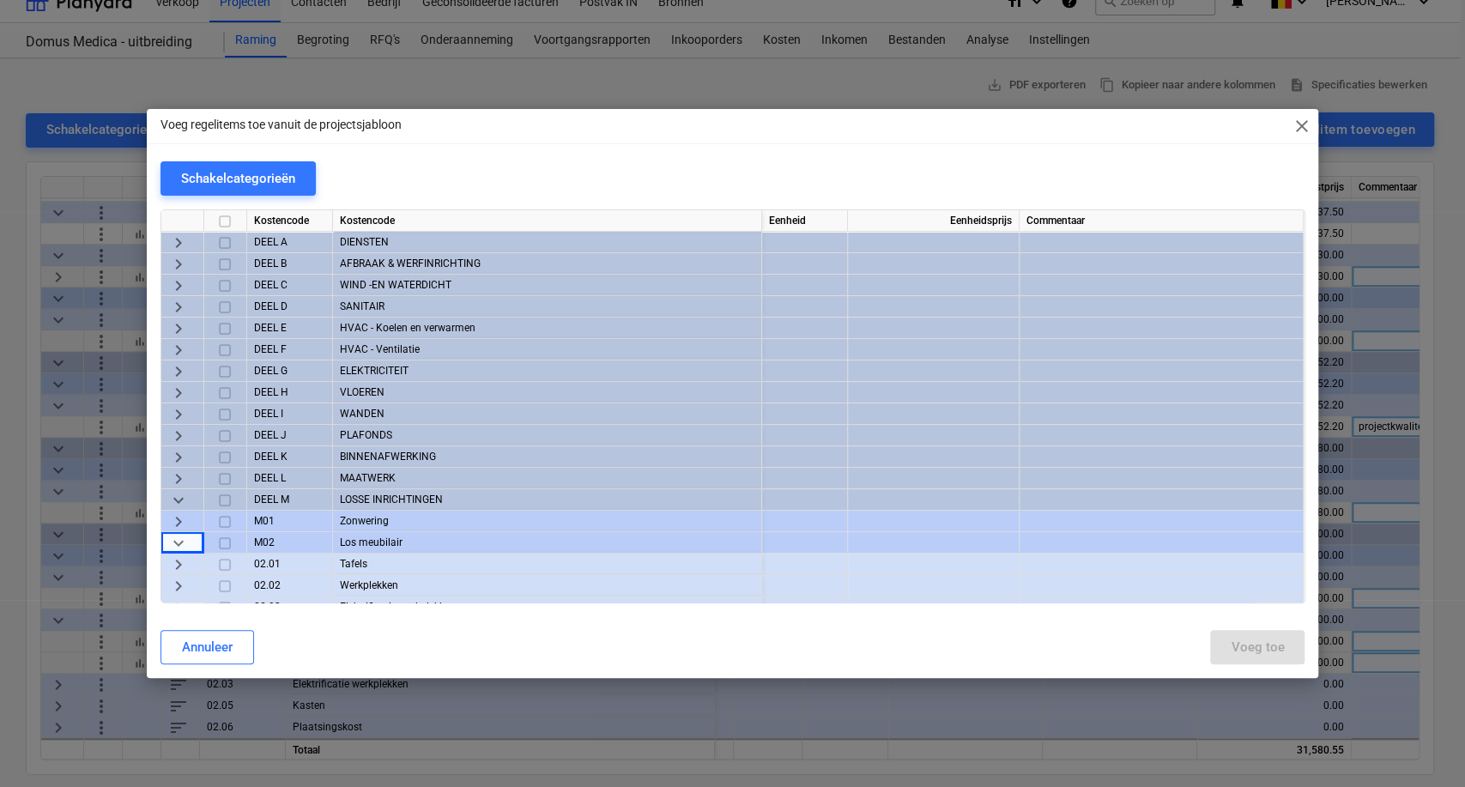
click at [179, 584] on span "keyboard_arrow_right" at bounding box center [178, 586] width 21 height 21
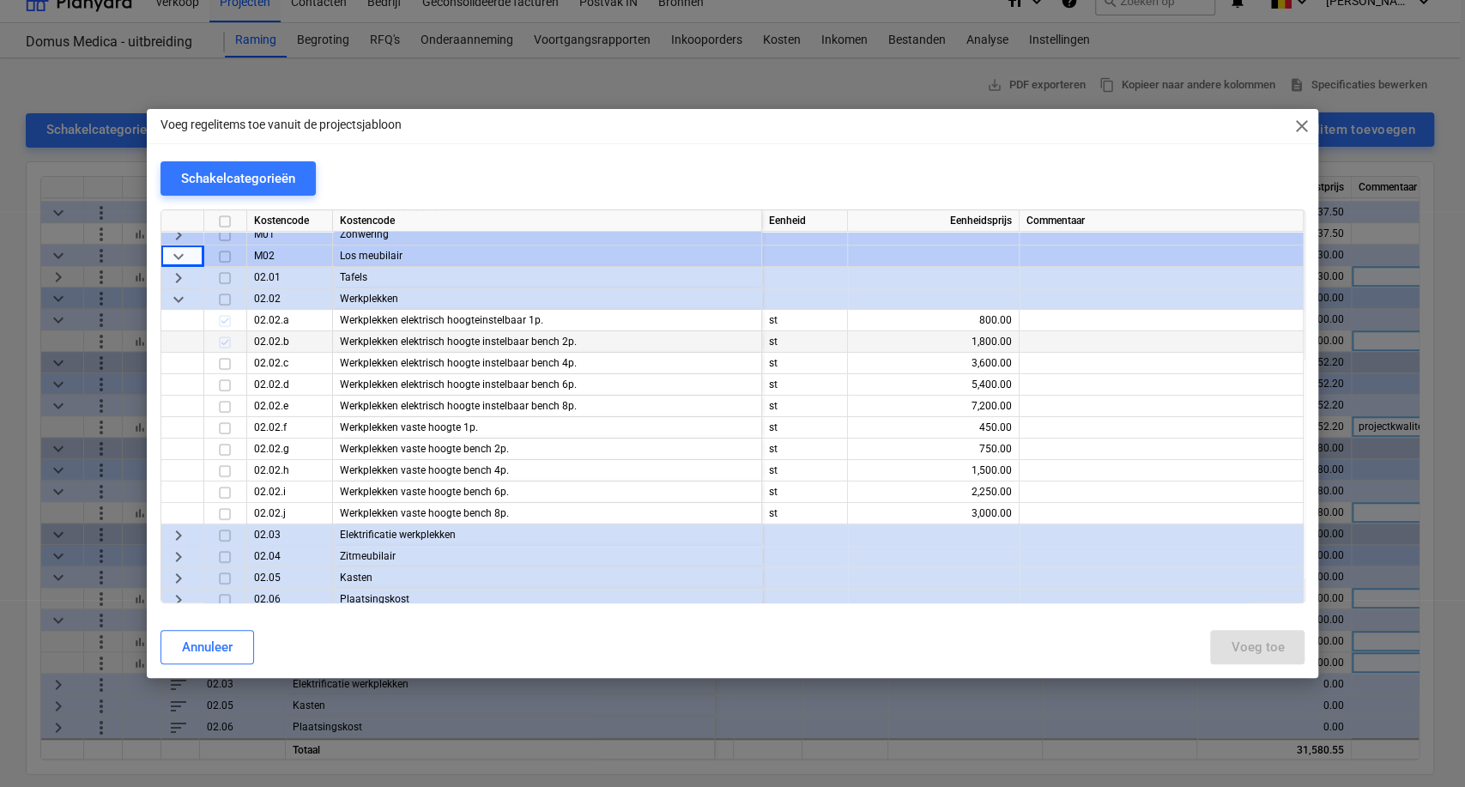
scroll to position [286, 0]
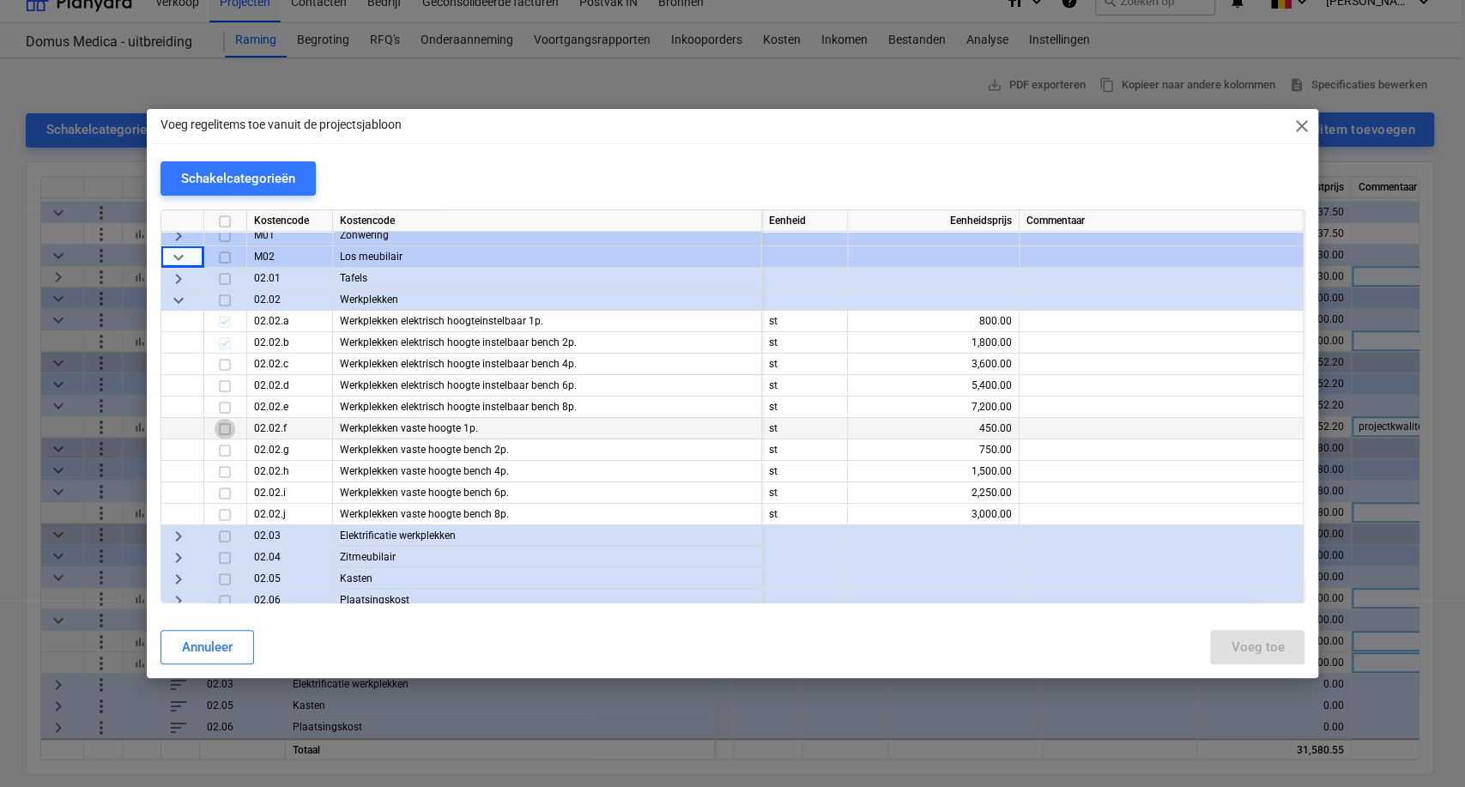
click at [223, 428] on input "checkbox" at bounding box center [225, 429] width 21 height 21
click at [221, 431] on input "checkbox" at bounding box center [225, 429] width 21 height 21
click at [220, 427] on input "checkbox" at bounding box center [225, 429] width 21 height 21
click at [169, 563] on span "keyboard_arrow_right" at bounding box center [178, 558] width 21 height 21
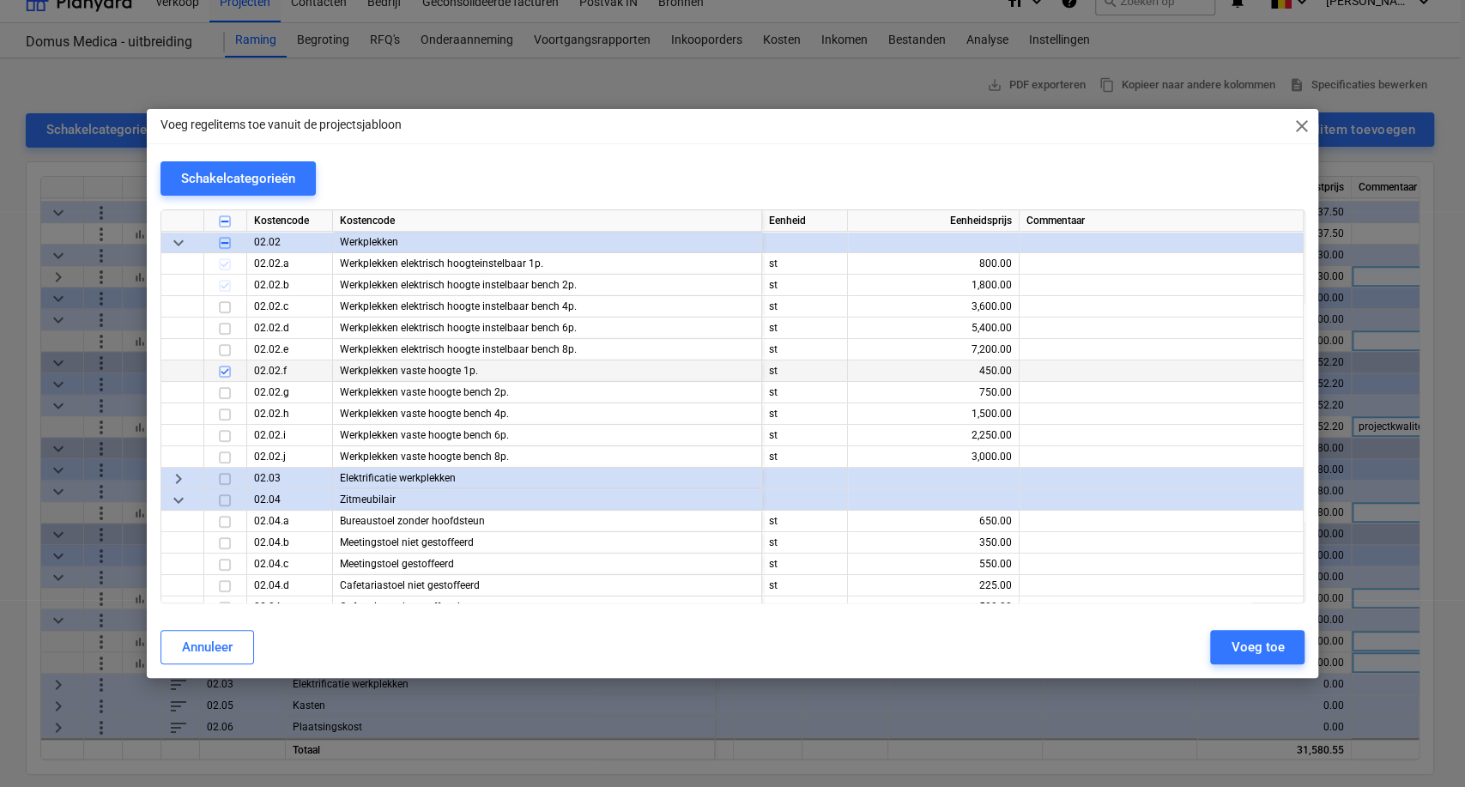
scroll to position [476, 0]
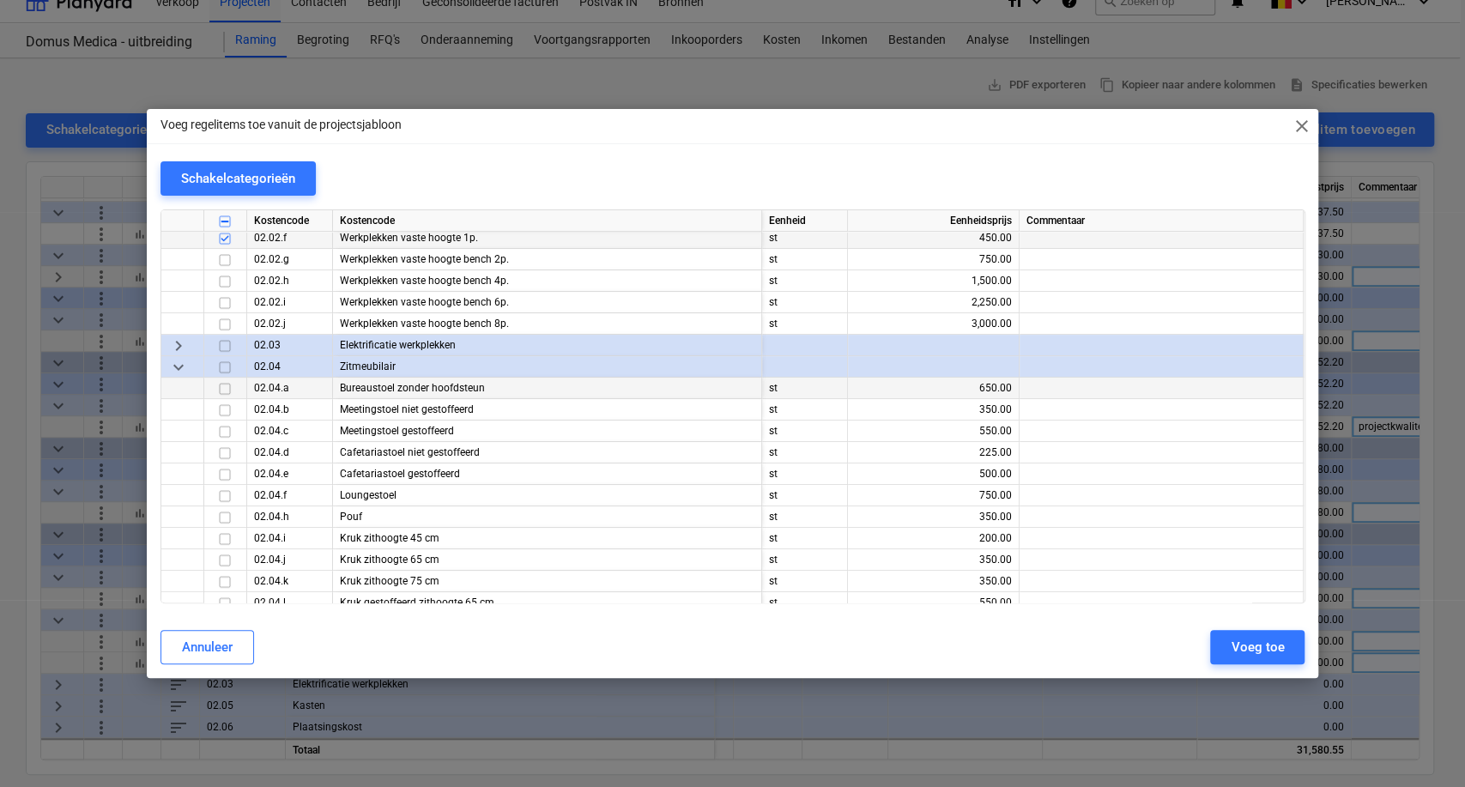
click at [222, 391] on input "checkbox" at bounding box center [225, 389] width 21 height 21
click at [218, 558] on input "checkbox" at bounding box center [225, 560] width 21 height 21
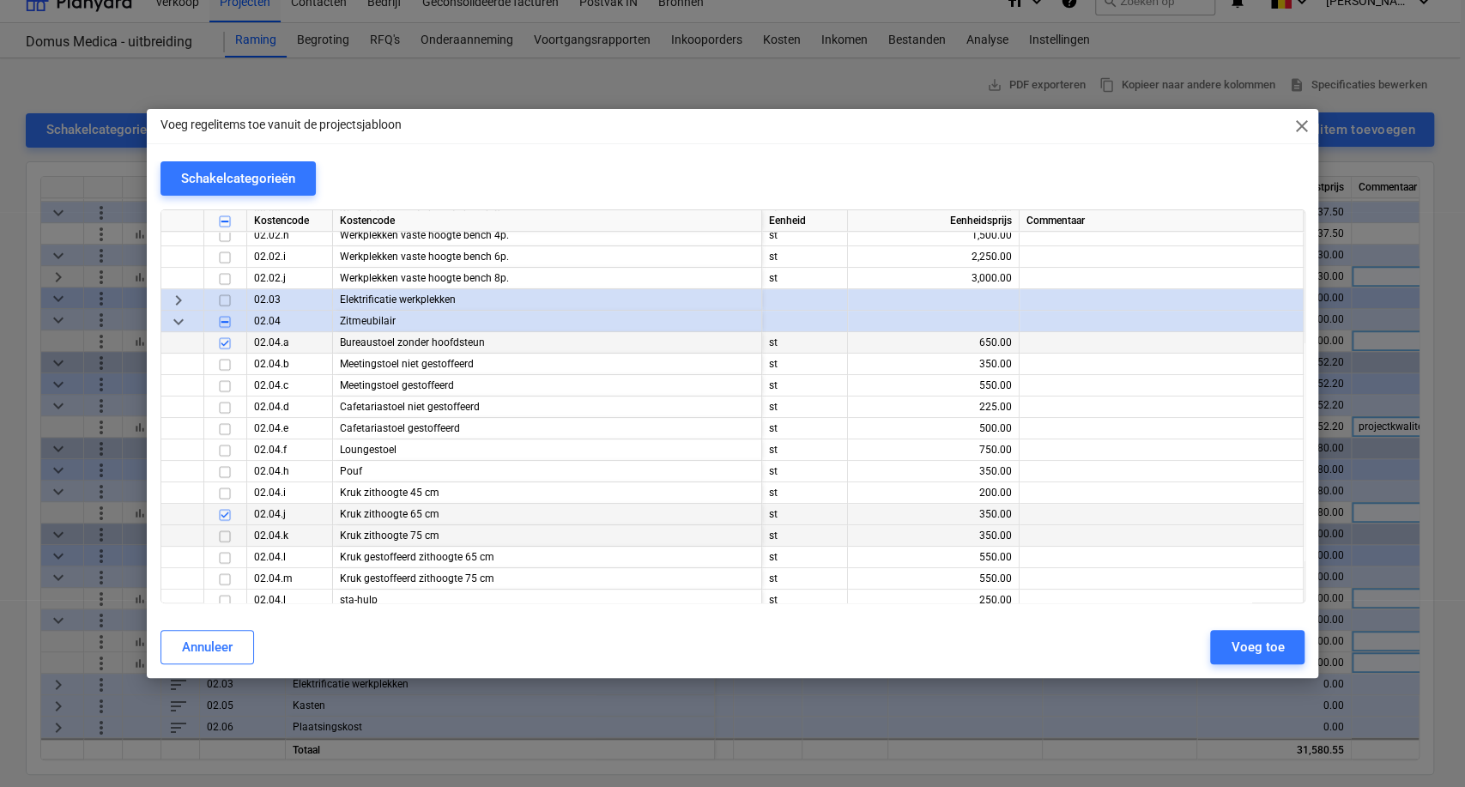
scroll to position [572, 0]
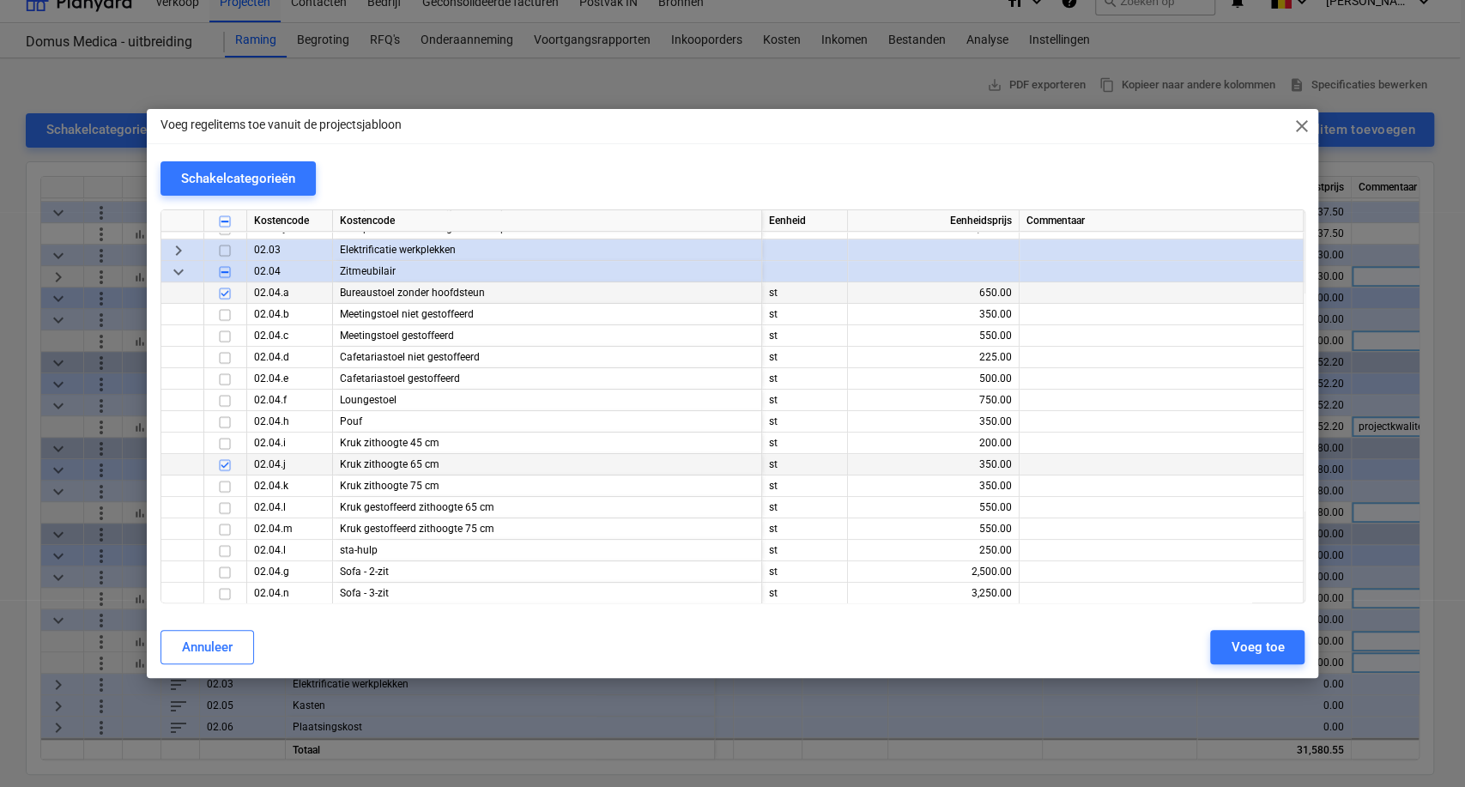
click at [222, 469] on input "checkbox" at bounding box center [225, 465] width 21 height 21
click at [223, 501] on input "checkbox" at bounding box center [225, 508] width 21 height 21
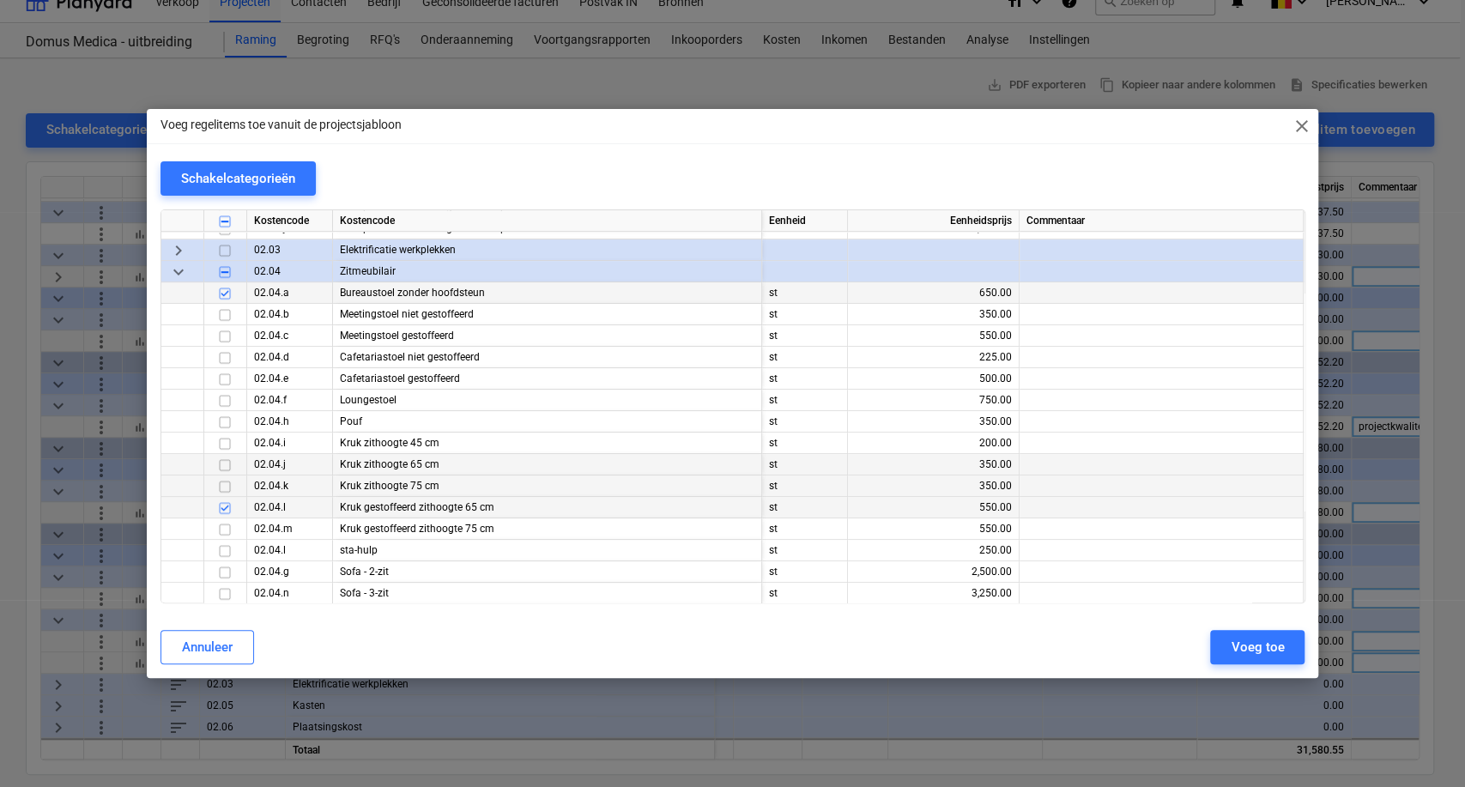
click at [223, 486] on input "checkbox" at bounding box center [225, 486] width 21 height 21
click at [224, 506] on input "checkbox" at bounding box center [225, 508] width 21 height 21
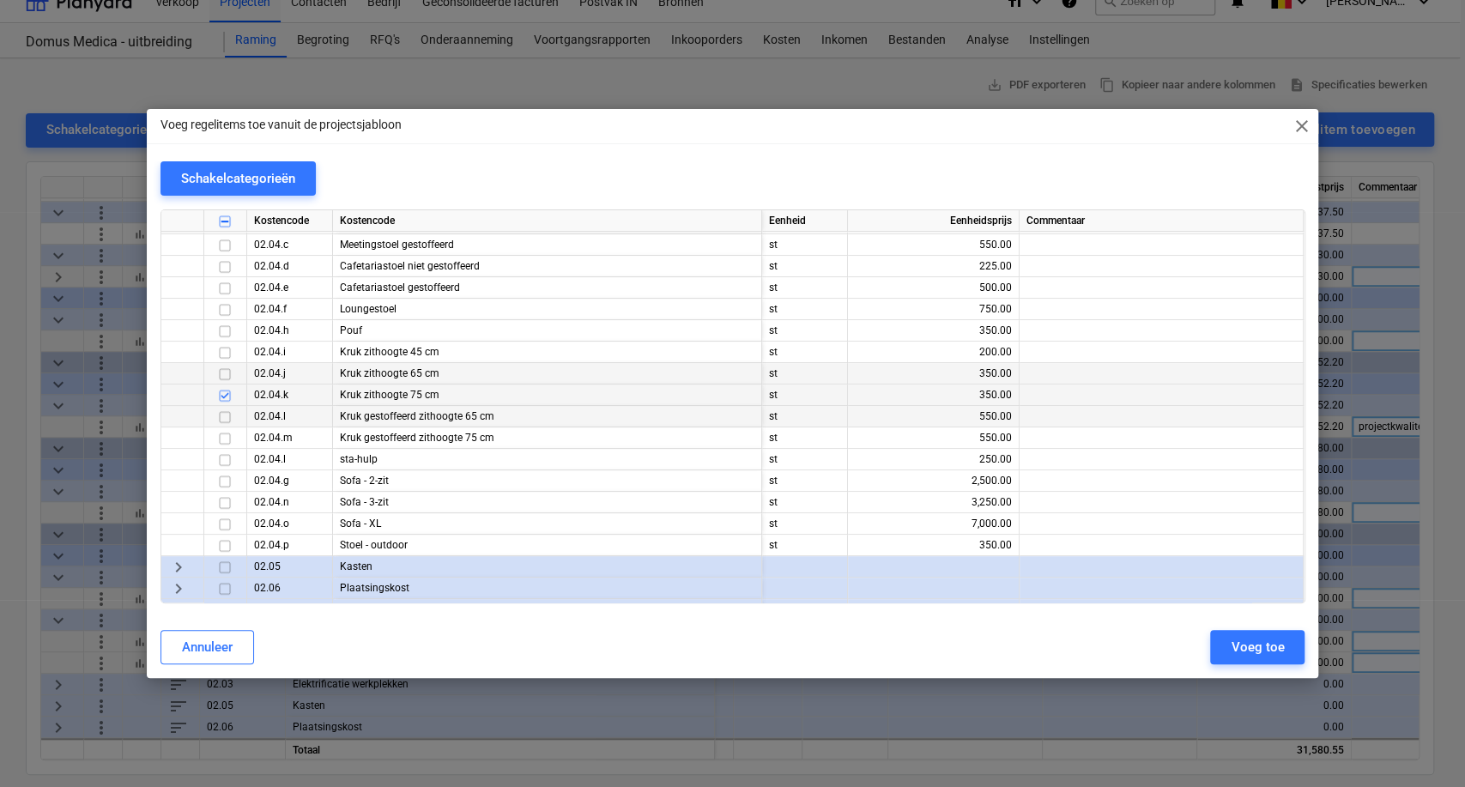
scroll to position [667, 0]
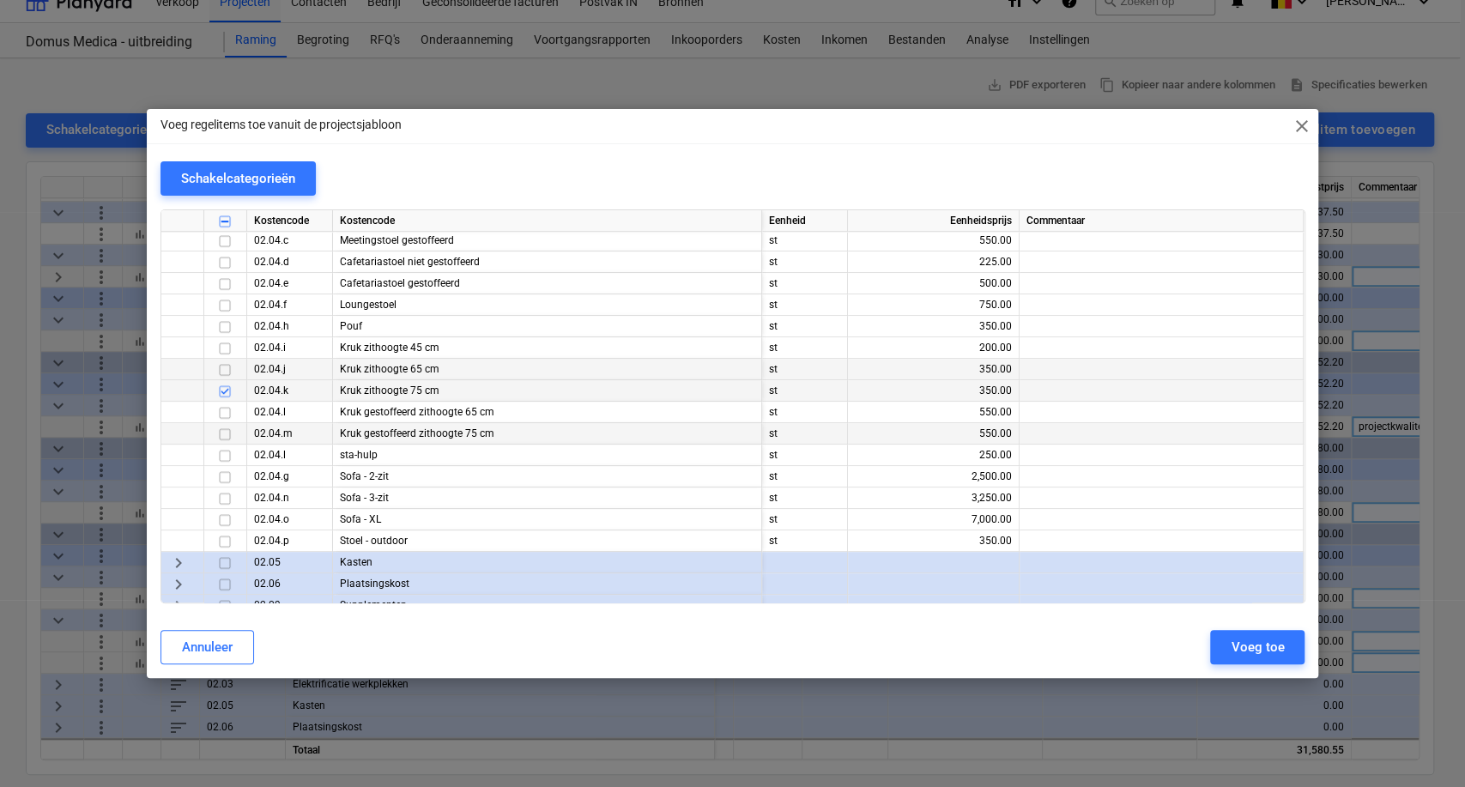
click at [226, 433] on input "checkbox" at bounding box center [225, 434] width 21 height 21
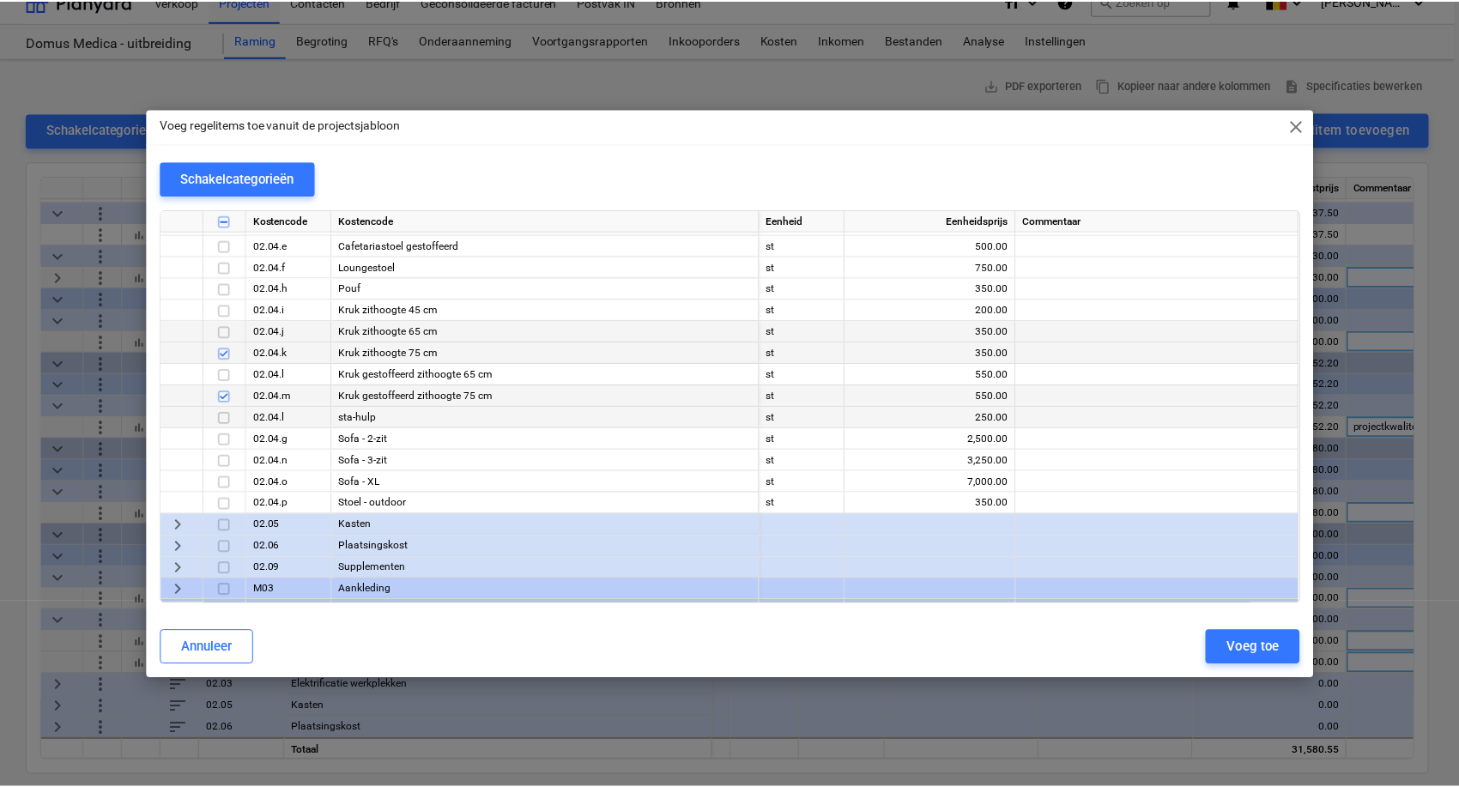
scroll to position [750, 0]
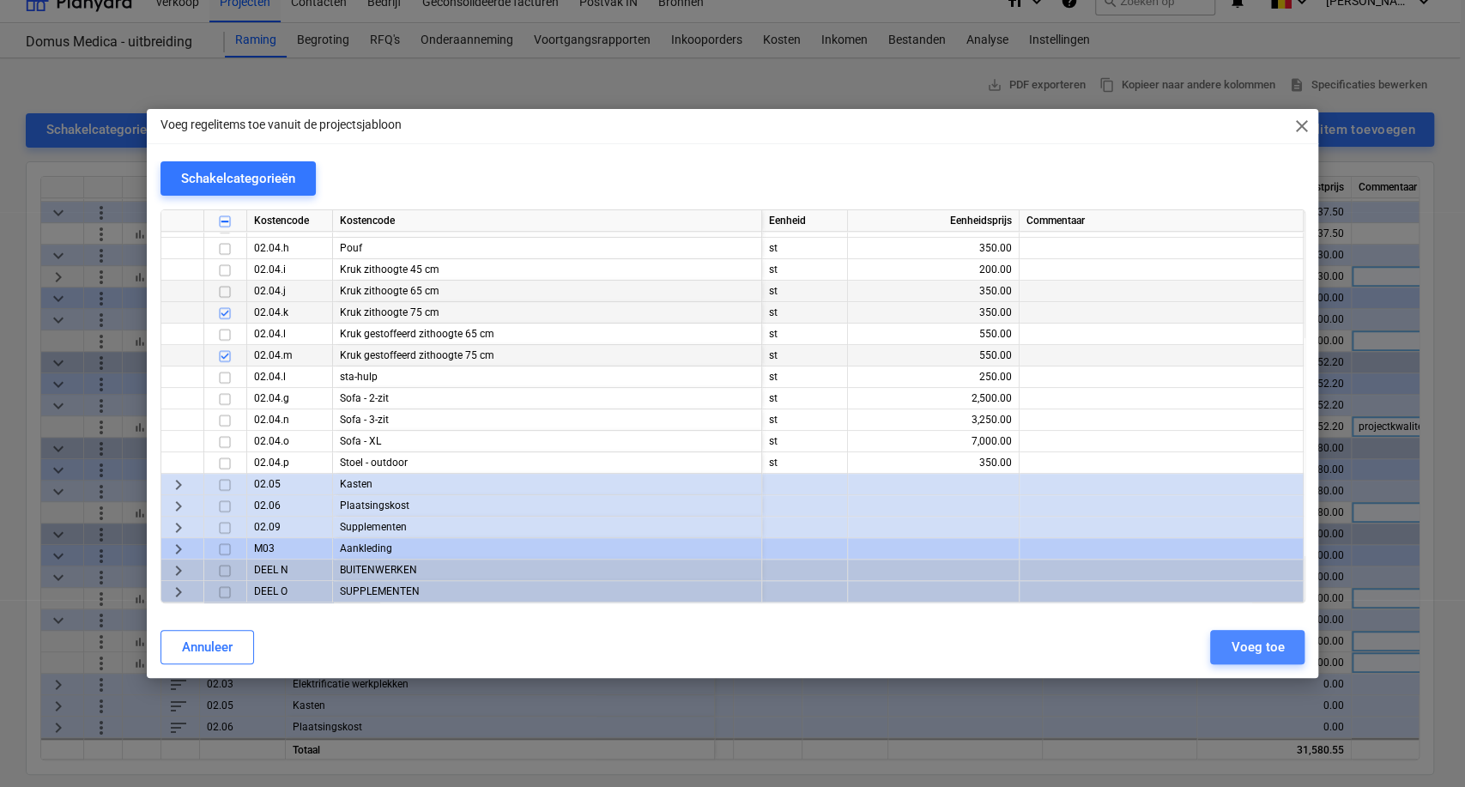
click at [1260, 652] on div "Voeg toe" at bounding box center [1257, 647] width 53 height 22
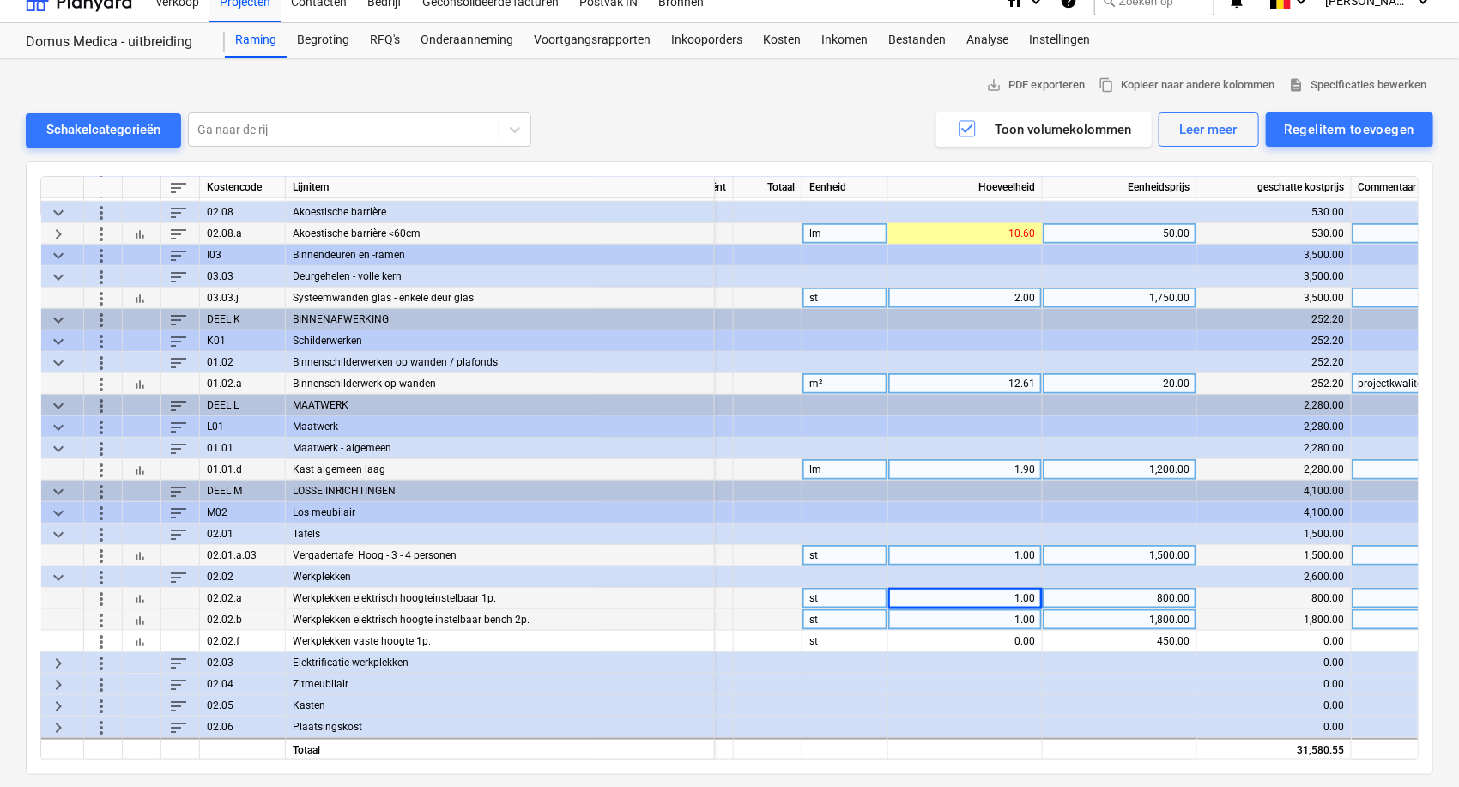
scroll to position [838, 324]
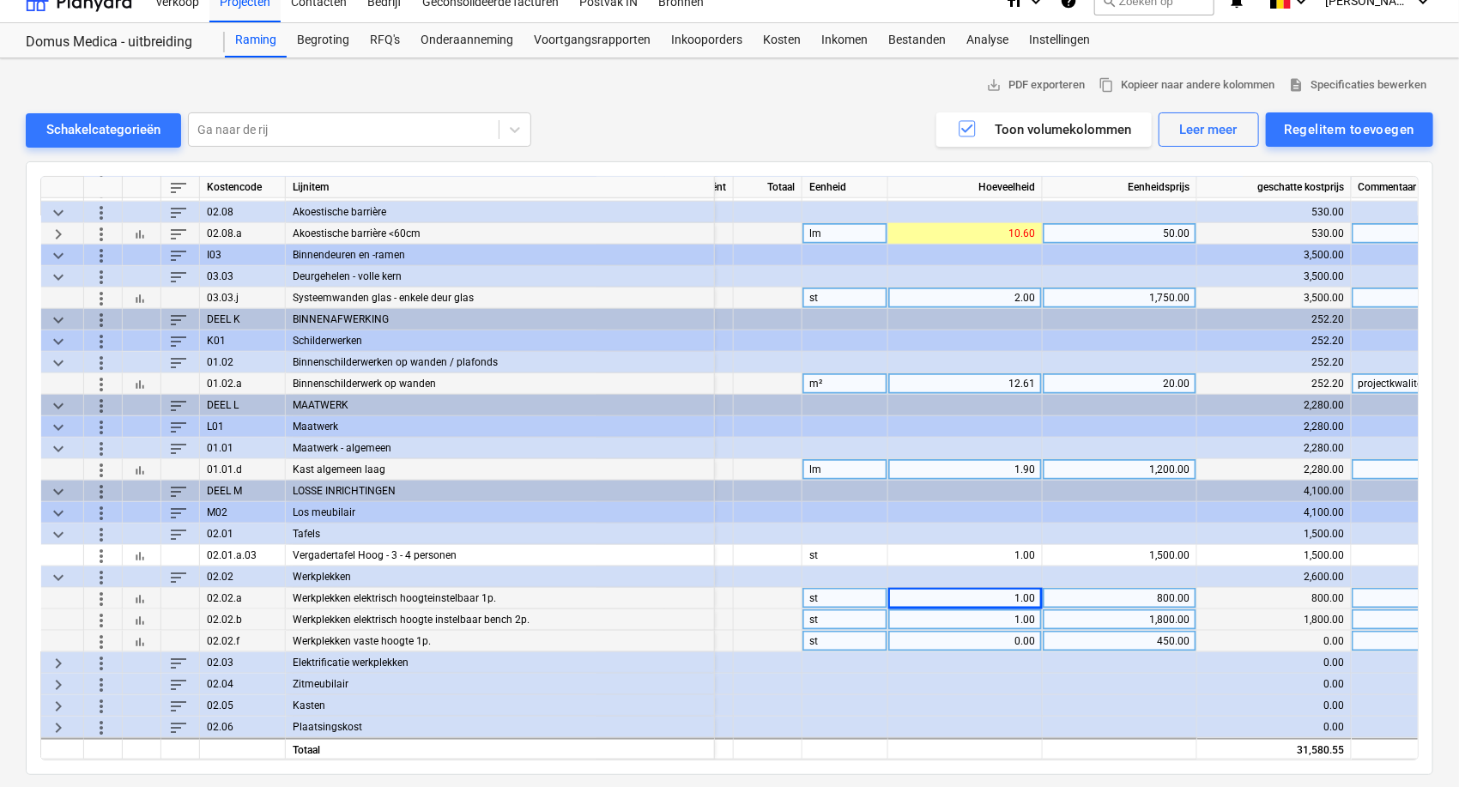
click at [984, 634] on div "0.00" at bounding box center [965, 641] width 140 height 21
type input "1"
click at [1165, 633] on div "450.00" at bounding box center [1120, 641] width 140 height 21
type input "650"
click at [48, 662] on span "keyboard_arrow_right" at bounding box center [58, 662] width 21 height 21
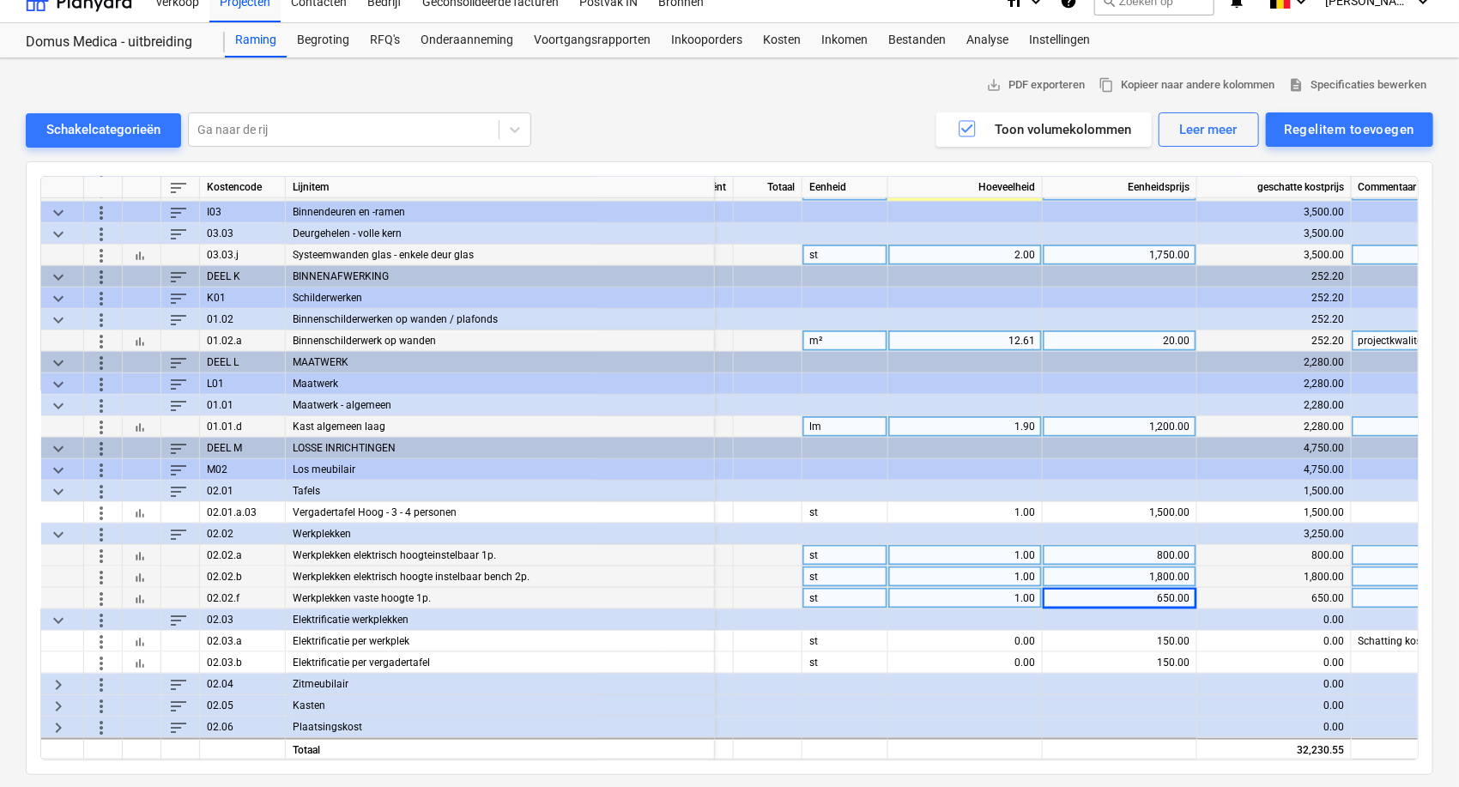
scroll to position [881, 324]
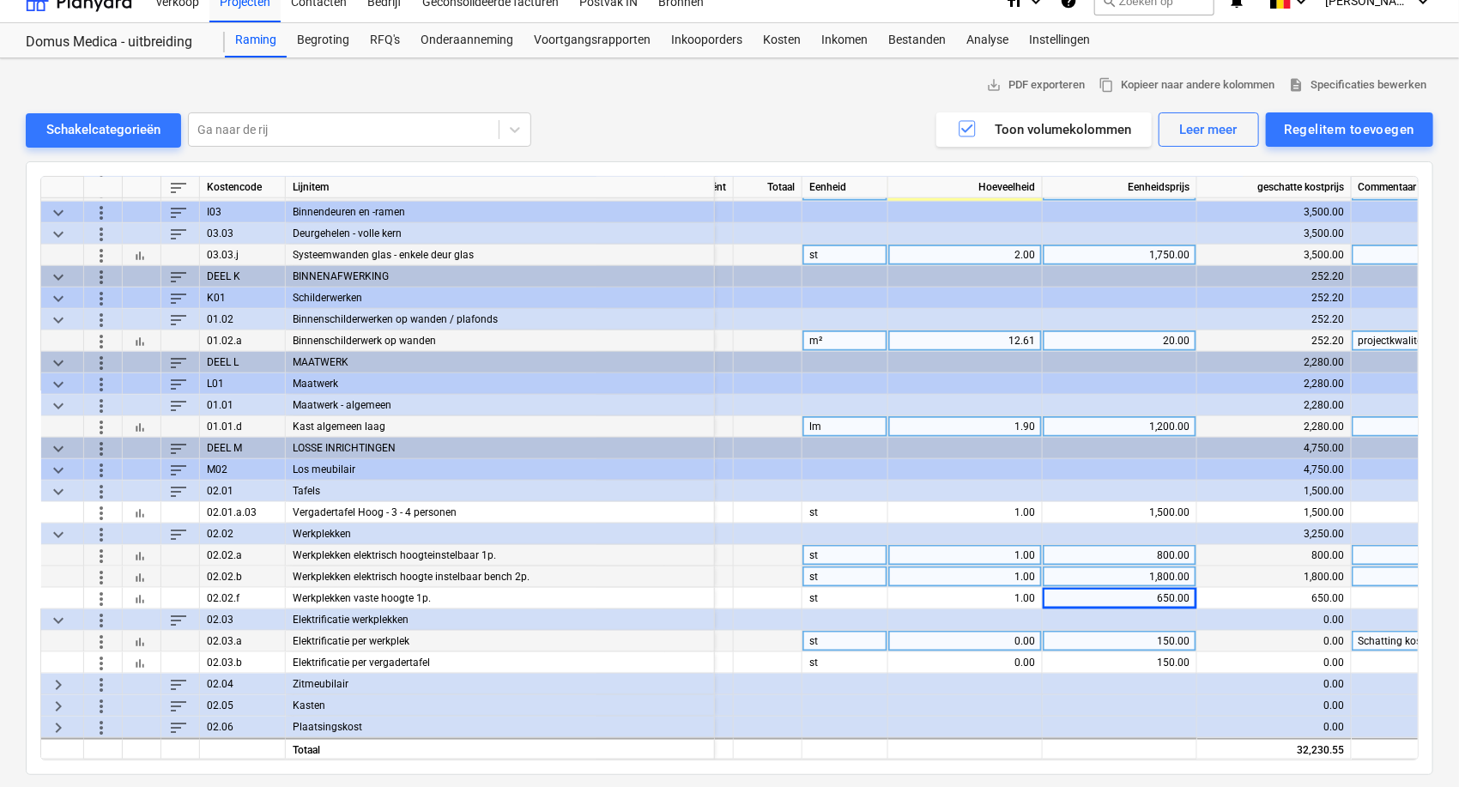
click at [980, 640] on div "0.00" at bounding box center [965, 641] width 140 height 21
type input "3"
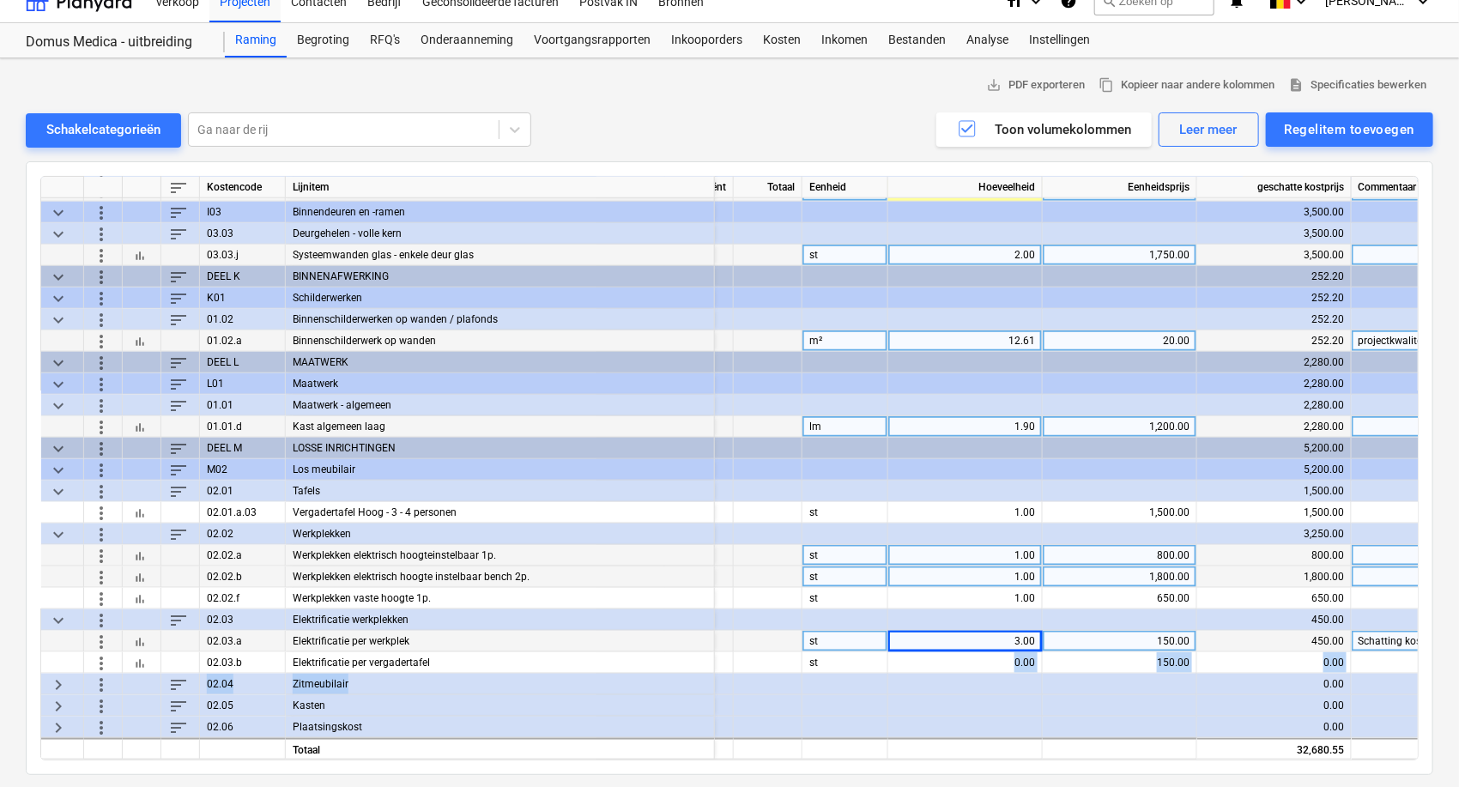
click at [985, 673] on div "sort Kostencode Lijnitem Hoogte Coëfficiënt Totaal Eenheid Hoeveelheid Eenheids…" at bounding box center [729, 468] width 1379 height 585
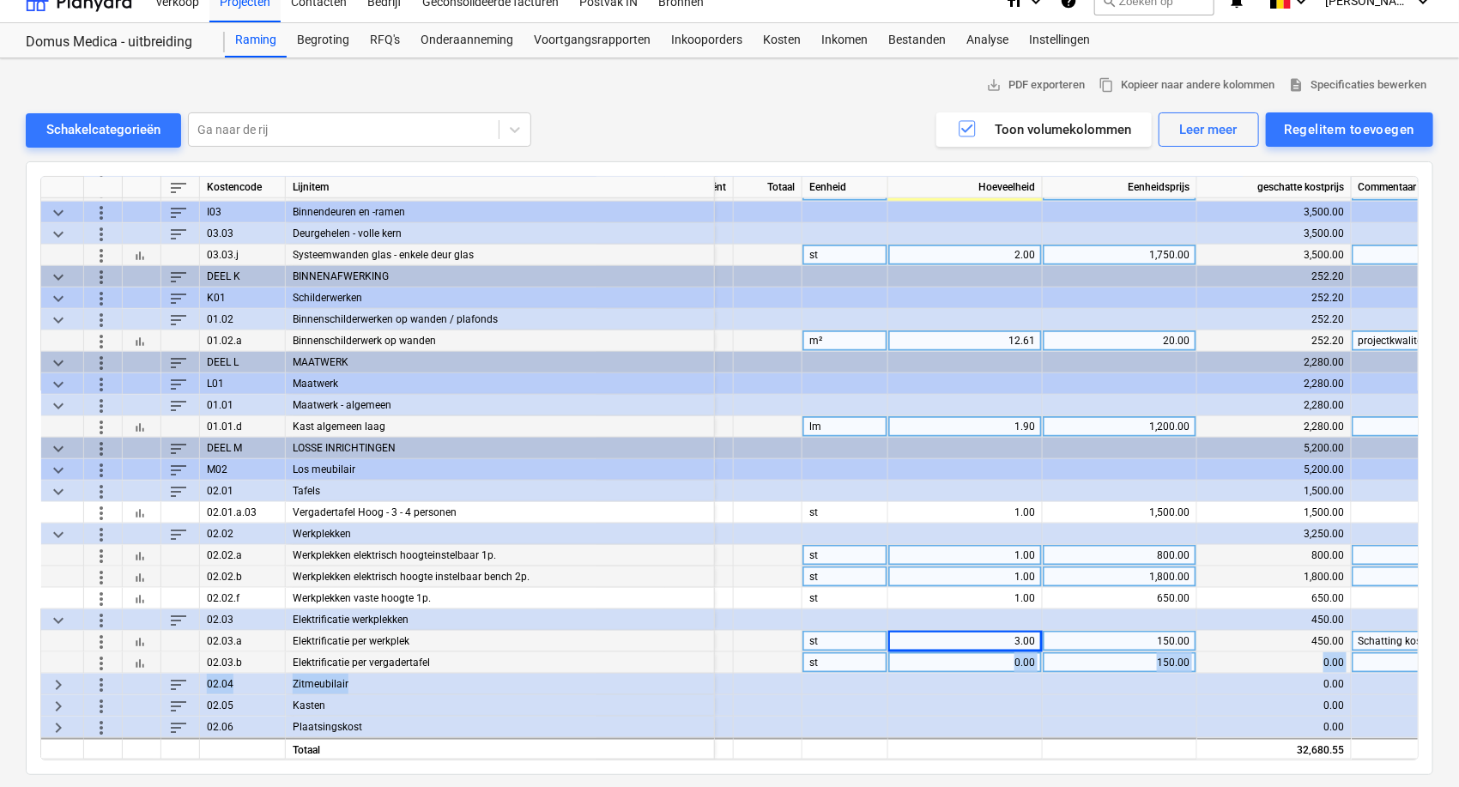
click at [985, 666] on div "0.00" at bounding box center [965, 662] width 140 height 21
type input "1"
click at [60, 682] on span "keyboard_arrow_right" at bounding box center [58, 684] width 21 height 21
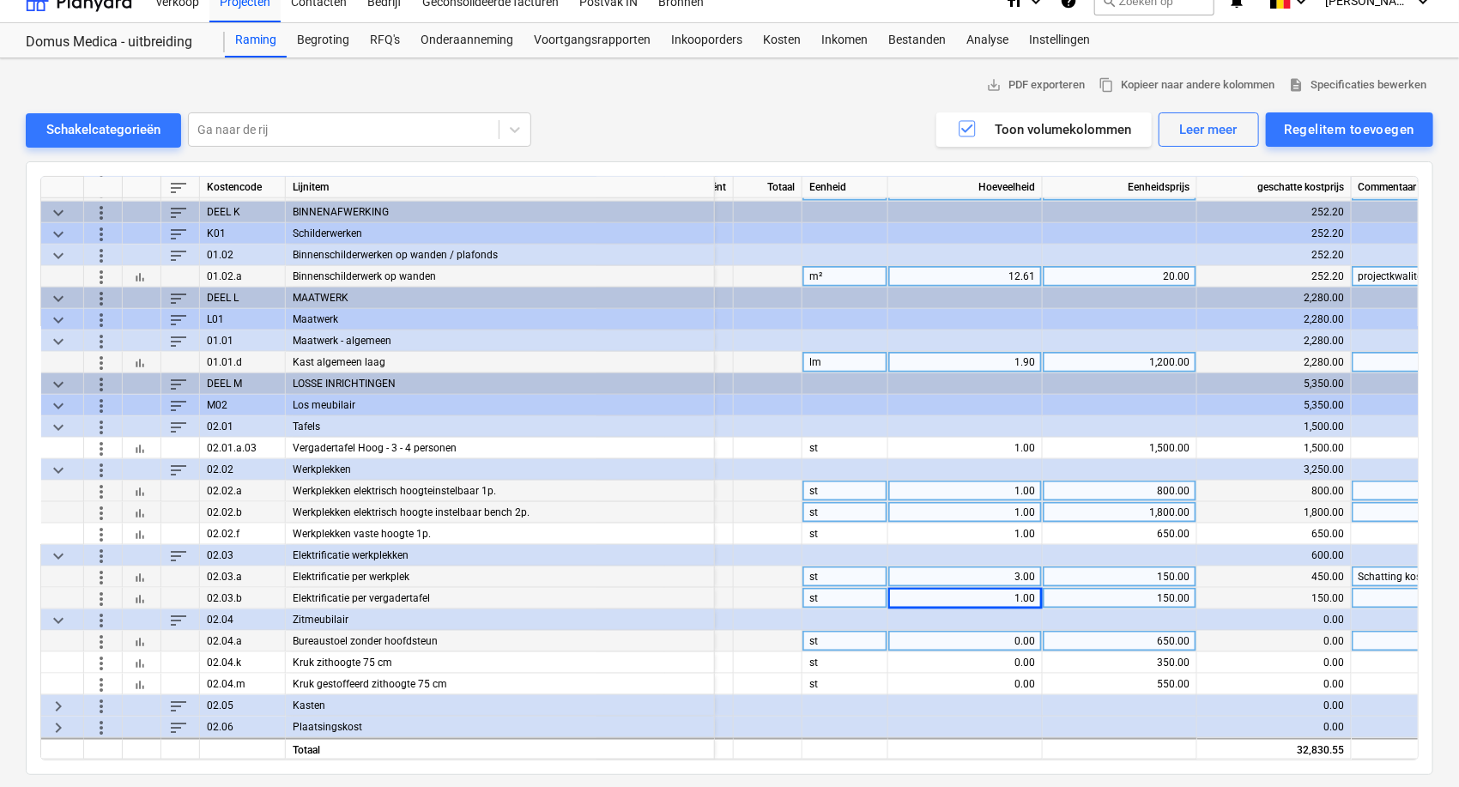
scroll to position [945, 324]
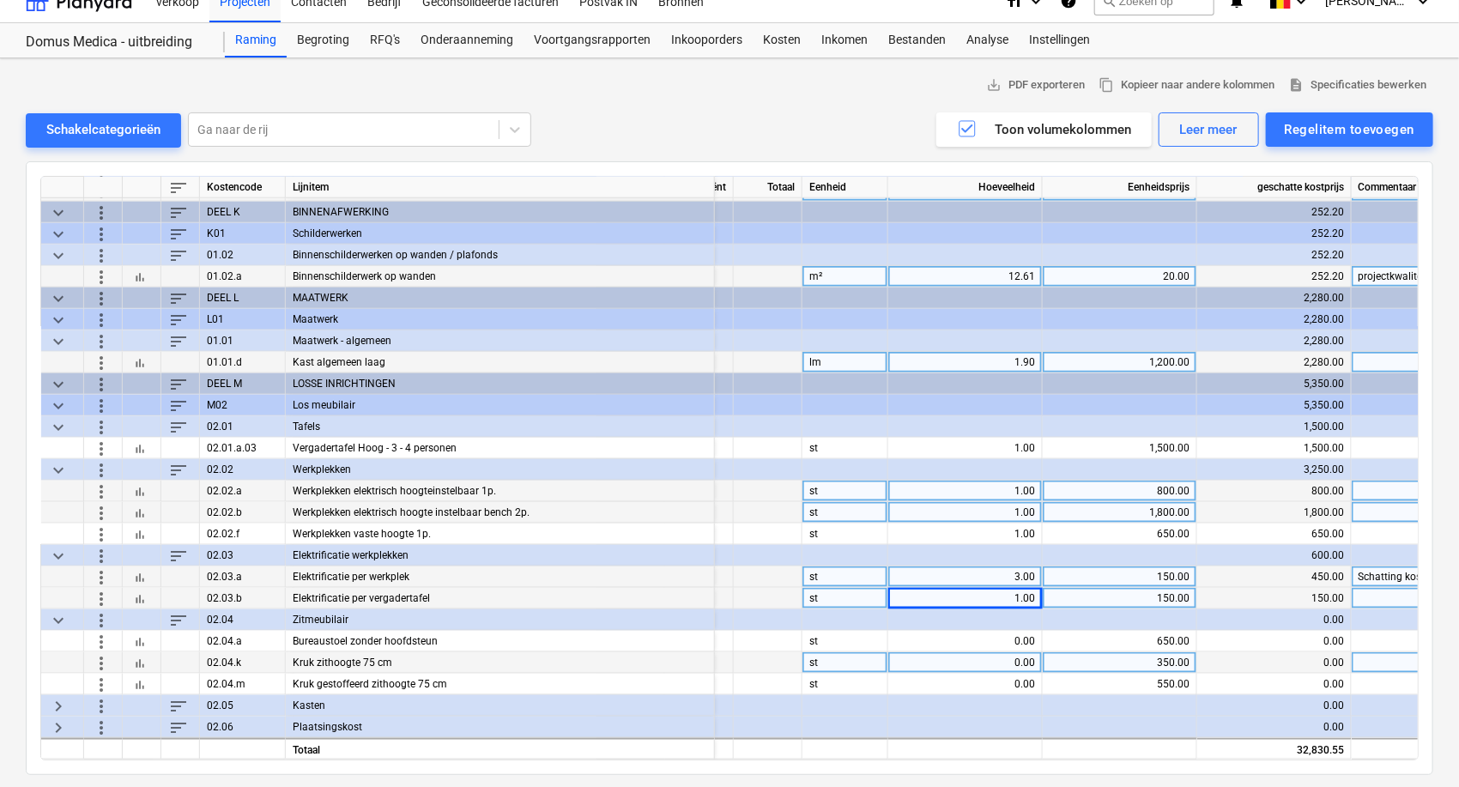
click at [962, 652] on div "0.00" at bounding box center [965, 662] width 140 height 21
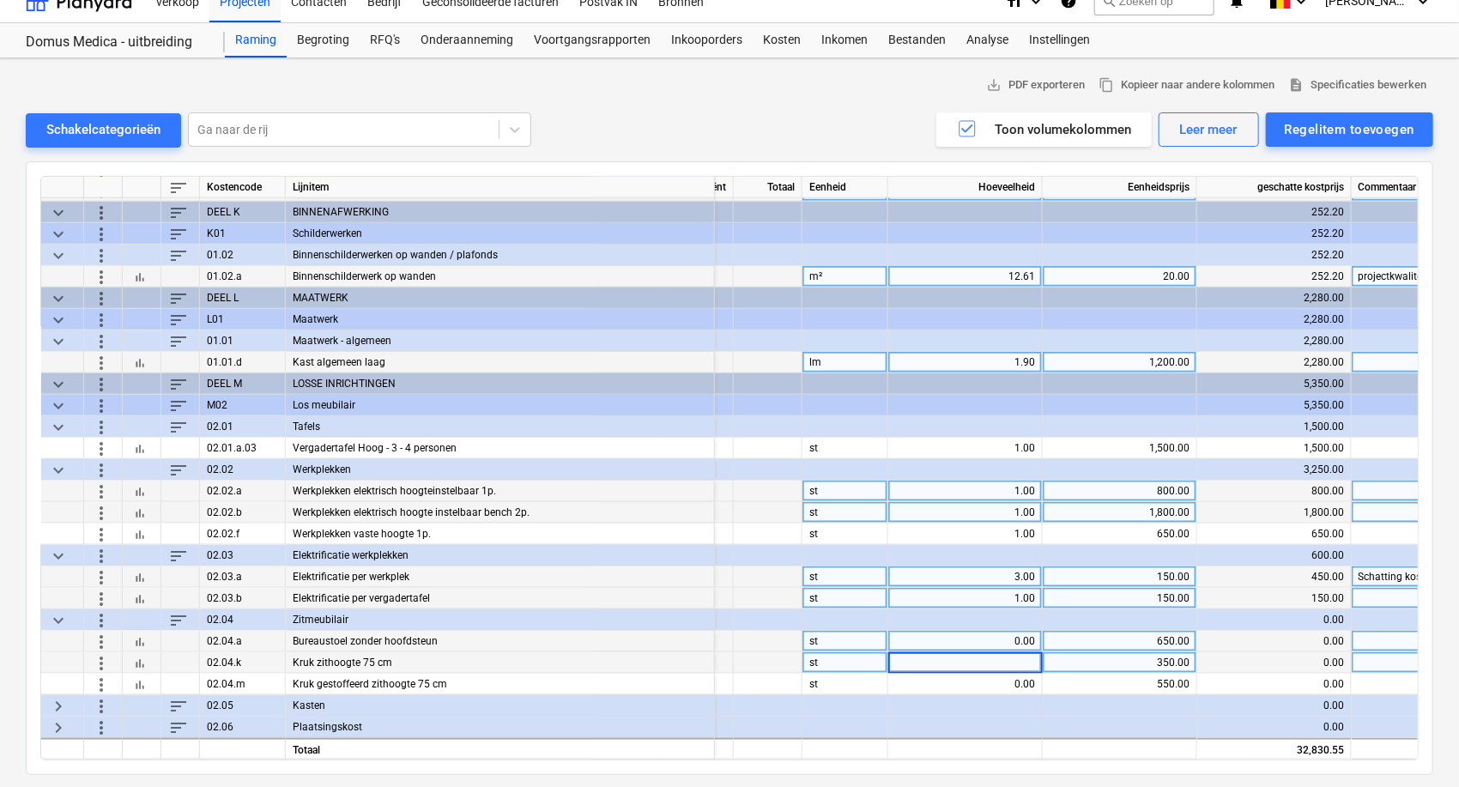
click at [964, 633] on div "0.00" at bounding box center [965, 641] width 140 height 21
type input "3"
click at [977, 654] on div "0.00" at bounding box center [965, 662] width 140 height 21
type input "4"
click at [66, 702] on span "keyboard_arrow_right" at bounding box center [58, 705] width 21 height 21
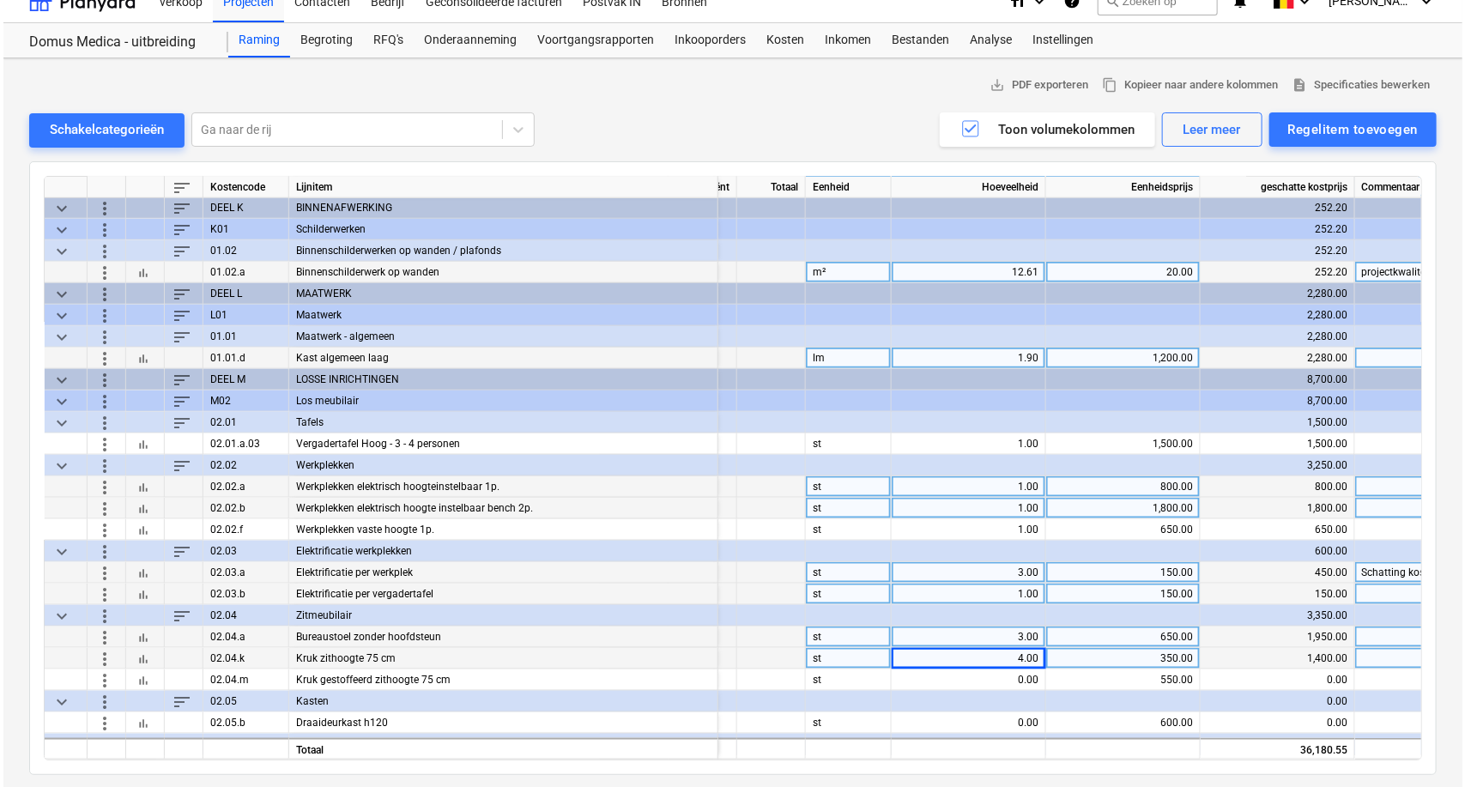
scroll to position [967, 324]
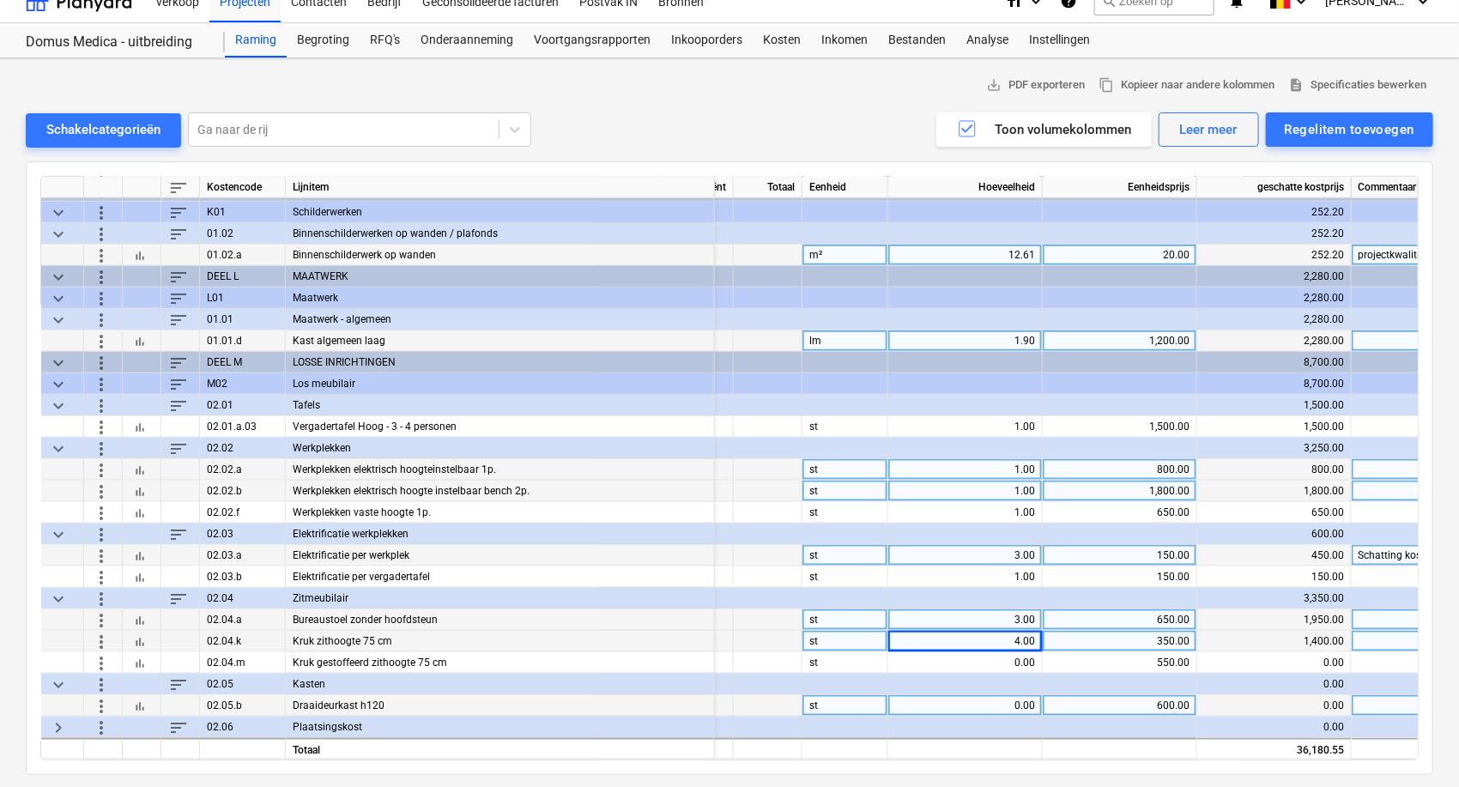
click at [990, 699] on div "0.00" at bounding box center [965, 705] width 140 height 21
click at [1018, 700] on input at bounding box center [965, 705] width 154 height 21
type input "8"
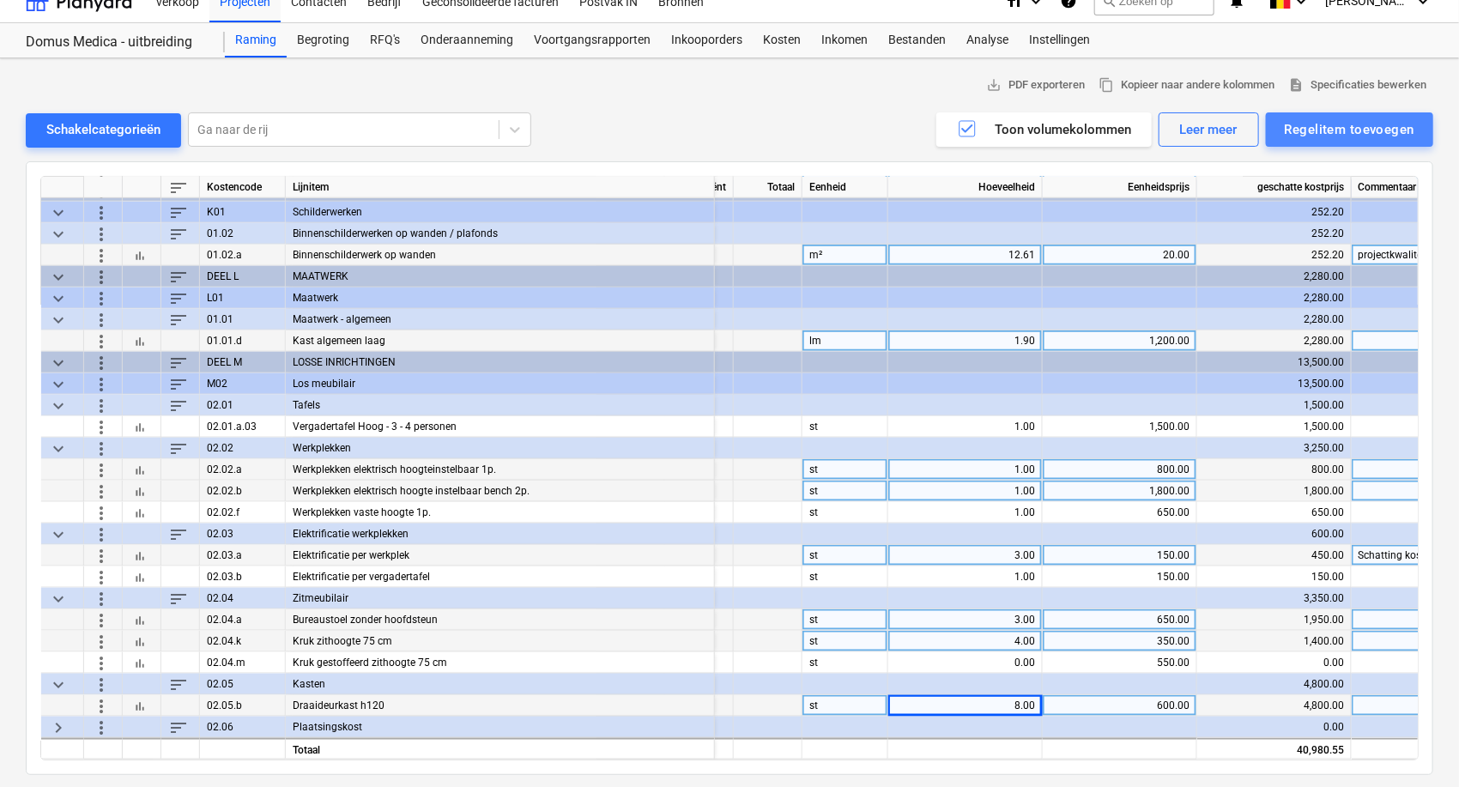
click at [1325, 135] on div "Regelitem toevoegen" at bounding box center [1350, 129] width 130 height 22
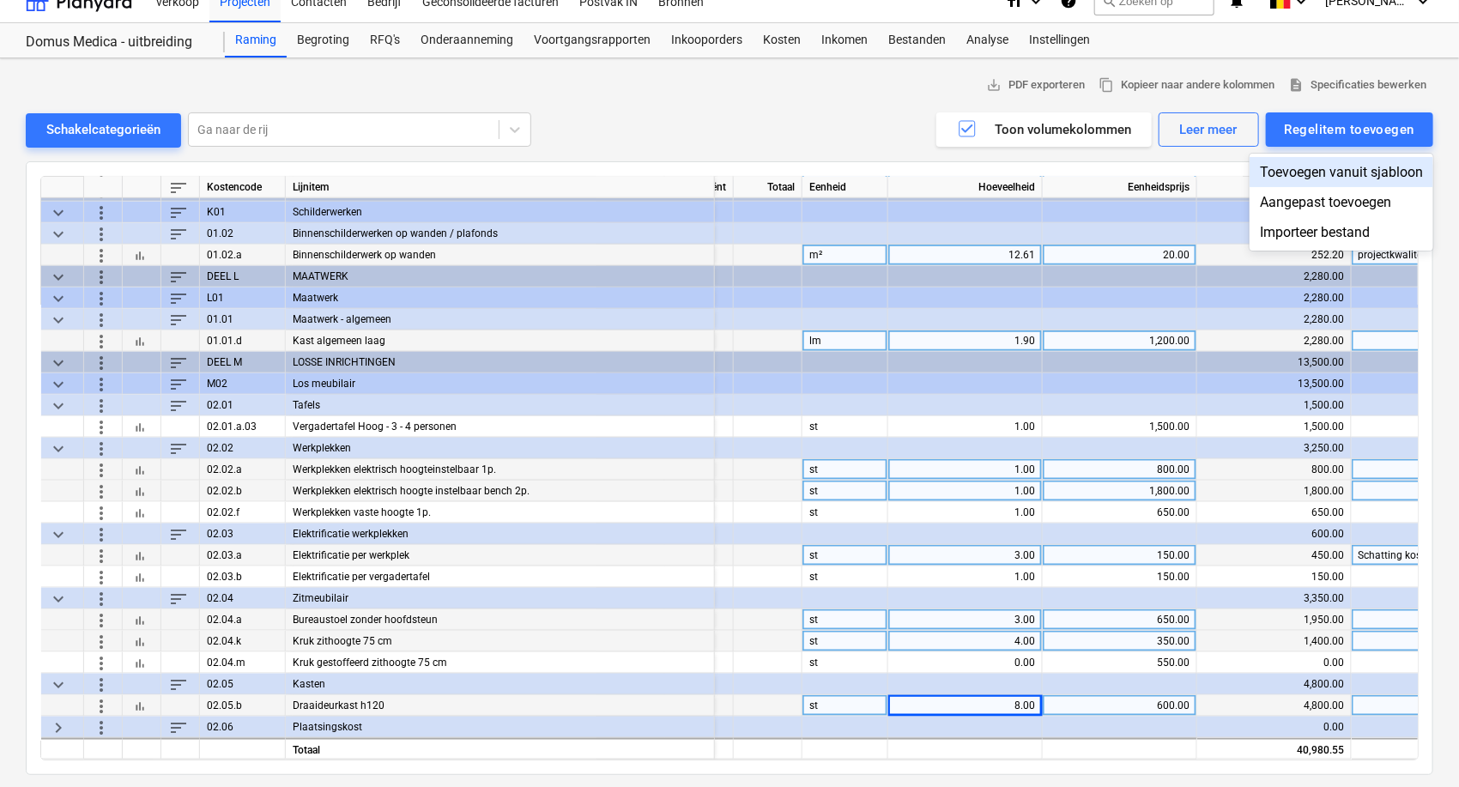
click at [1263, 171] on div "Toevoegen vanuit sjabloon" at bounding box center [1342, 172] width 184 height 30
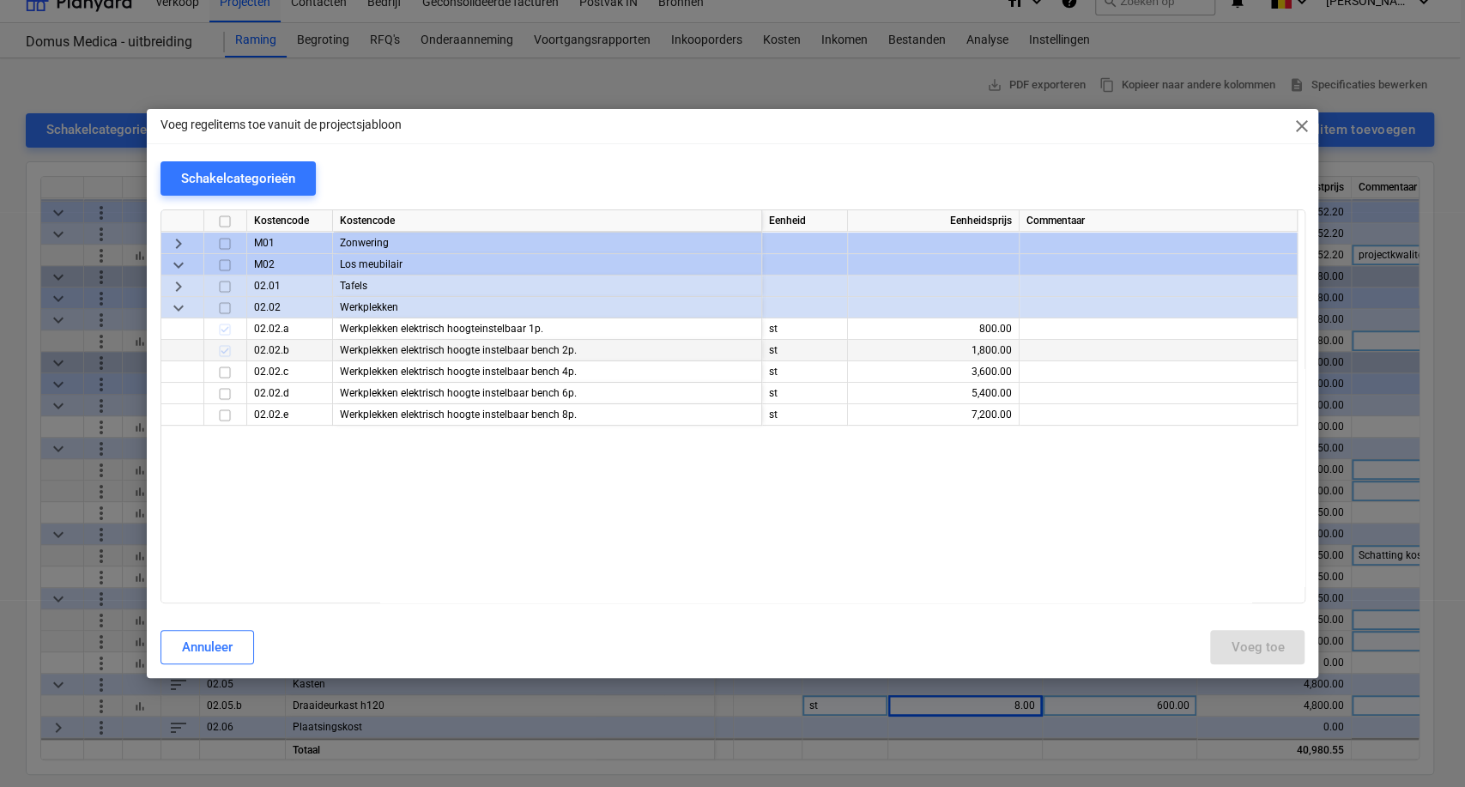
scroll to position [745, 0]
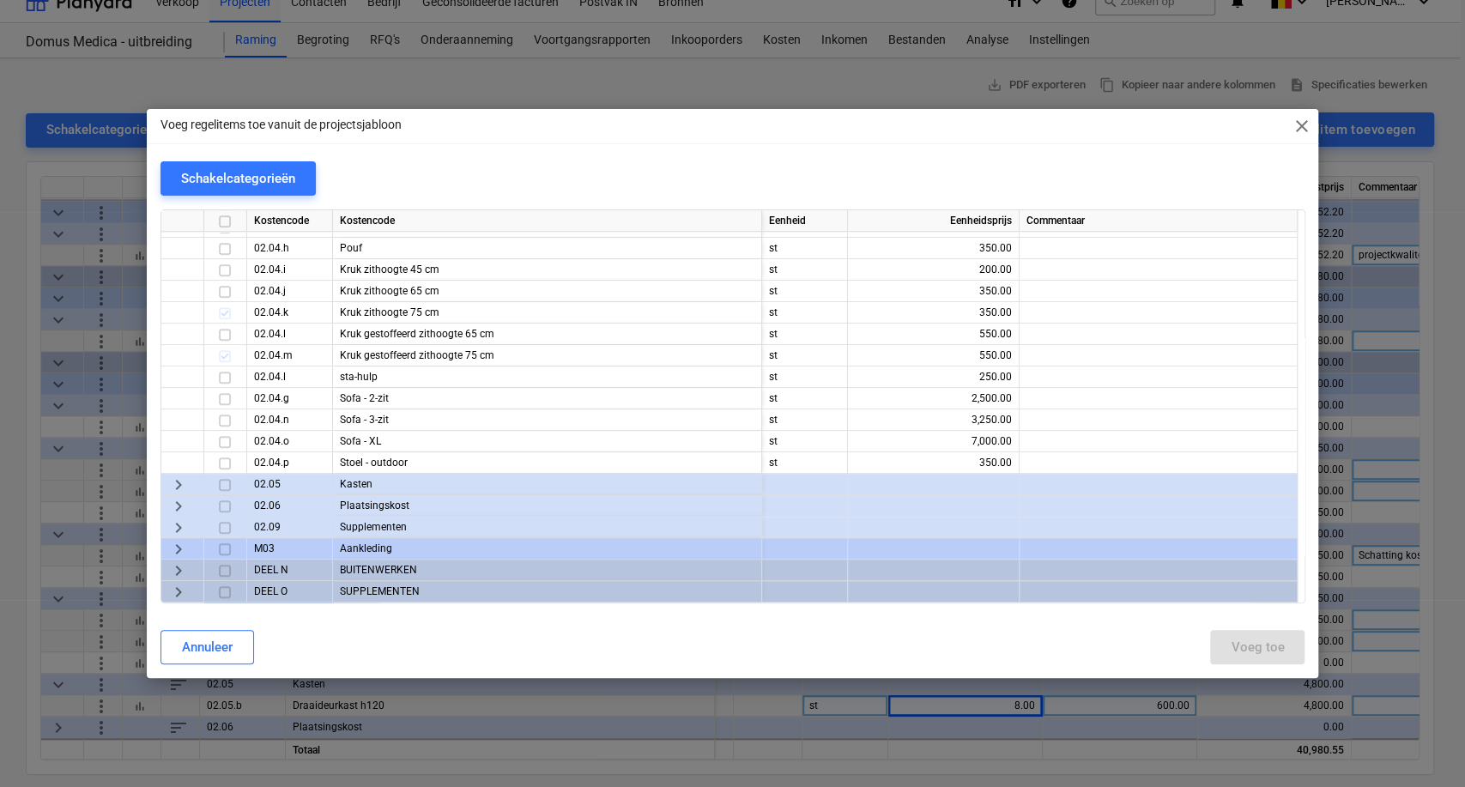
click at [172, 587] on span "keyboard_arrow_right" at bounding box center [178, 592] width 21 height 21
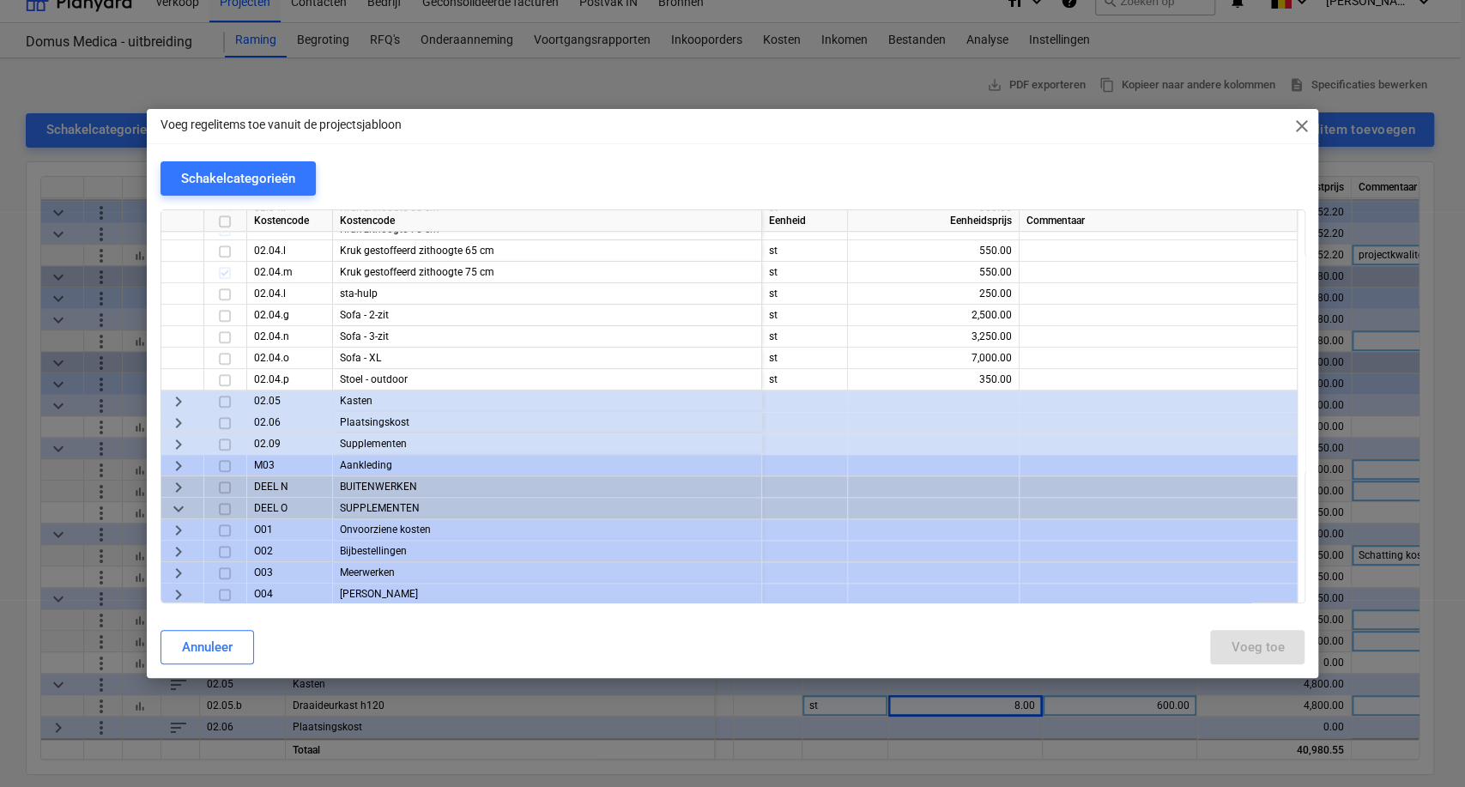
scroll to position [831, 0]
click at [179, 585] on span "keyboard_arrow_right" at bounding box center [178, 592] width 21 height 21
click at [179, 593] on span "keyboard_arrow_down" at bounding box center [178, 592] width 21 height 21
click at [179, 593] on span "keyboard_arrow_right" at bounding box center [178, 592] width 21 height 21
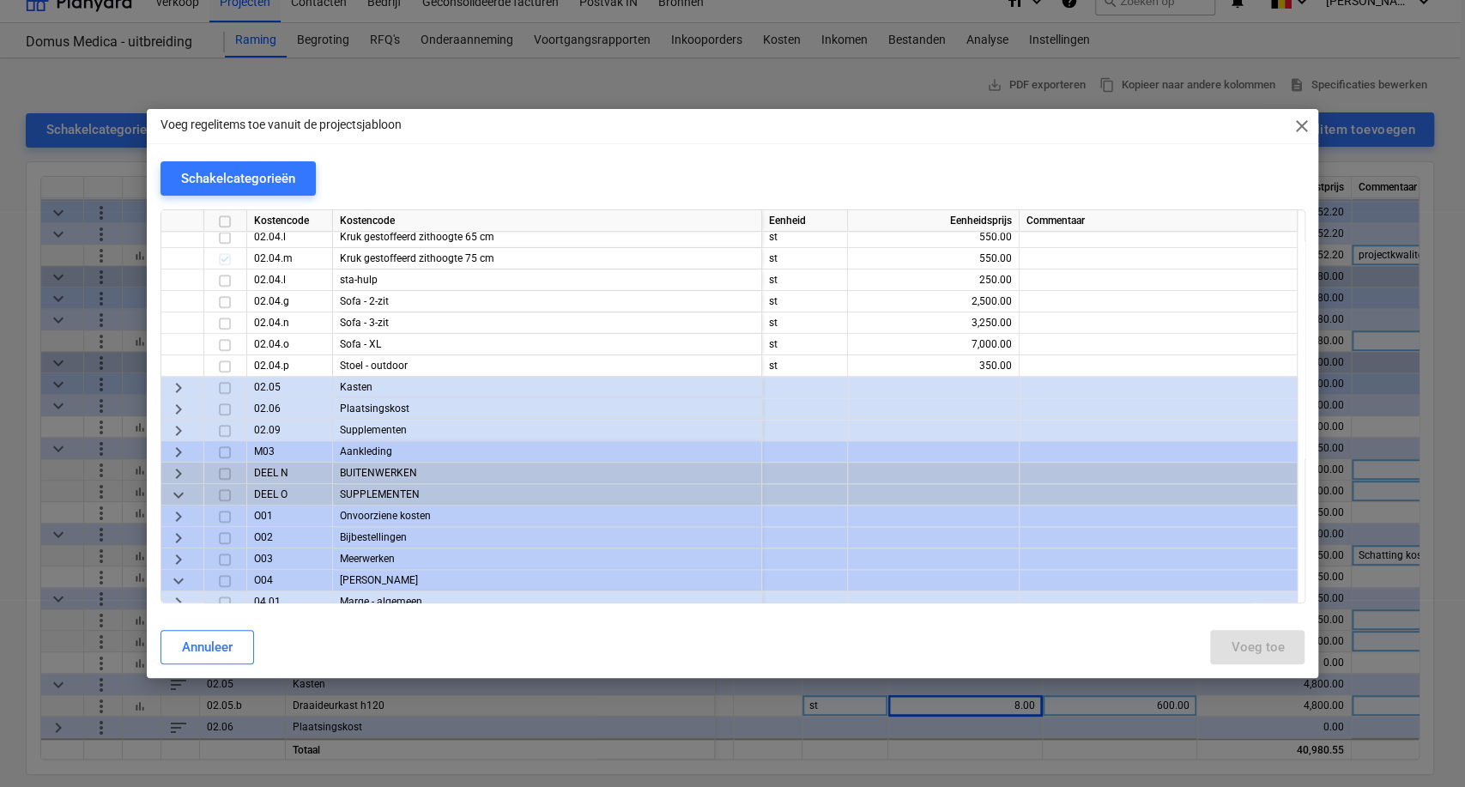
scroll to position [852, 0]
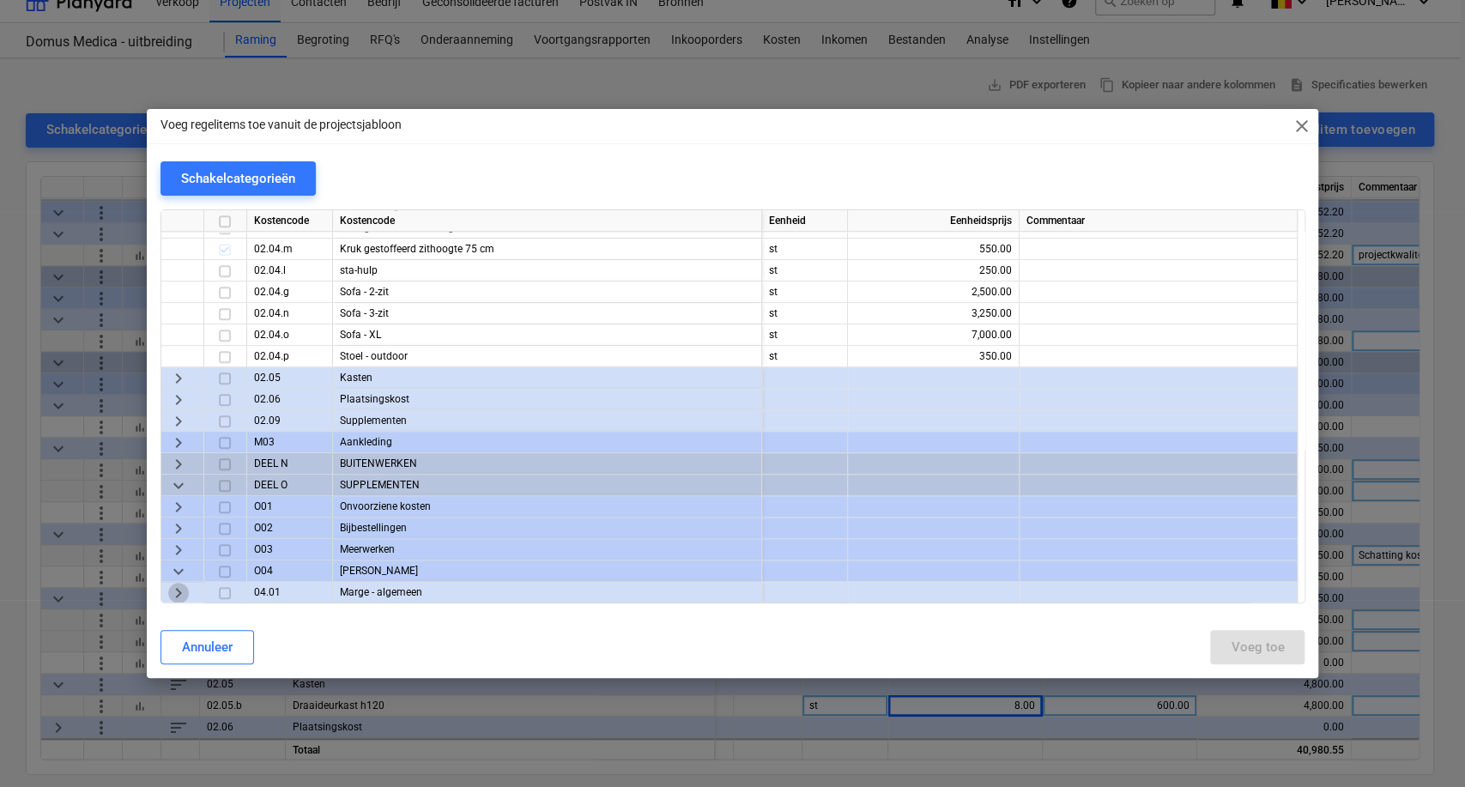
click at [179, 587] on span "keyboard_arrow_right" at bounding box center [178, 593] width 21 height 21
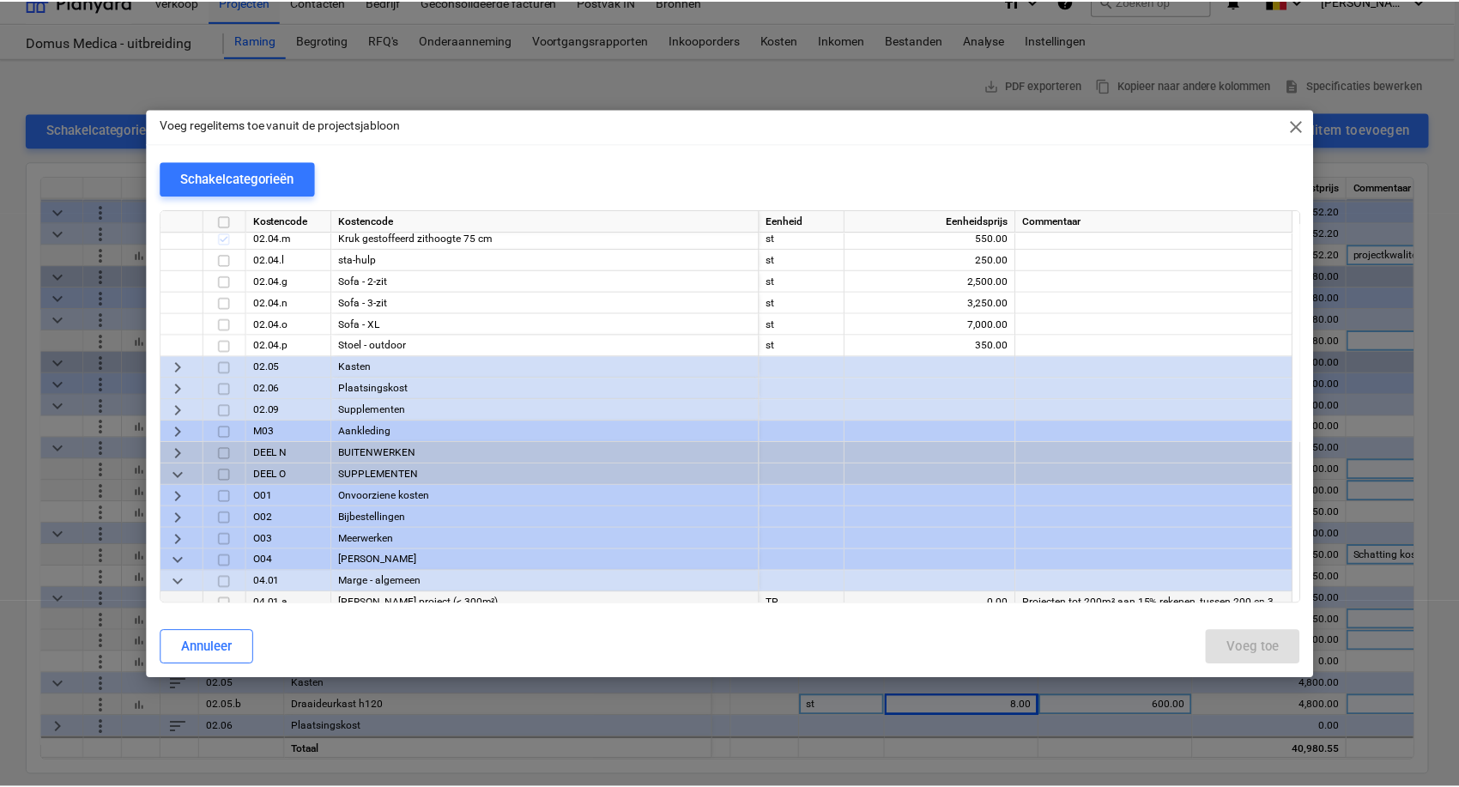
scroll to position [873, 0]
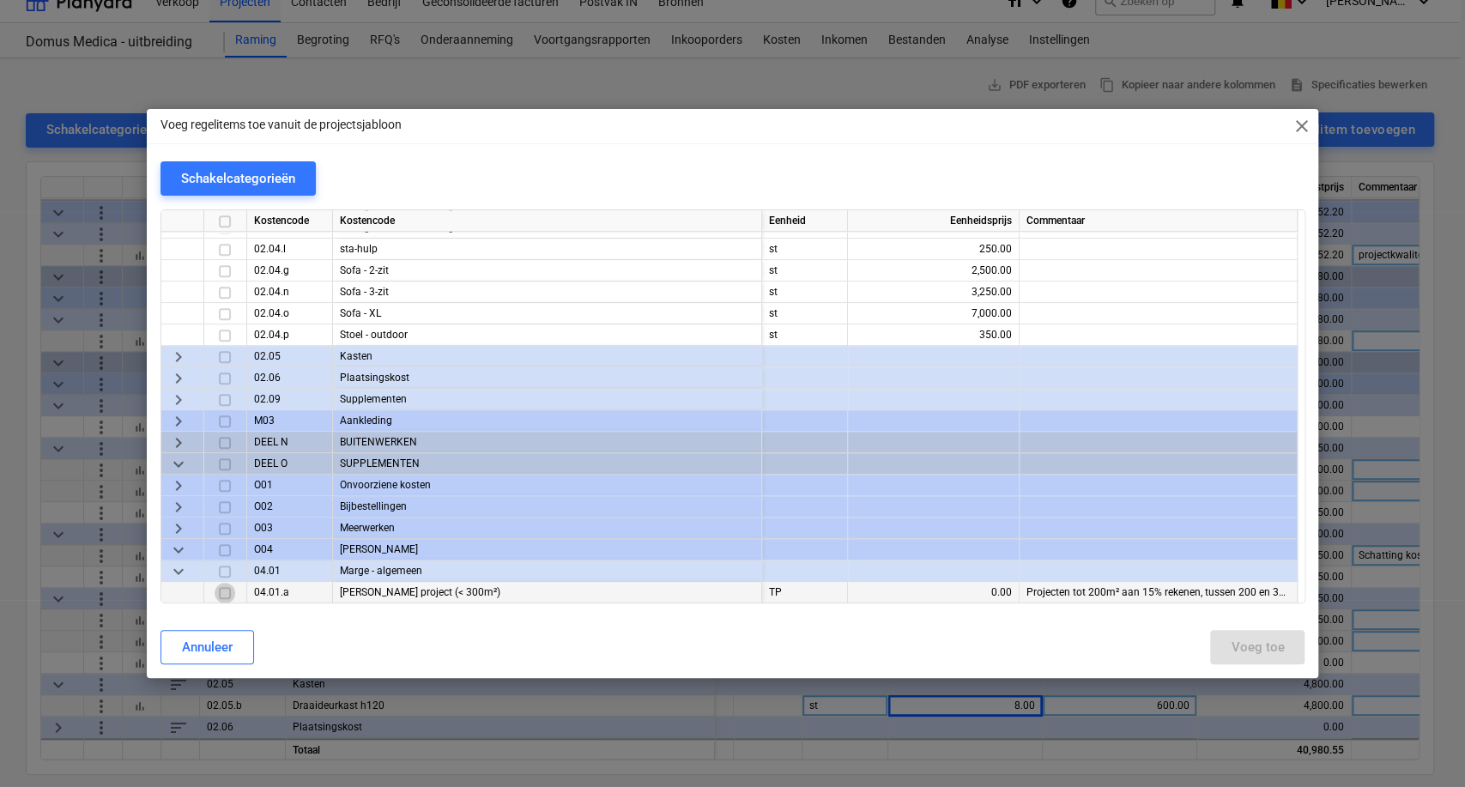
click at [222, 588] on input "checkbox" at bounding box center [225, 593] width 21 height 21
click at [1245, 653] on div "Voeg toe" at bounding box center [1257, 647] width 53 height 22
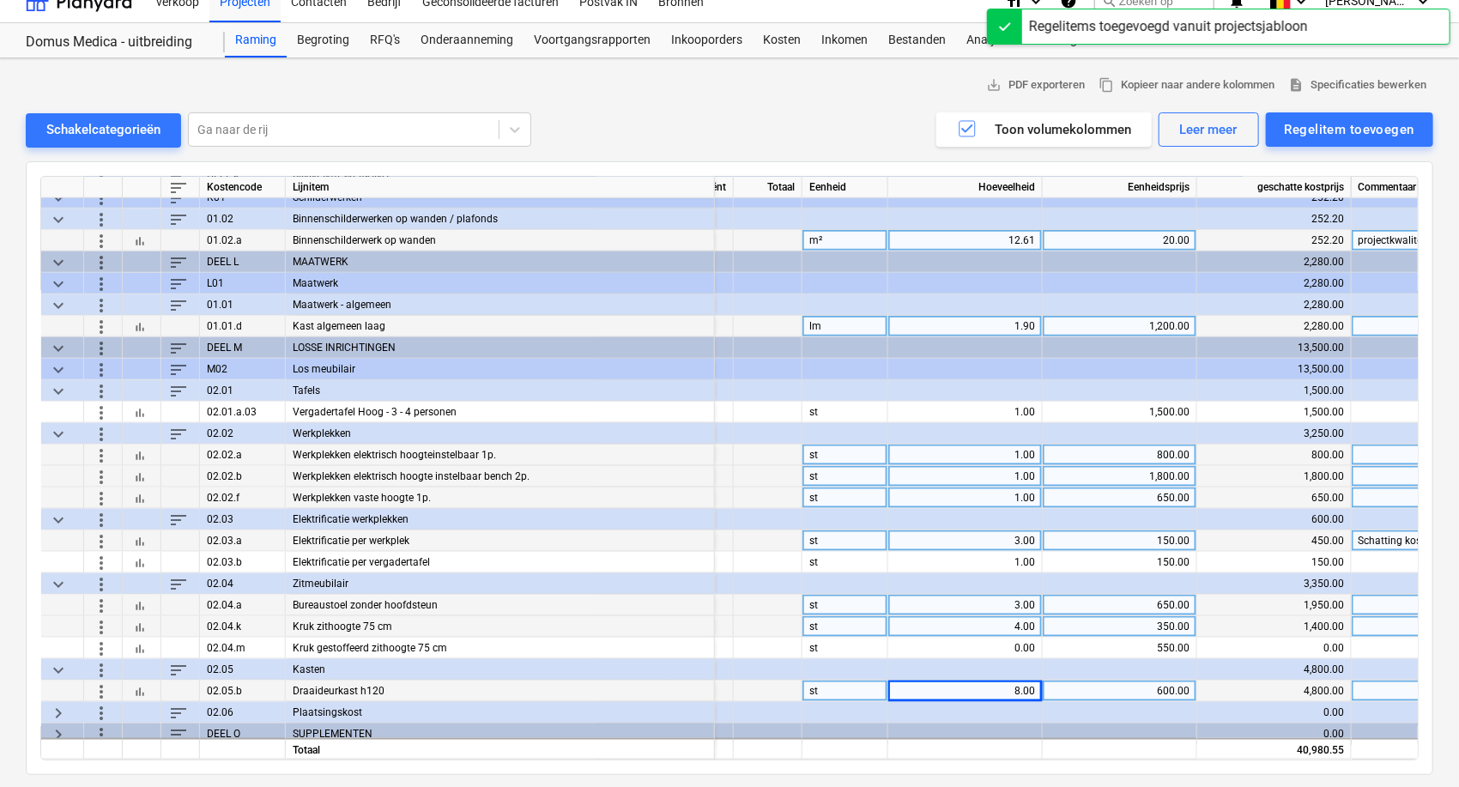
scroll to position [988, 324]
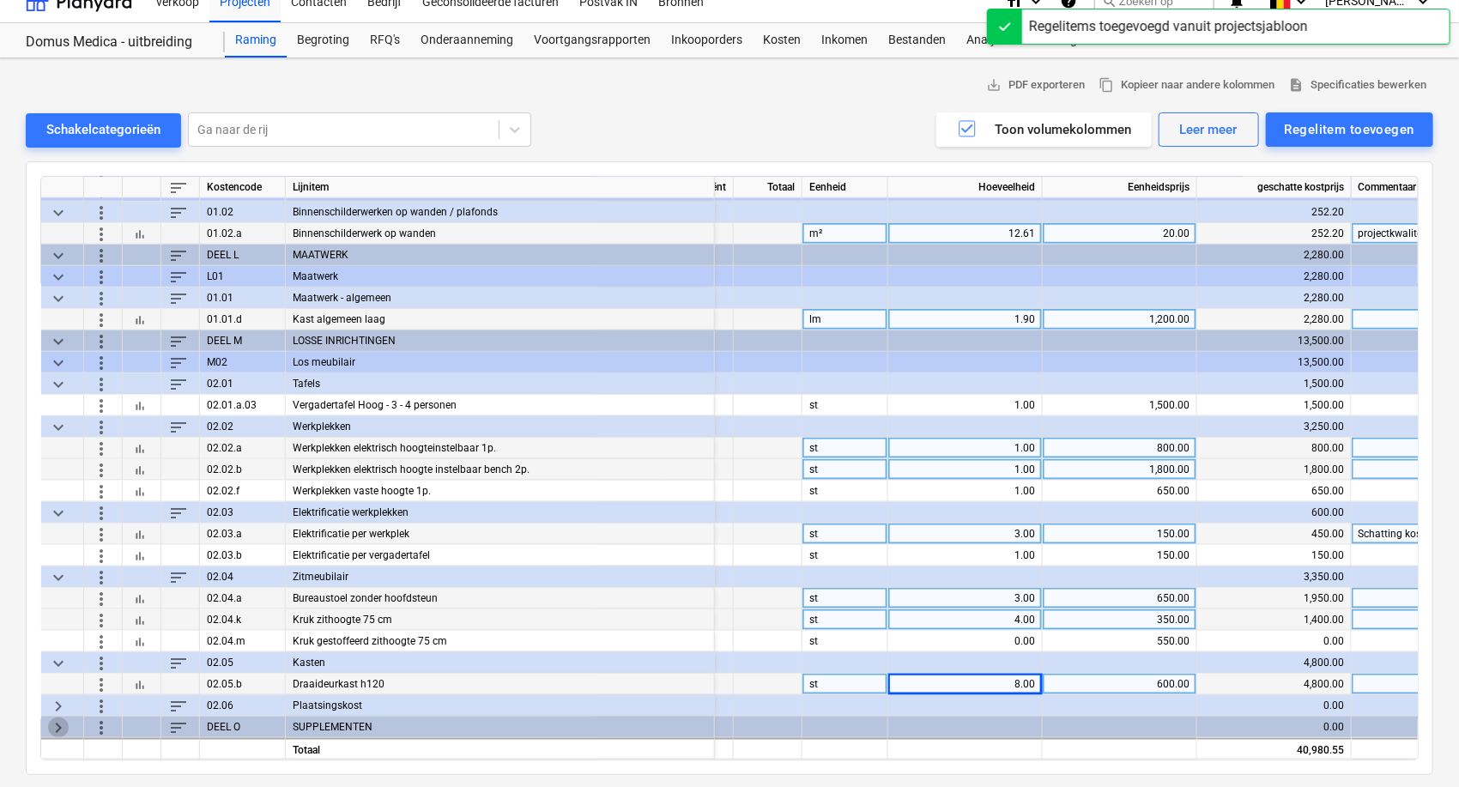
click at [59, 723] on span "keyboard_arrow_right" at bounding box center [58, 727] width 21 height 21
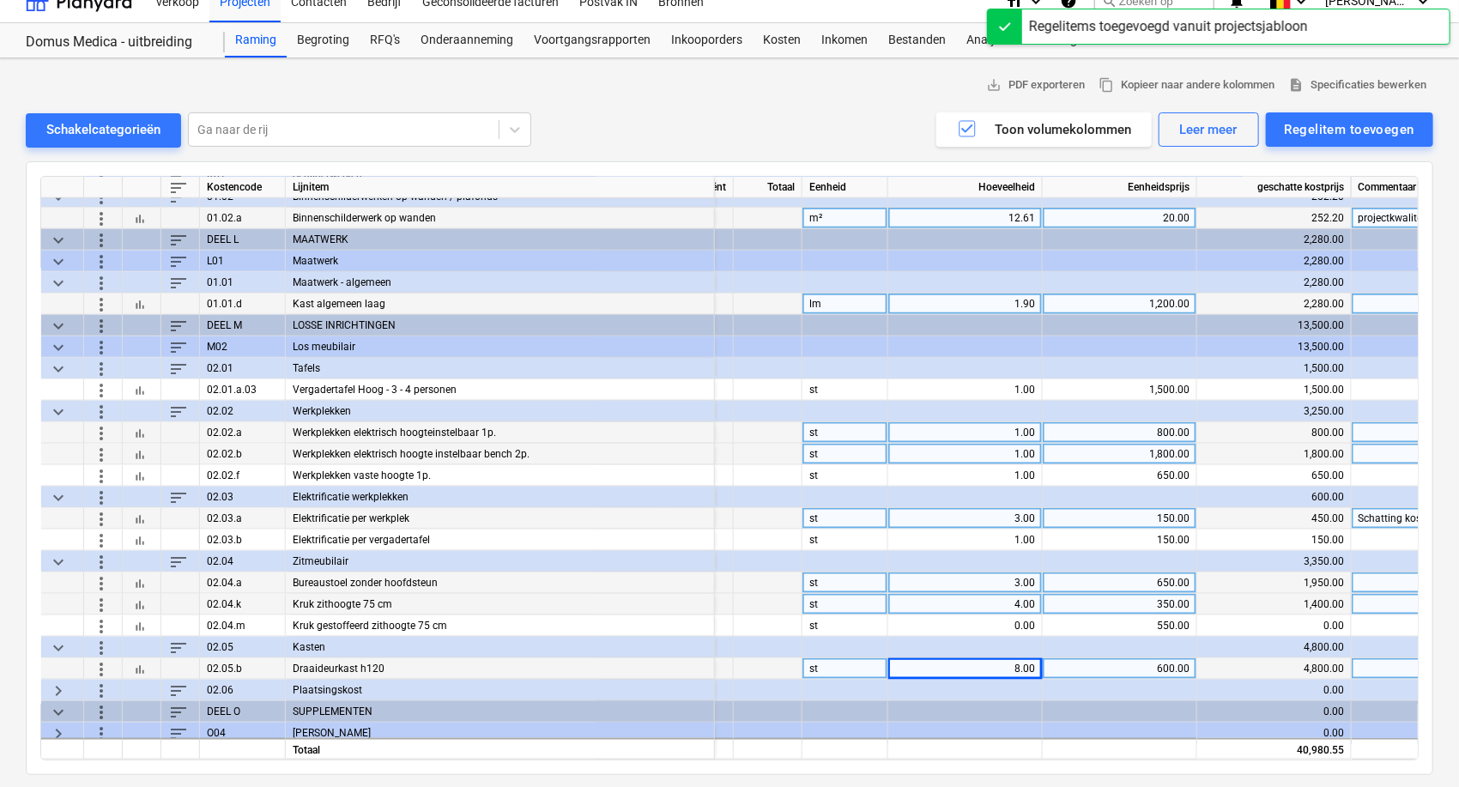
scroll to position [1009, 324]
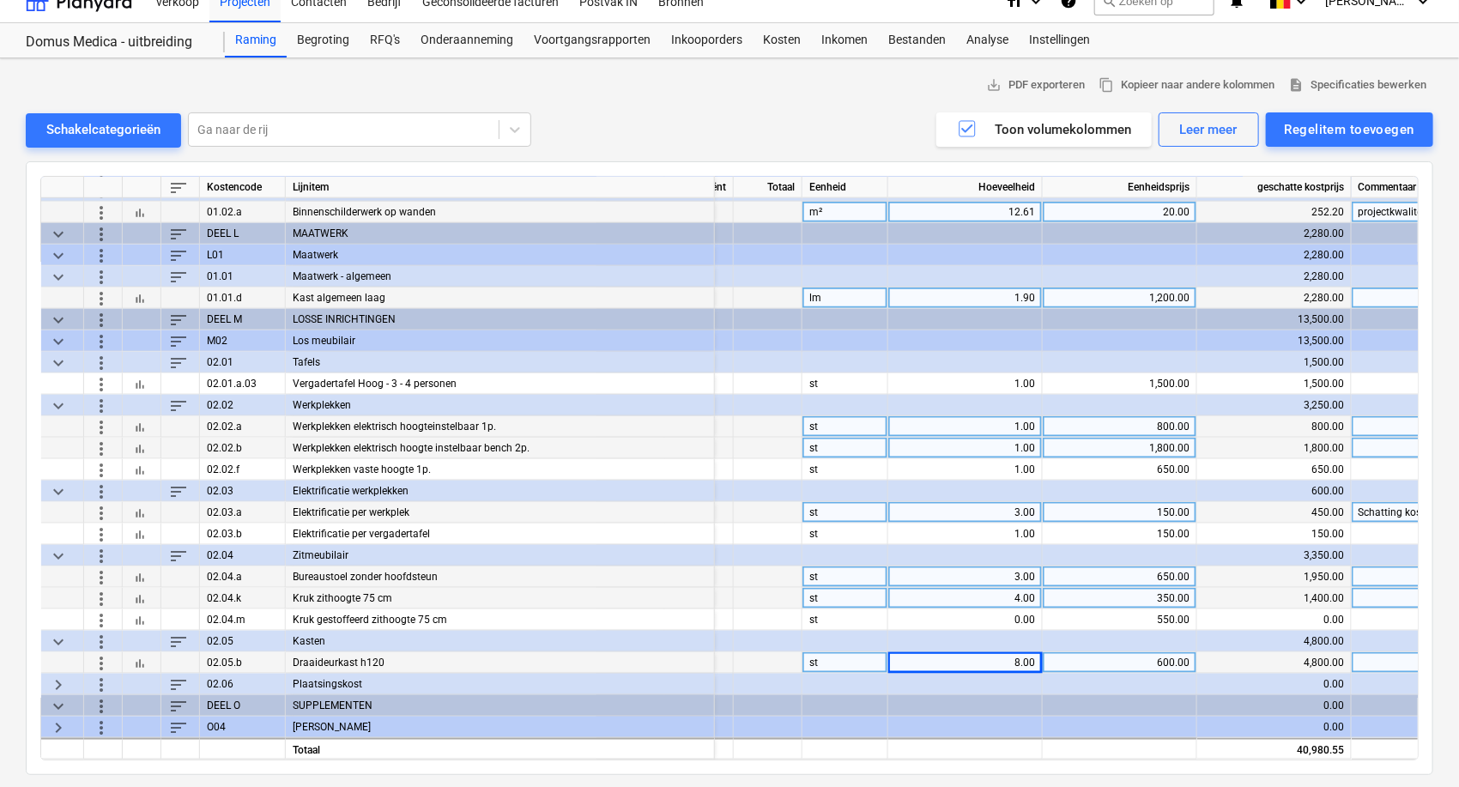
click at [57, 722] on span "keyboard_arrow_right" at bounding box center [58, 727] width 21 height 21
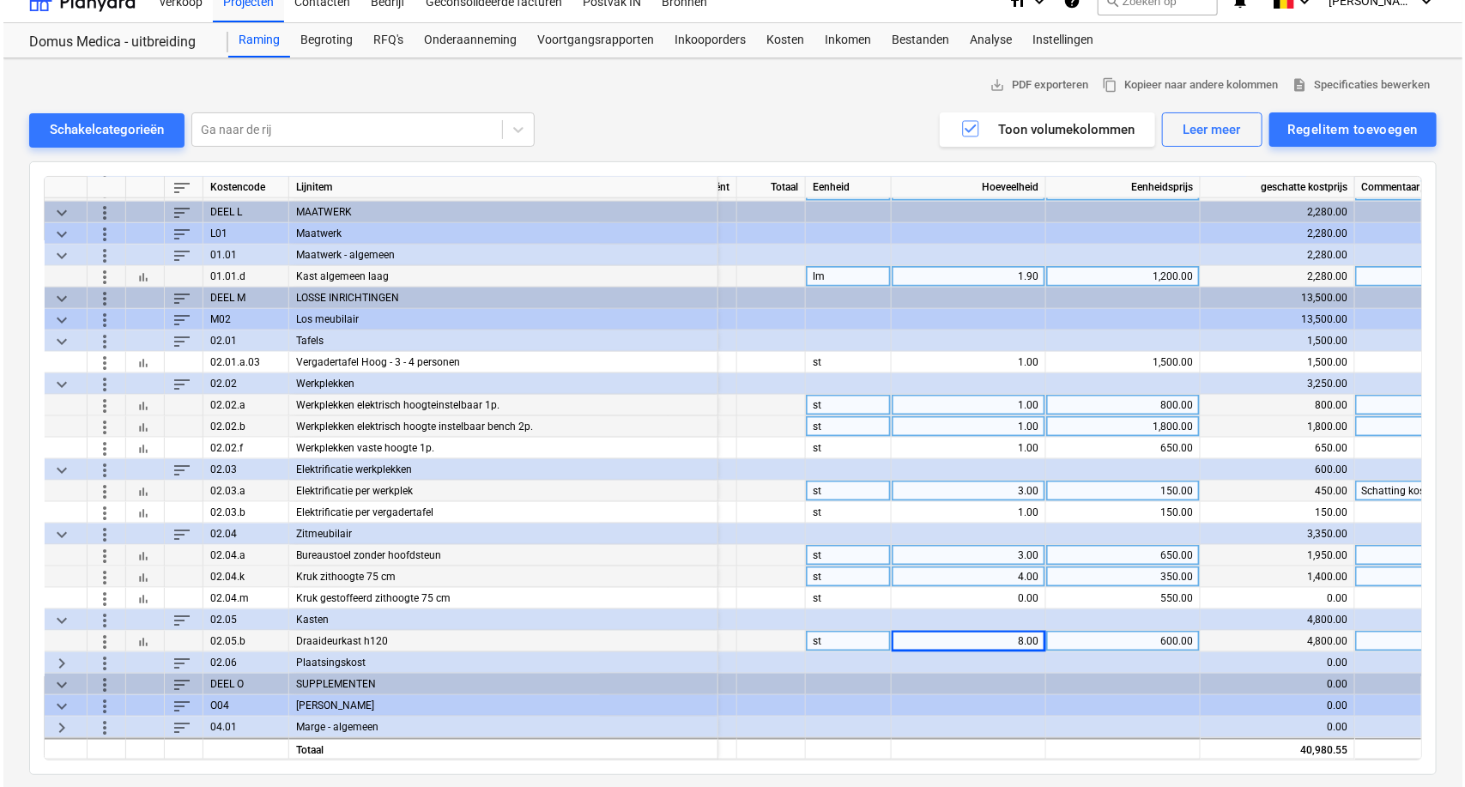
scroll to position [1030, 324]
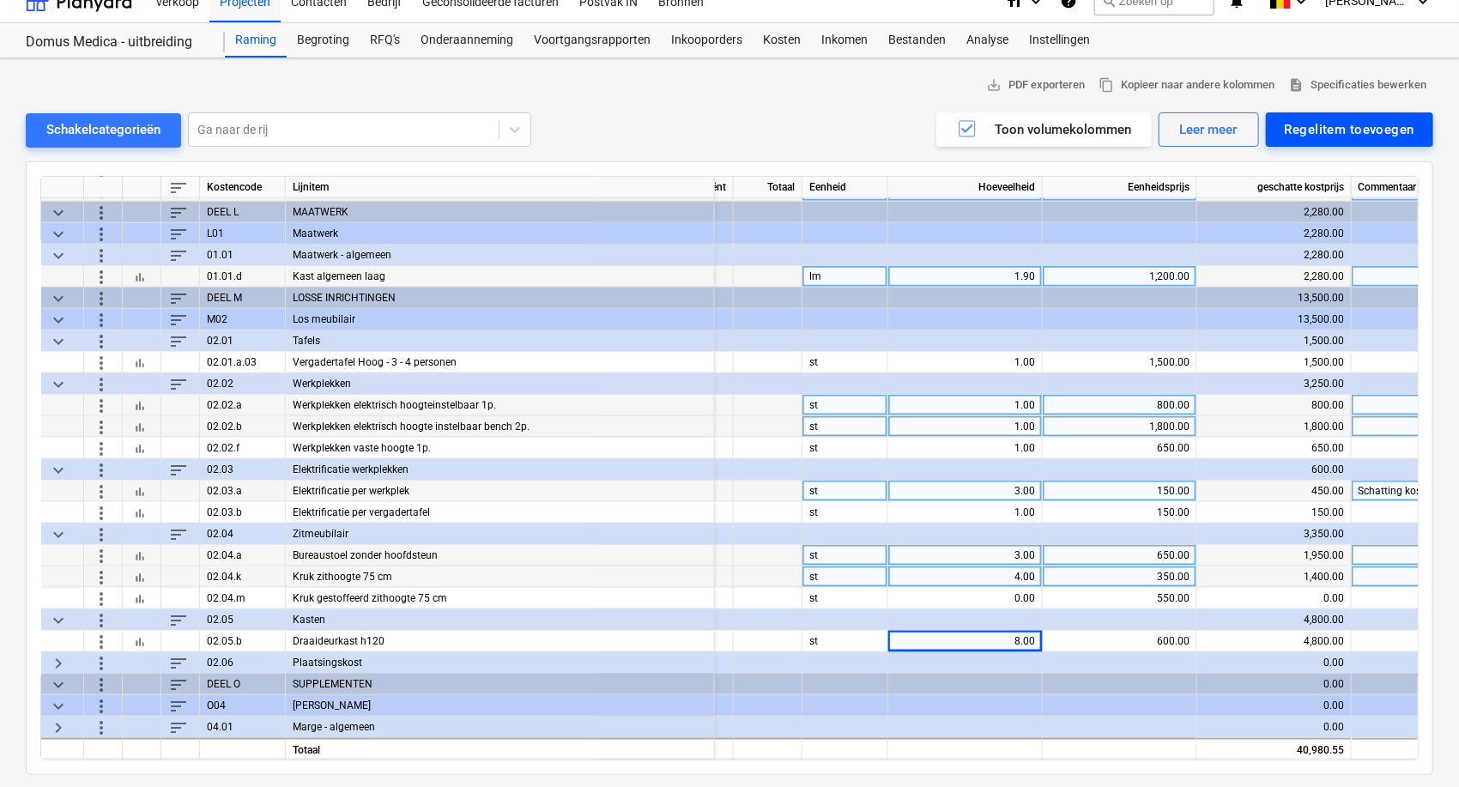
click at [1386, 122] on div "Regelitem toevoegen" at bounding box center [1350, 129] width 130 height 22
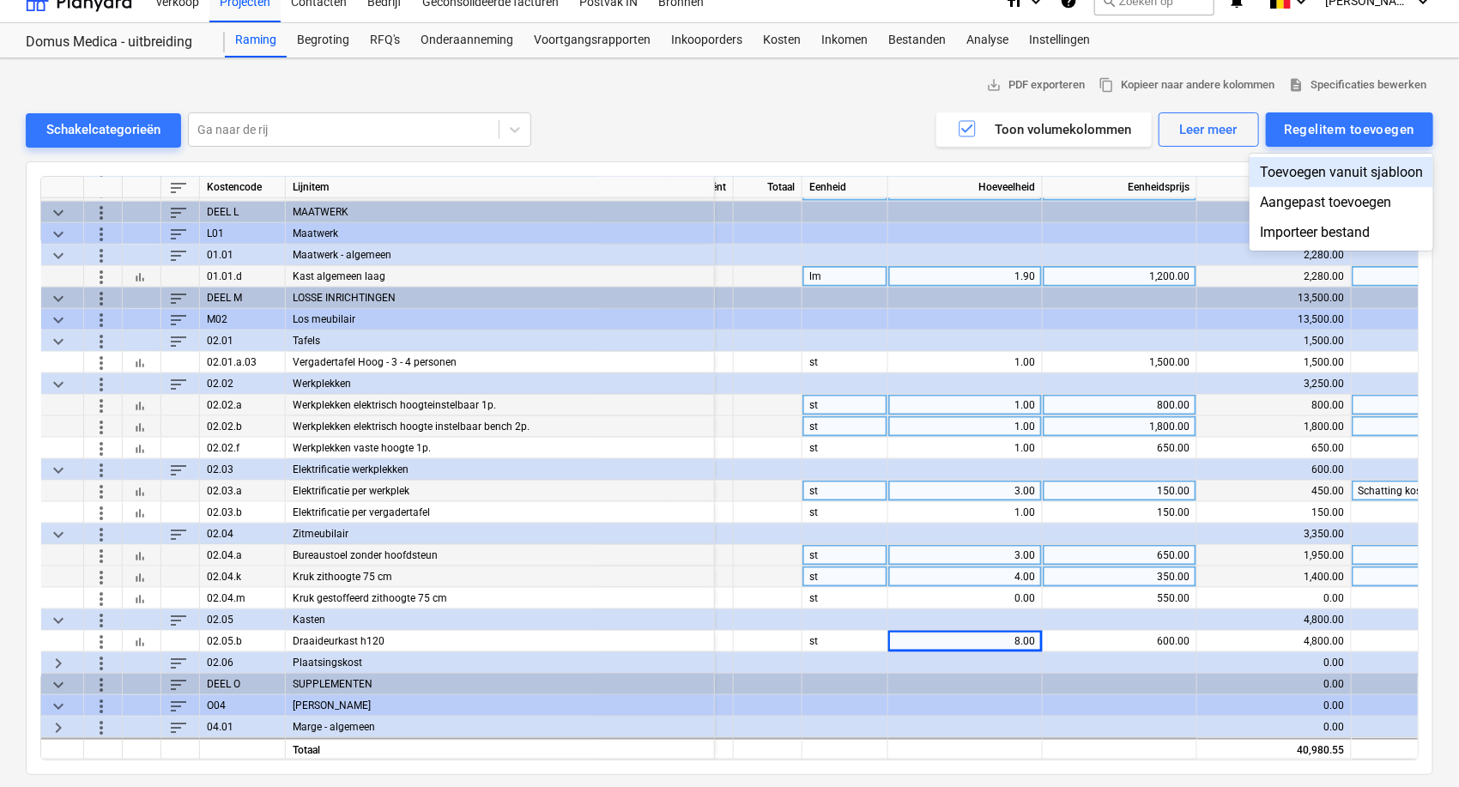
click at [1319, 172] on div "Toevoegen vanuit sjabloon" at bounding box center [1342, 172] width 184 height 30
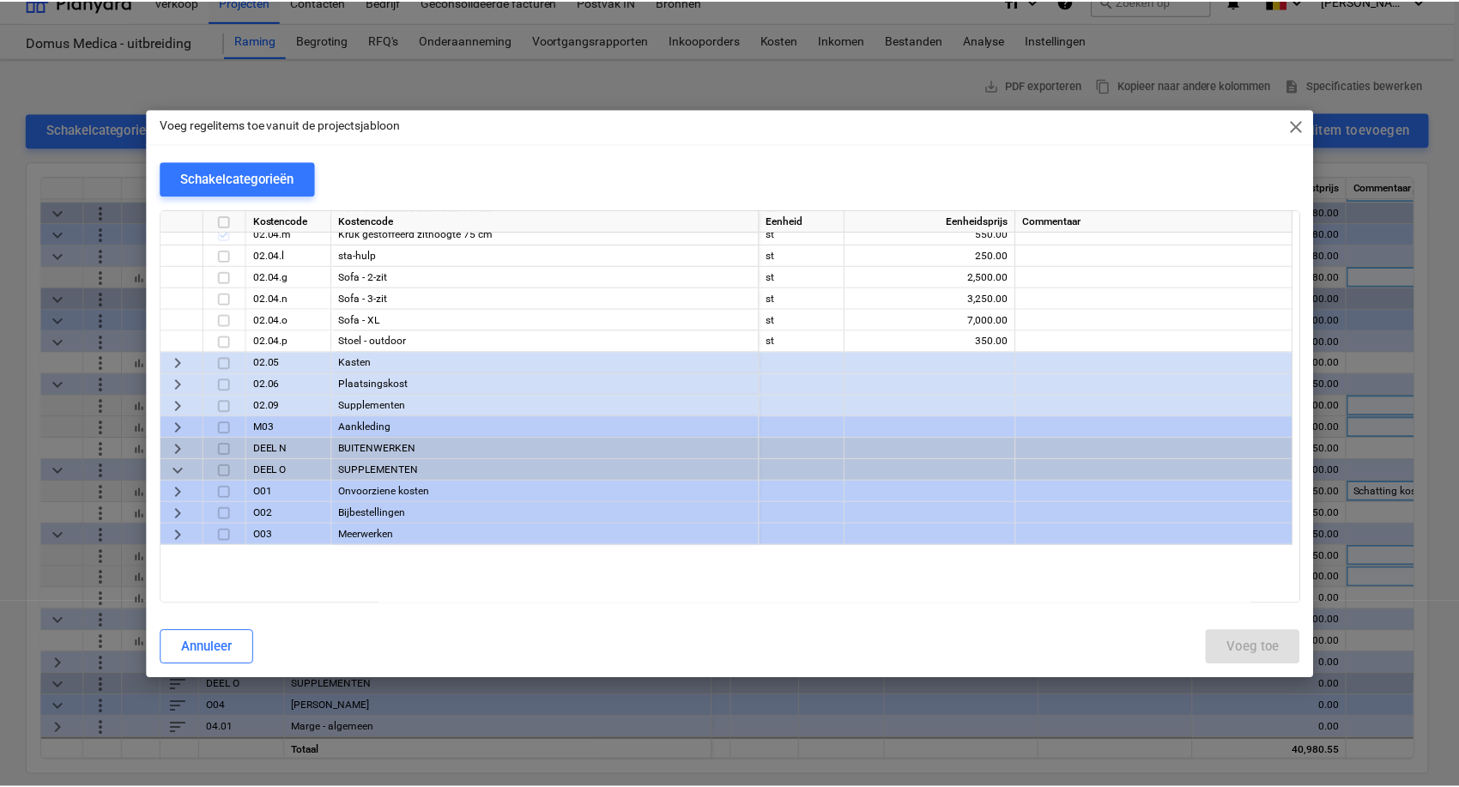
scroll to position [873, 0]
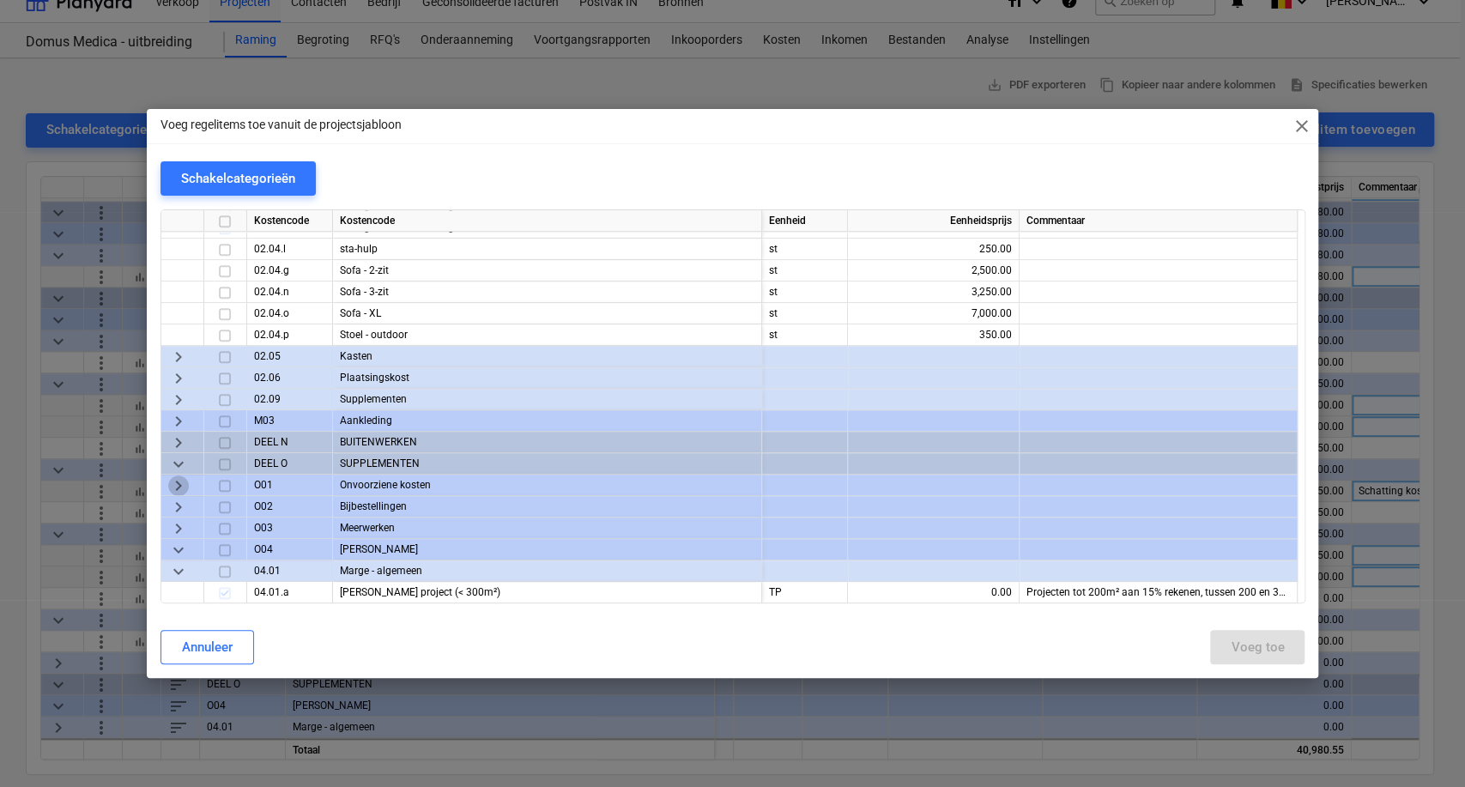
click at [173, 482] on span "keyboard_arrow_right" at bounding box center [178, 486] width 21 height 21
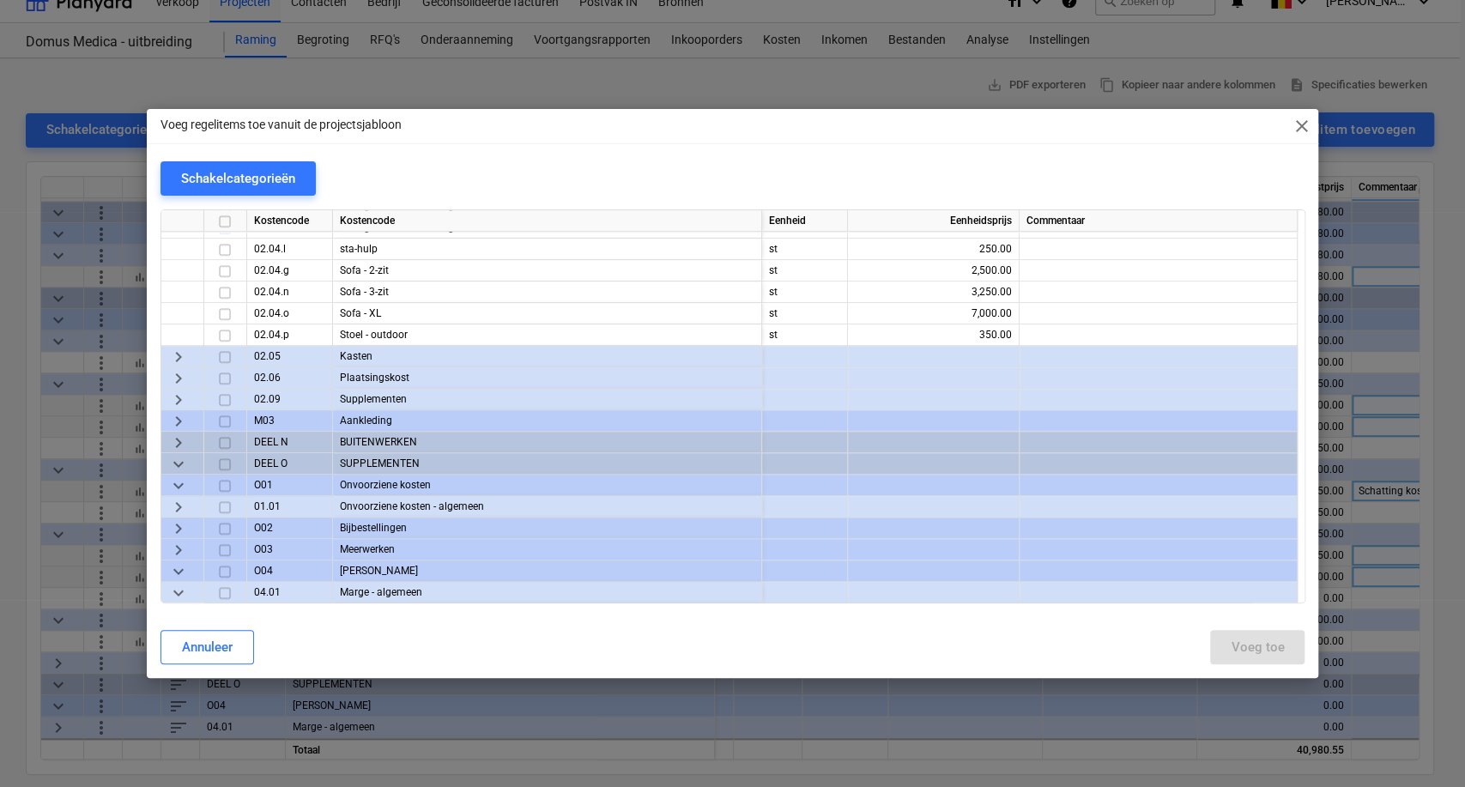
click at [173, 508] on span "keyboard_arrow_right" at bounding box center [178, 507] width 21 height 21
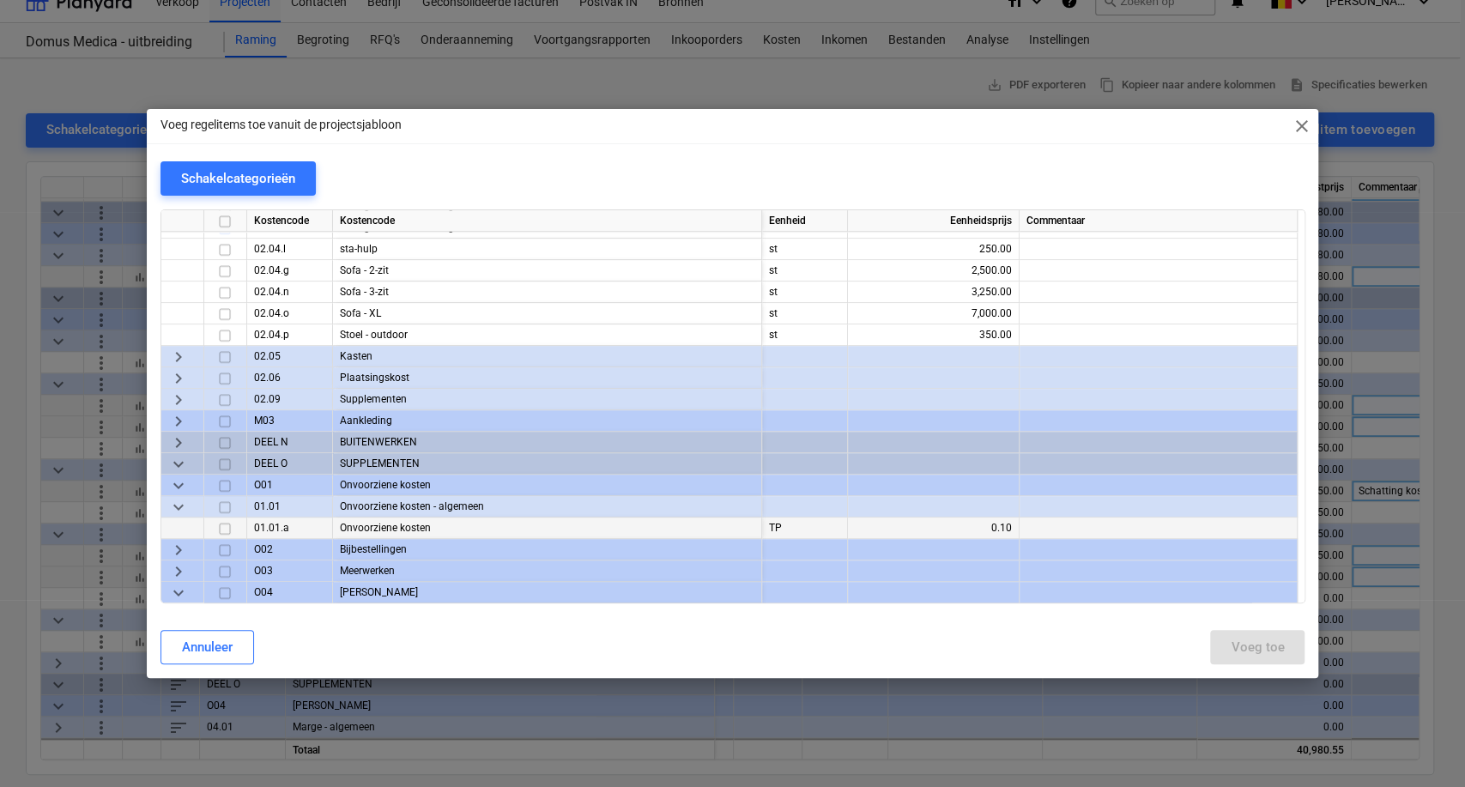
click at [221, 529] on input "checkbox" at bounding box center [225, 528] width 21 height 21
click at [1245, 647] on div "Voeg toe" at bounding box center [1257, 647] width 53 height 22
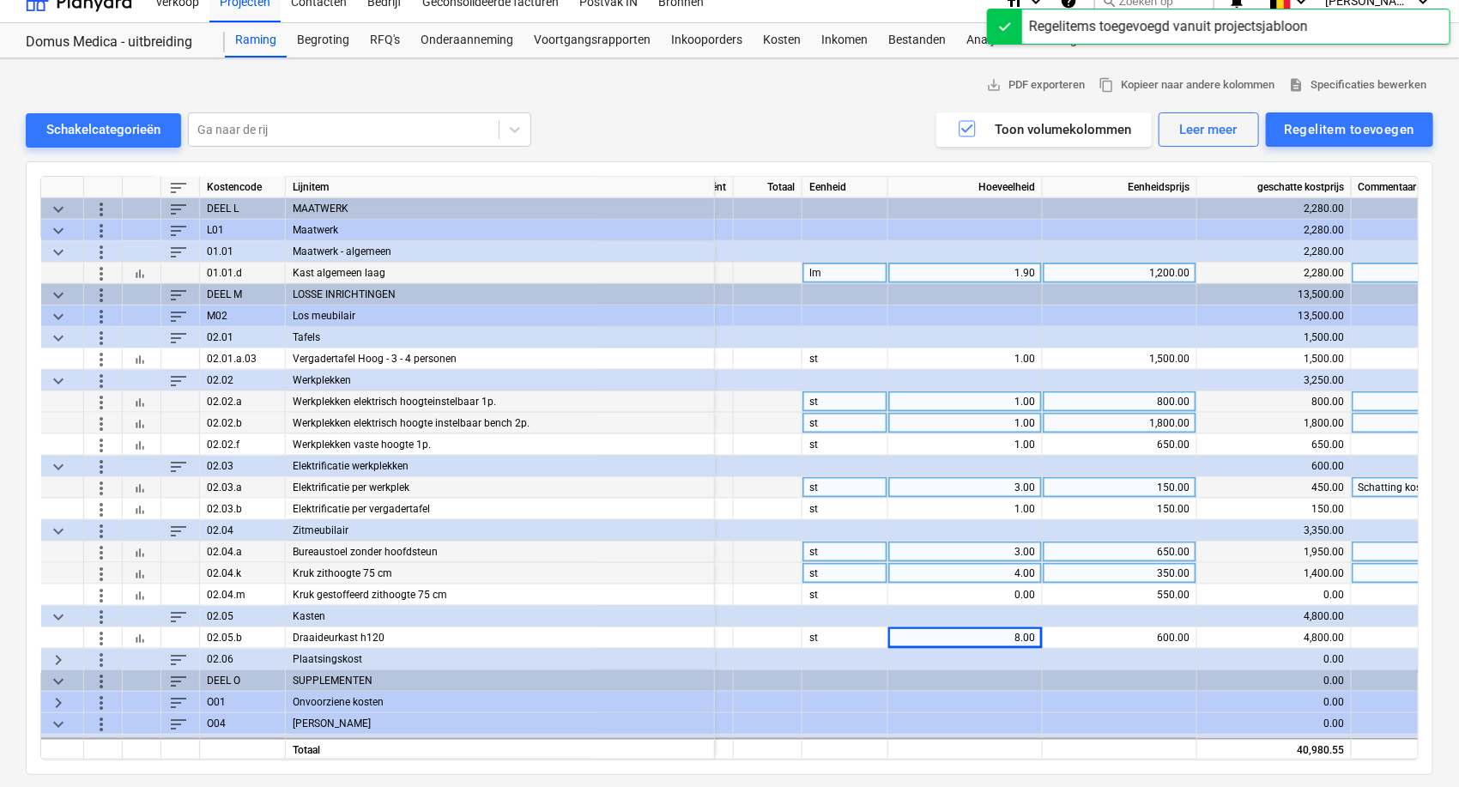
scroll to position [1052, 324]
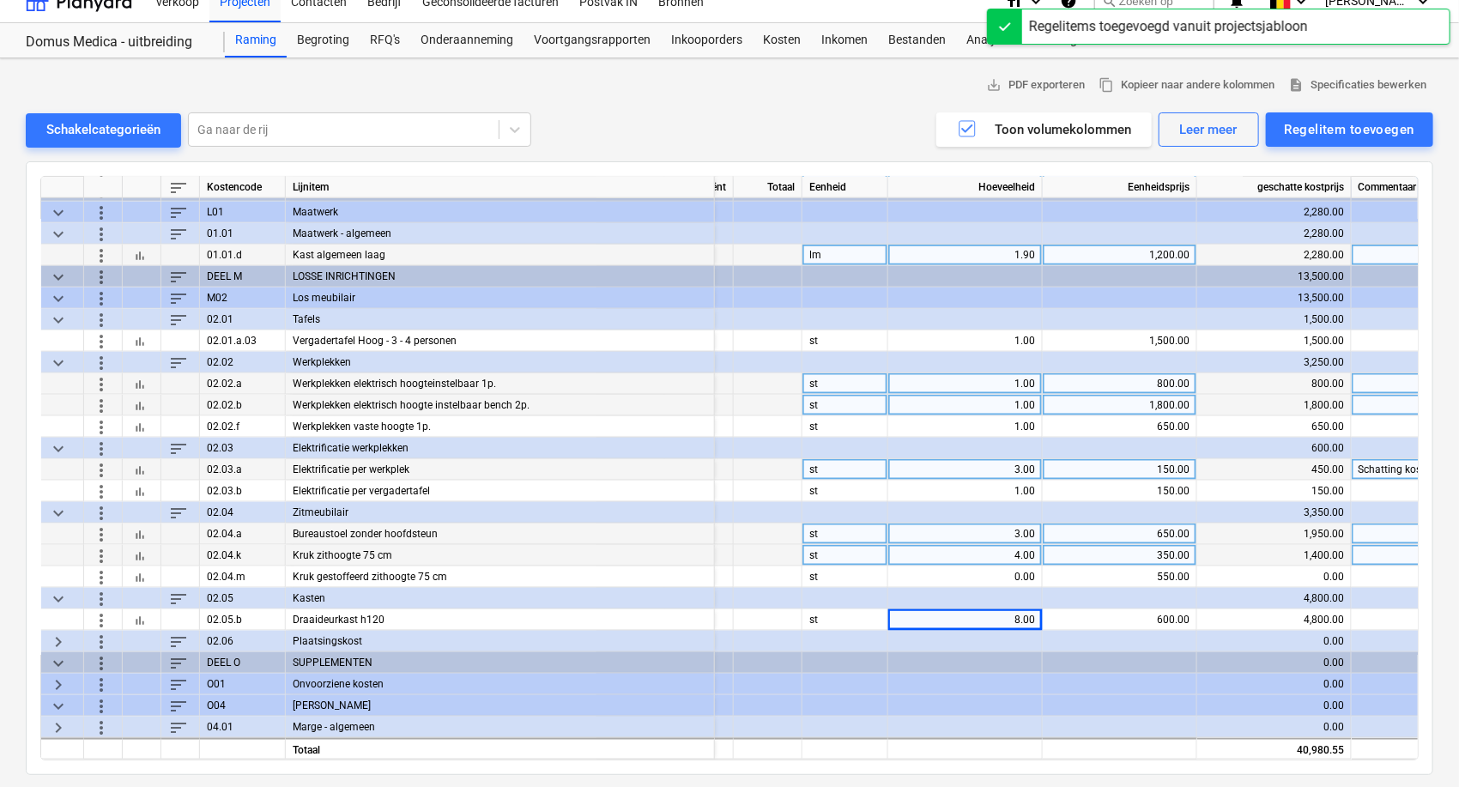
click at [63, 677] on span "keyboard_arrow_right" at bounding box center [58, 684] width 21 height 21
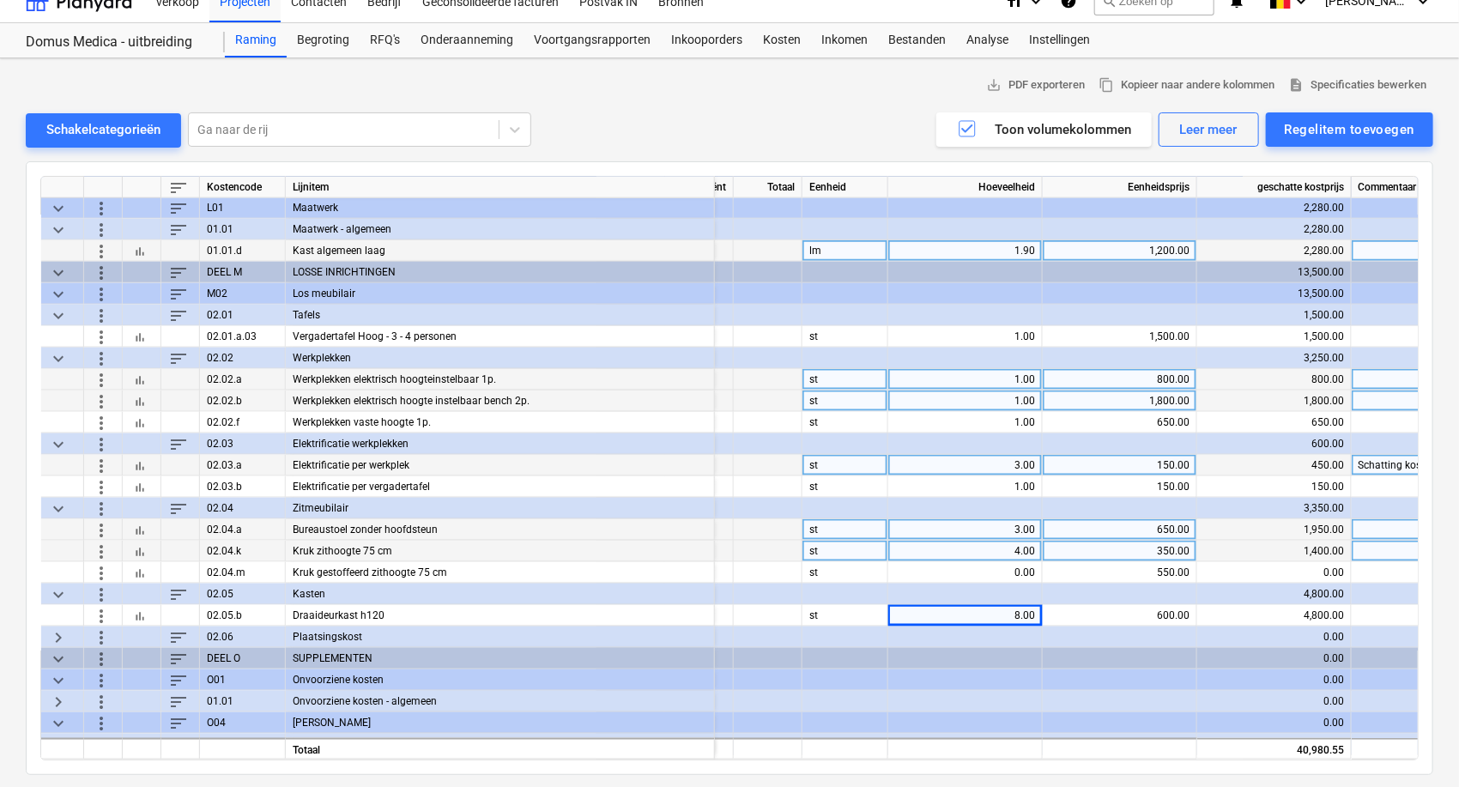
click at [58, 699] on span "keyboard_arrow_right" at bounding box center [58, 701] width 21 height 21
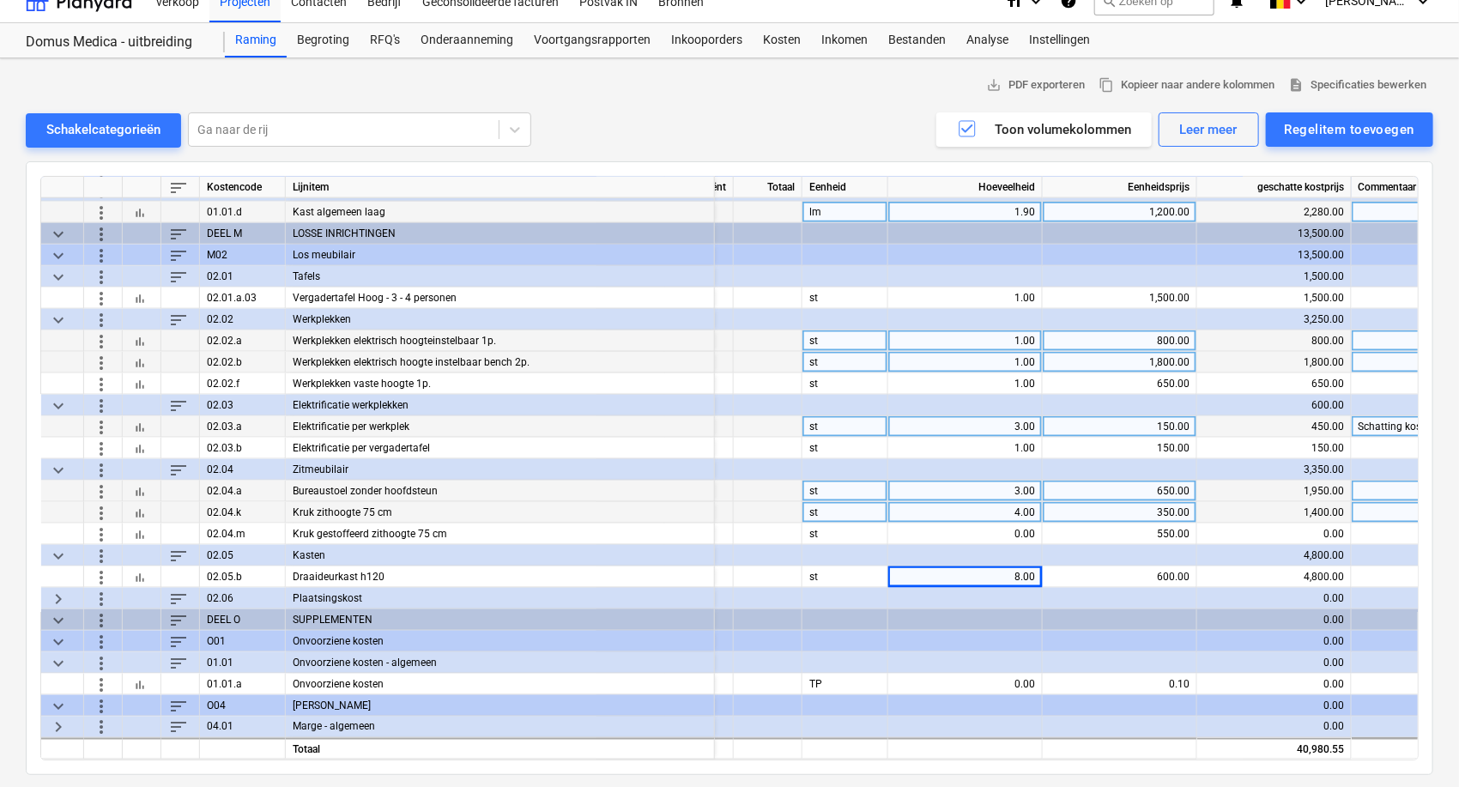
scroll to position [1095, 324]
click at [1026, 676] on div "0.00" at bounding box center [965, 684] width 140 height 21
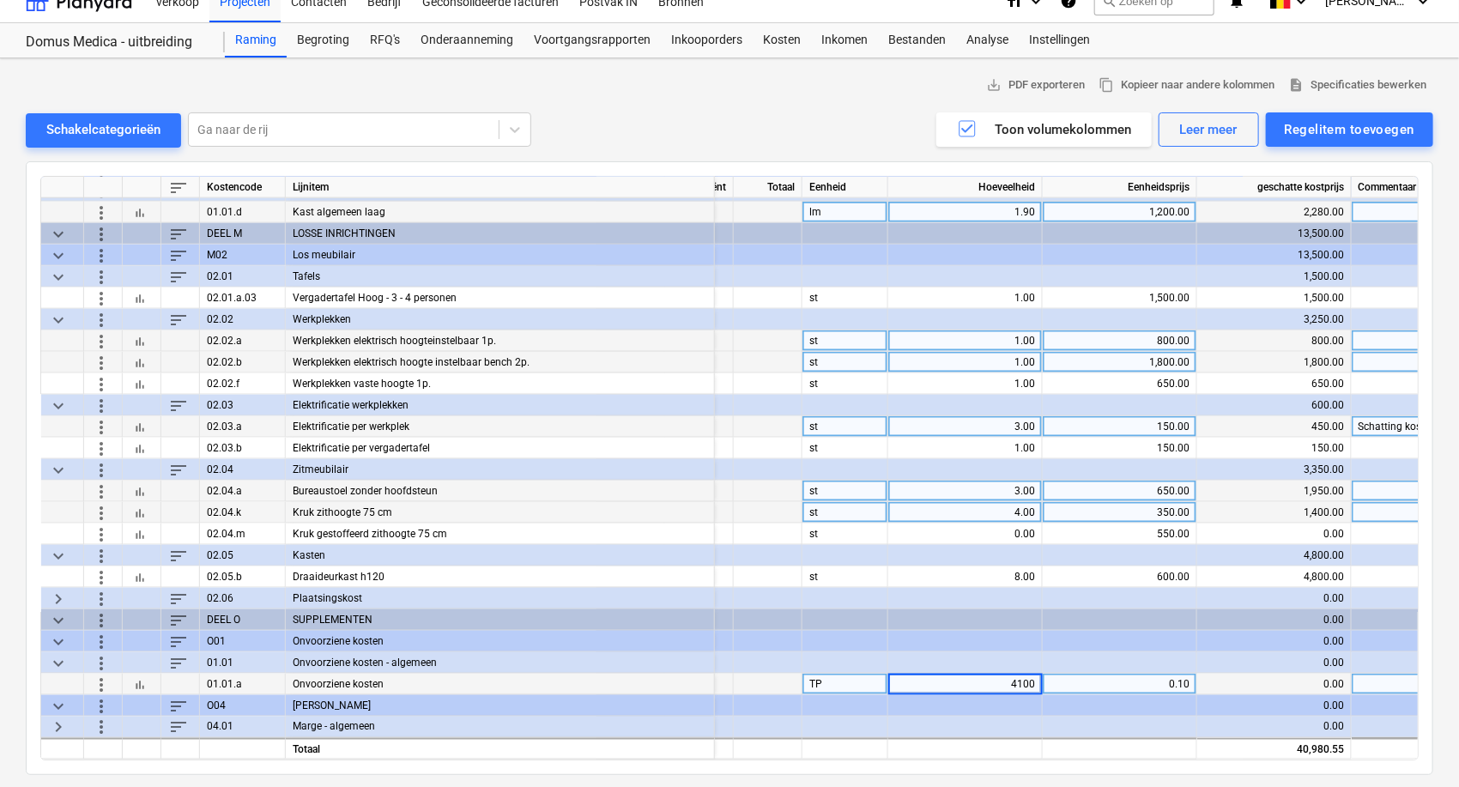
type input "41000"
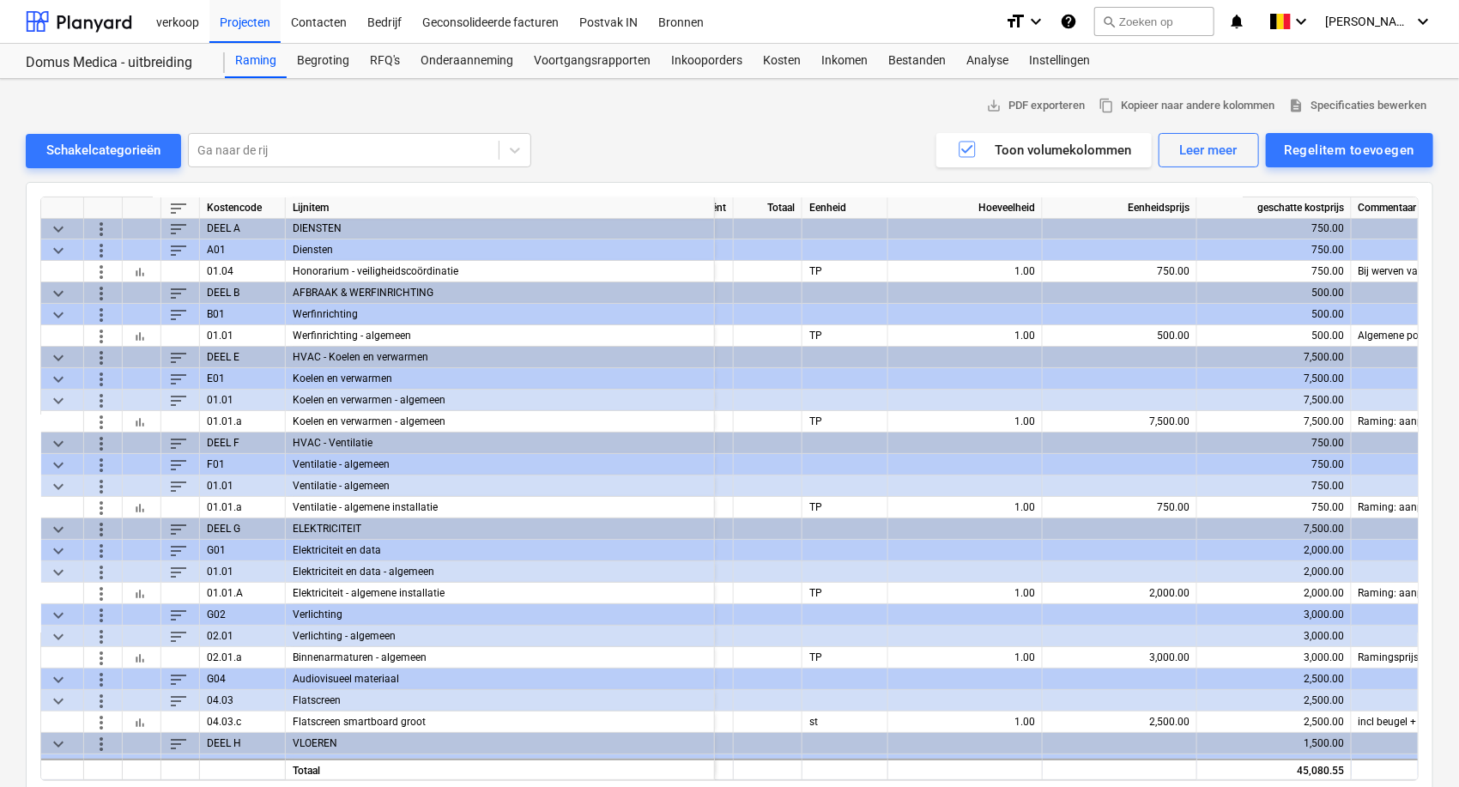
scroll to position [0, 324]
click at [333, 59] on div "Begroting" at bounding box center [323, 61] width 73 height 34
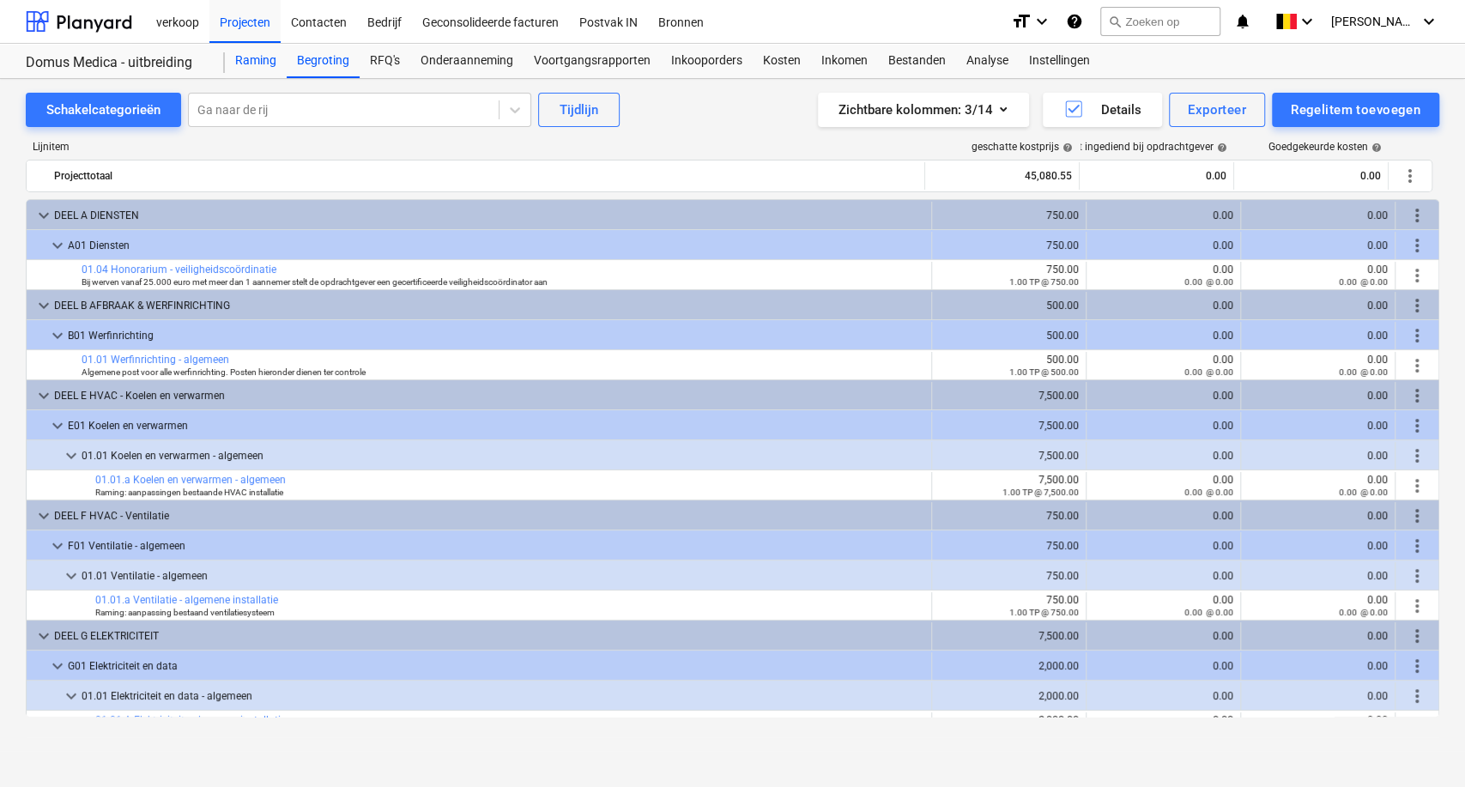
click at [242, 58] on div "Raming" at bounding box center [256, 61] width 62 height 34
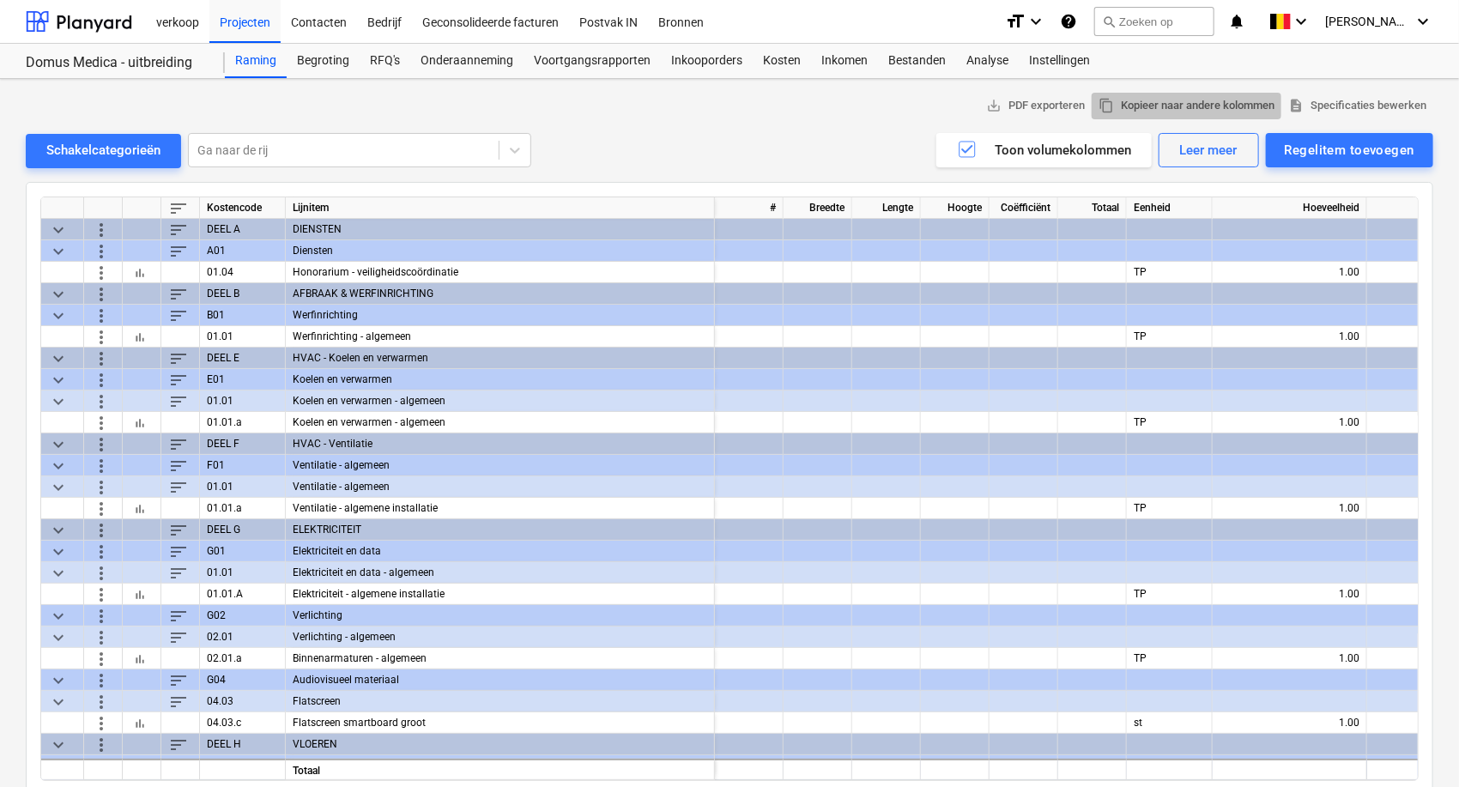
click at [1201, 108] on span "content_copy Kopieer naar andere kolommen" at bounding box center [1187, 106] width 176 height 20
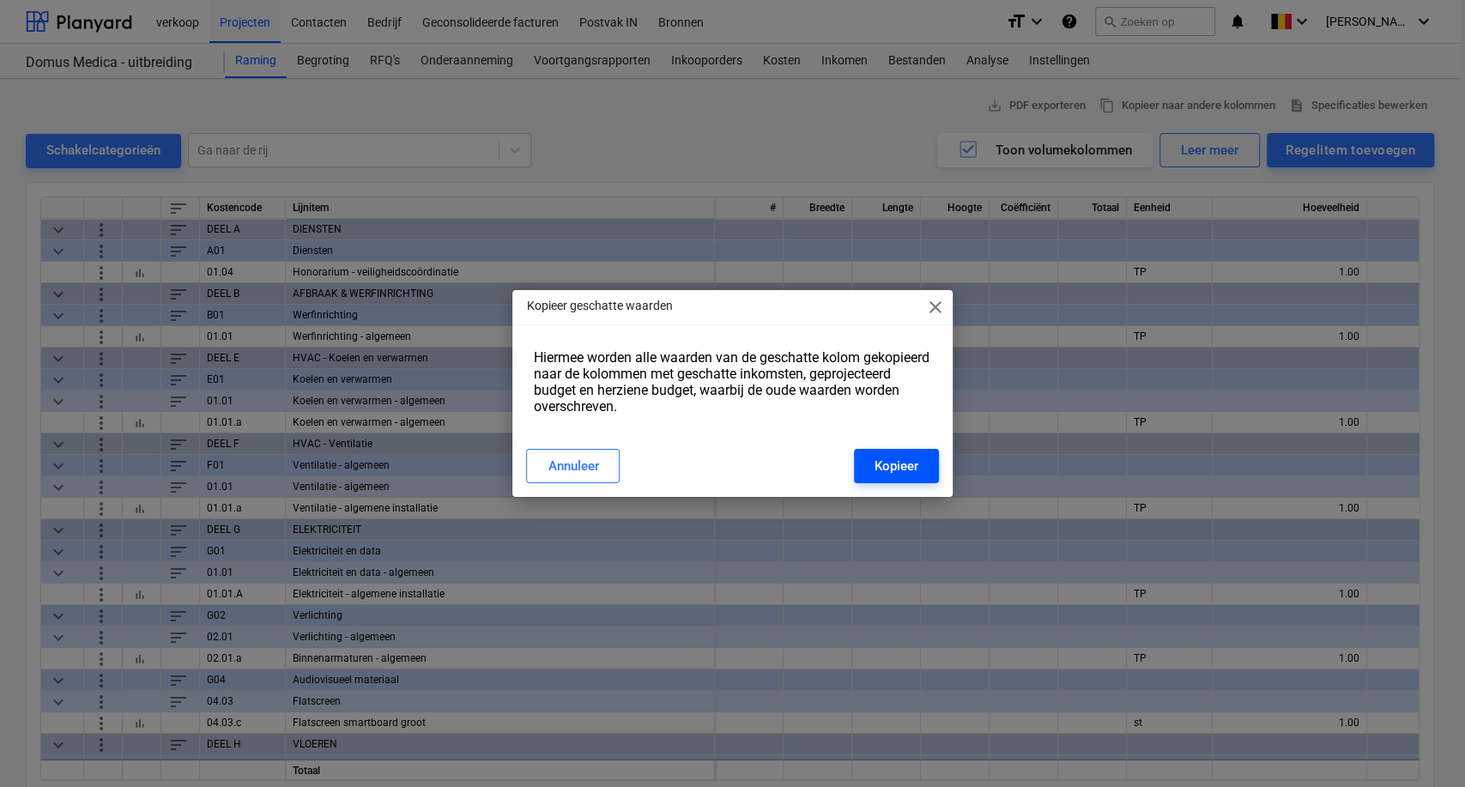
click at [906, 468] on div "Kopieer" at bounding box center [897, 466] width 44 height 22
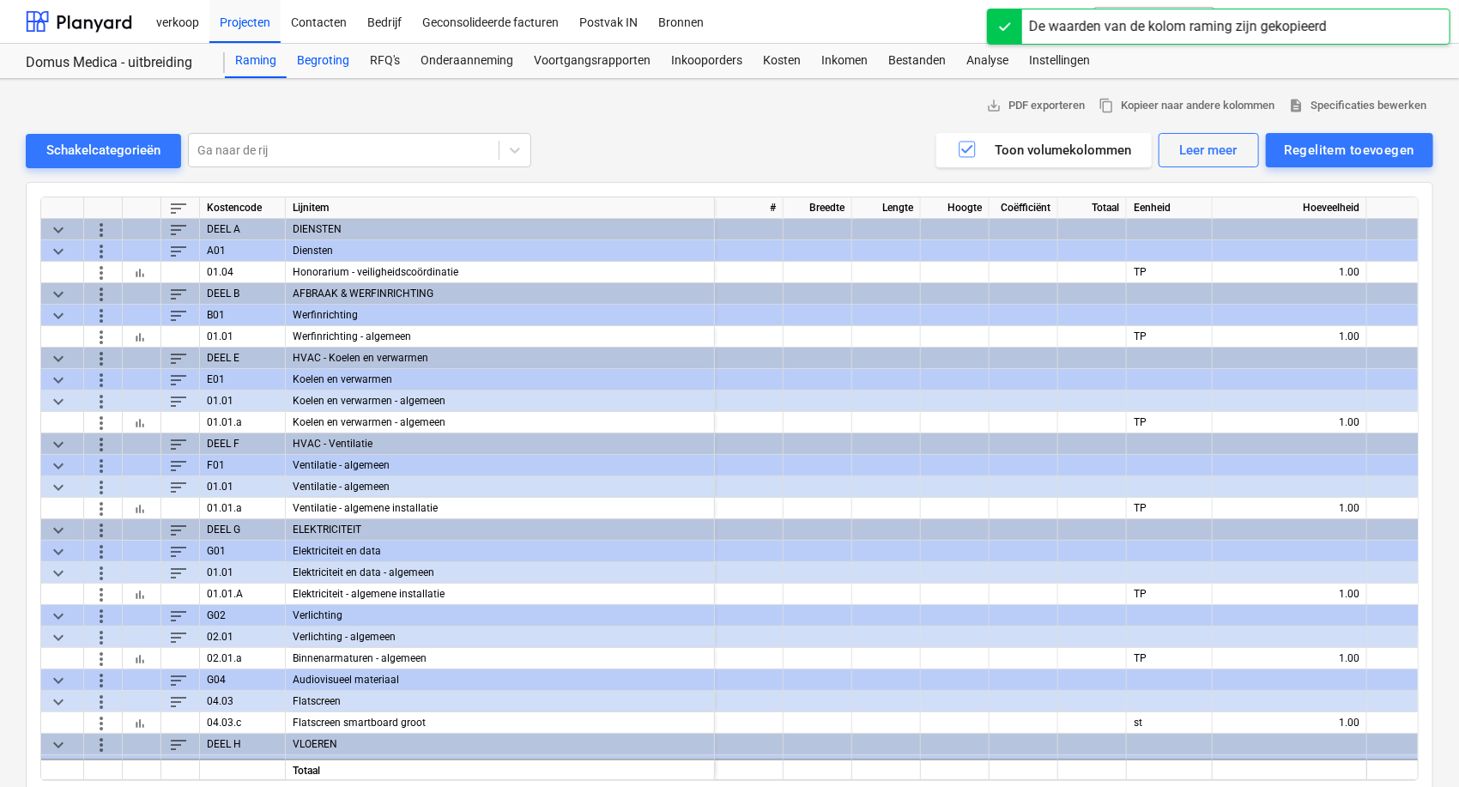
click at [331, 58] on div "Begroting" at bounding box center [323, 61] width 73 height 34
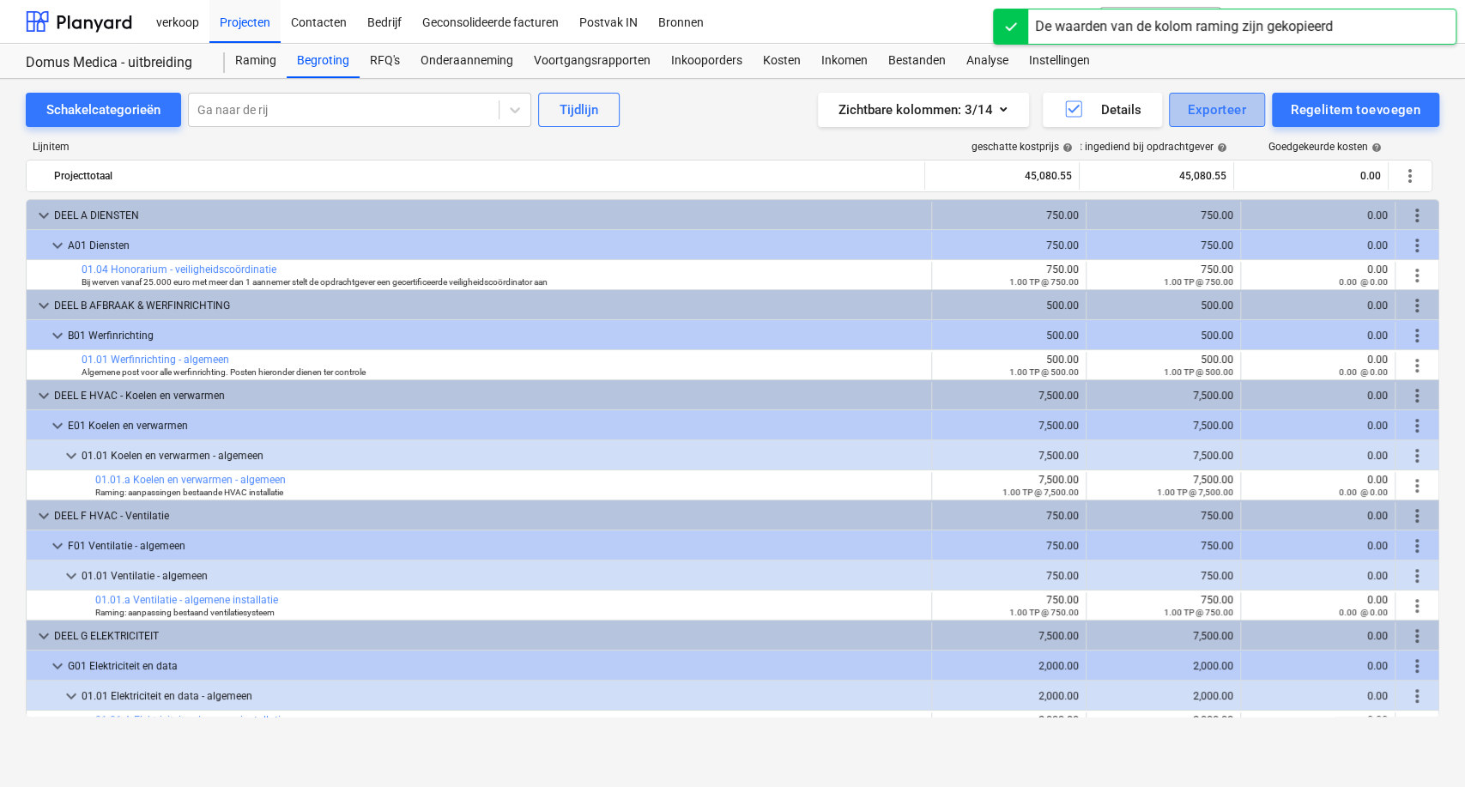
click at [1196, 124] on button "Exporteer" at bounding box center [1217, 110] width 96 height 34
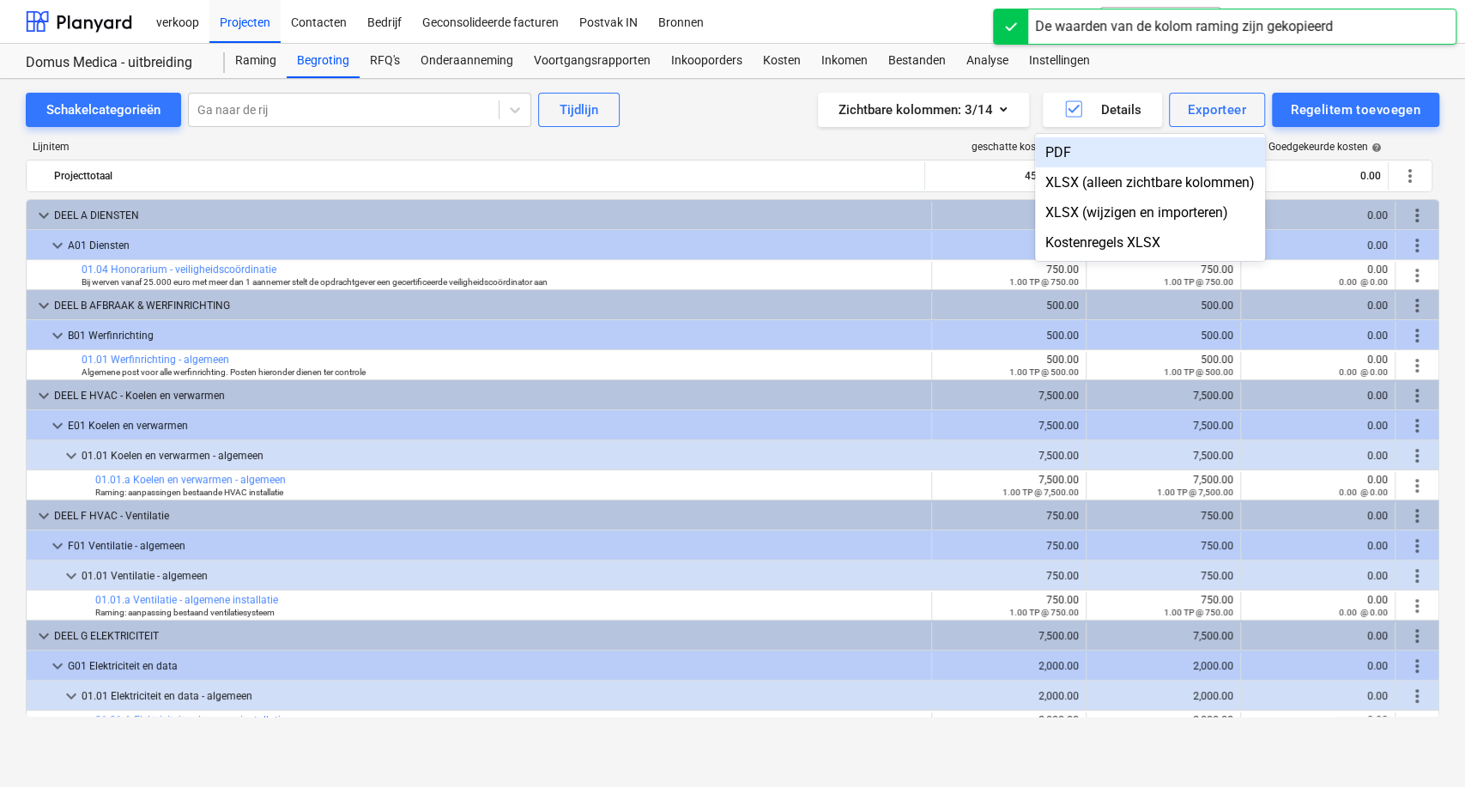
click at [1168, 163] on div "PDF" at bounding box center [1150, 152] width 230 height 30
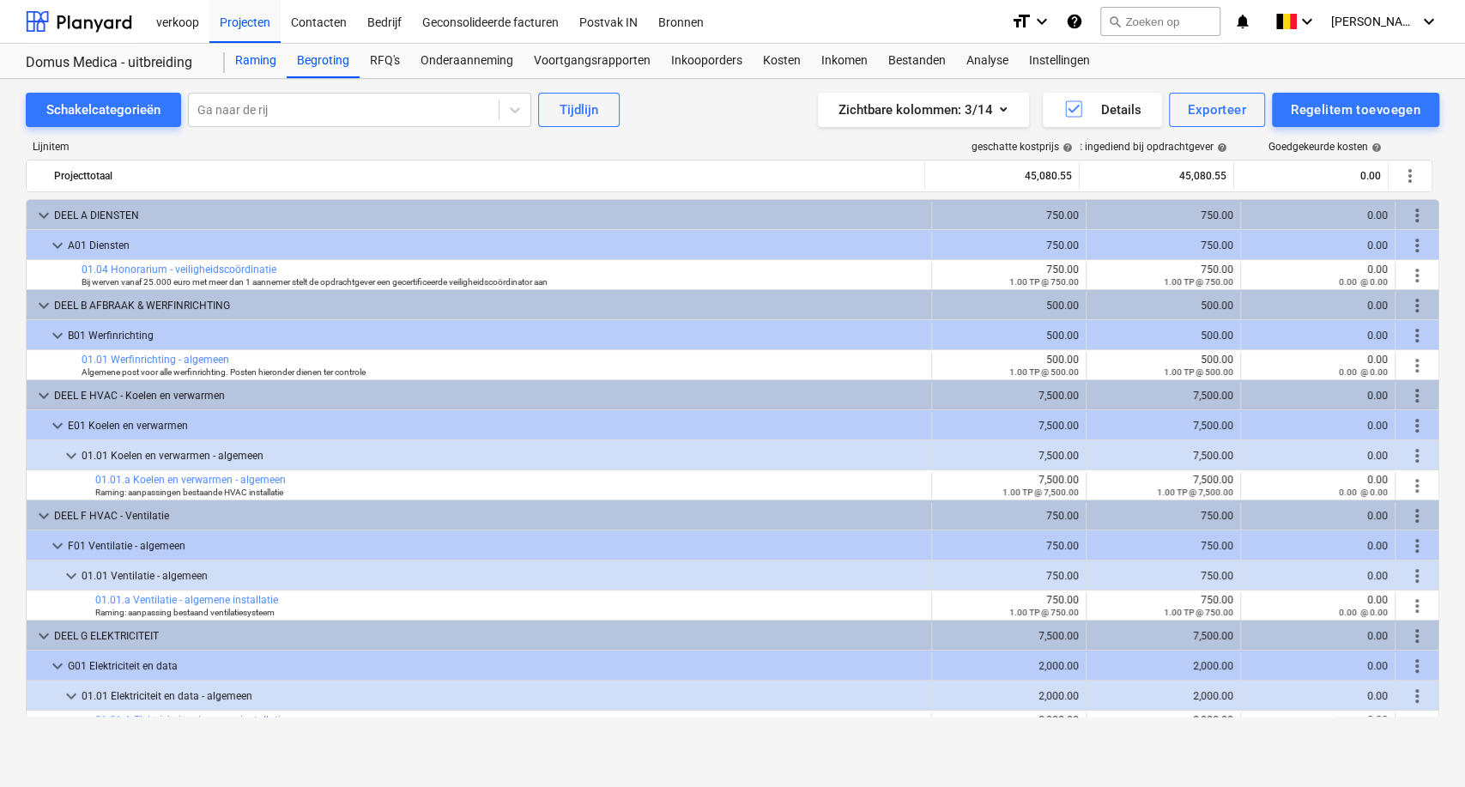
click at [257, 62] on div "Raming" at bounding box center [256, 61] width 62 height 34
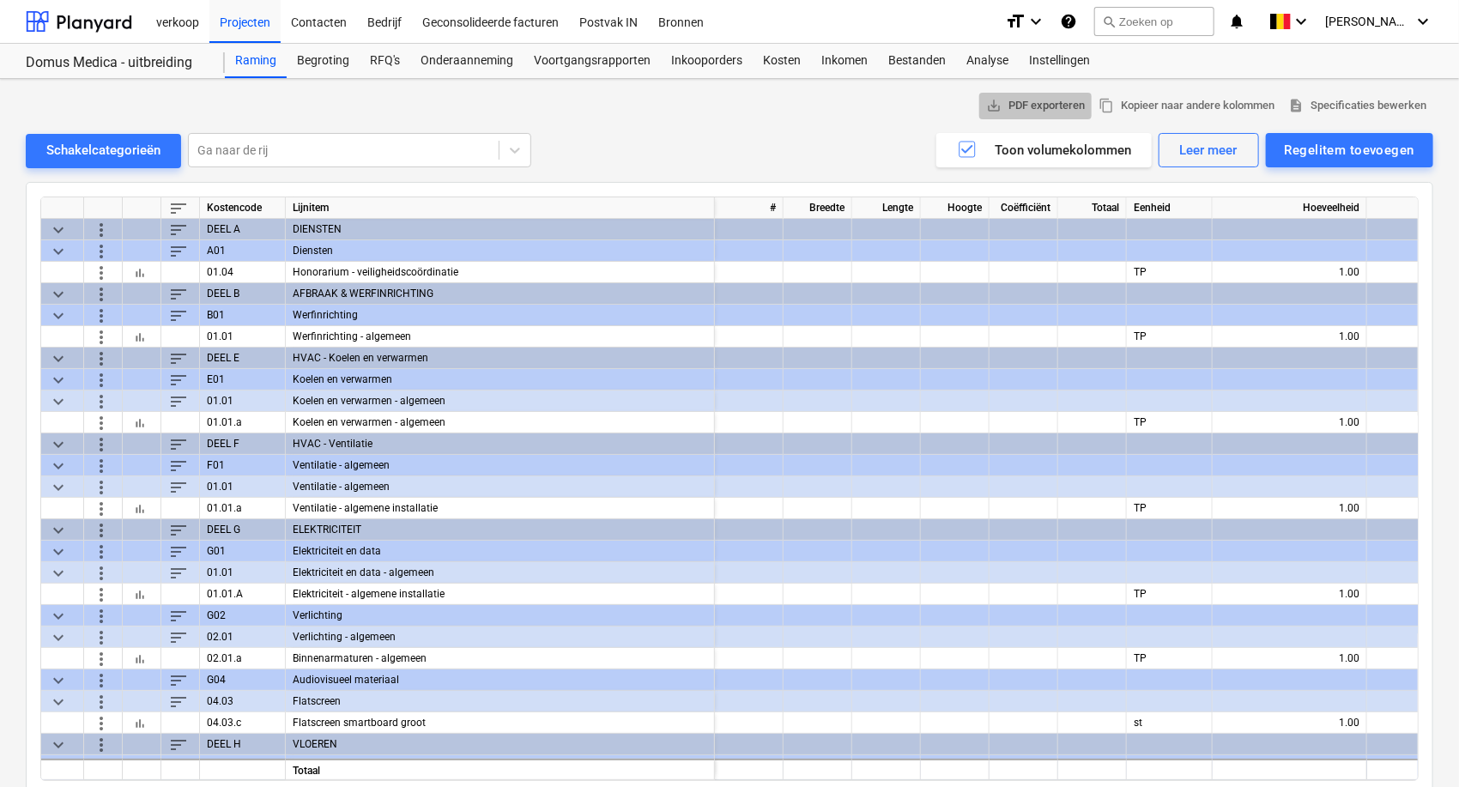
click at [1025, 104] on span "save_alt PDF exporteren" at bounding box center [1035, 106] width 99 height 20
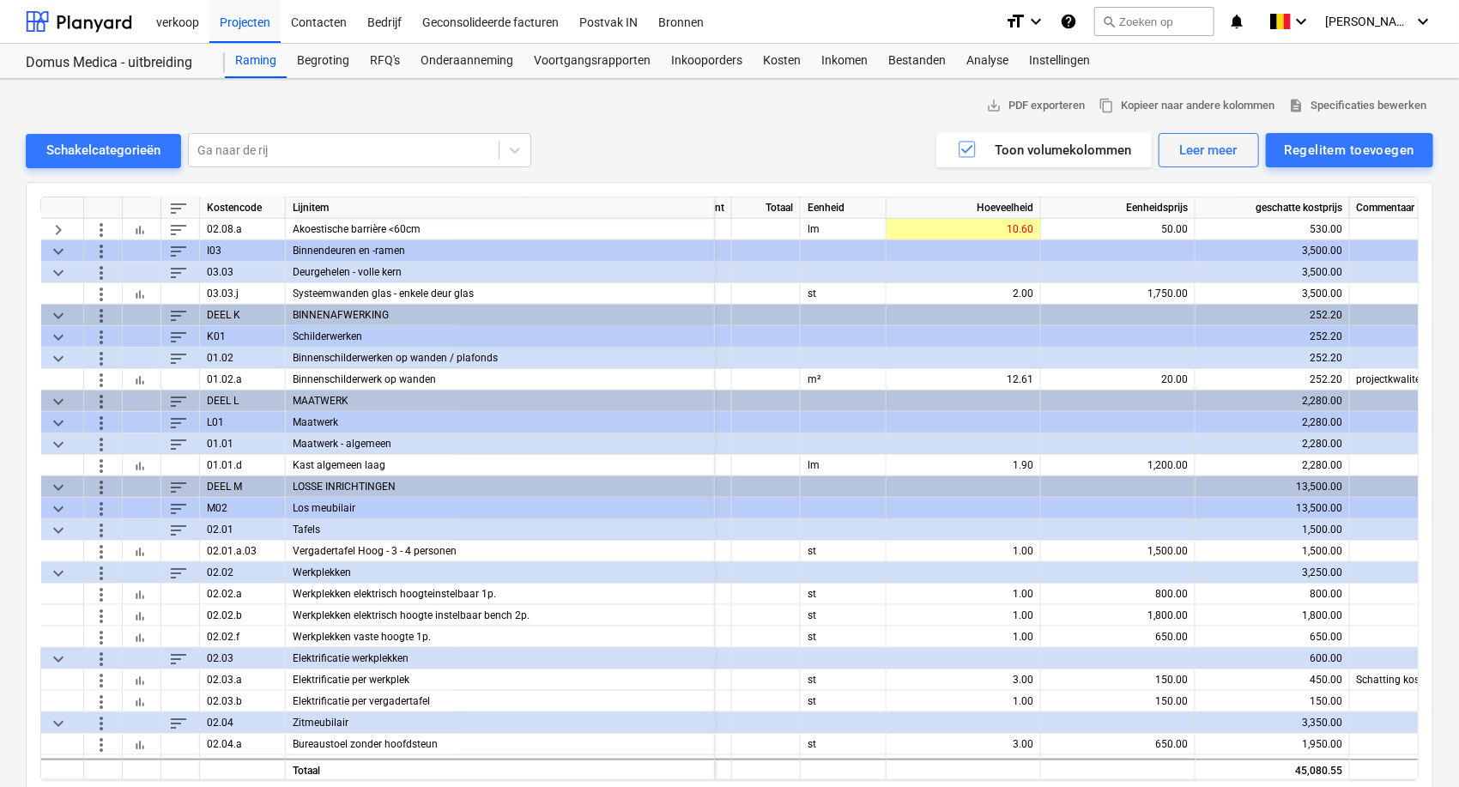
scroll to position [858, 339]
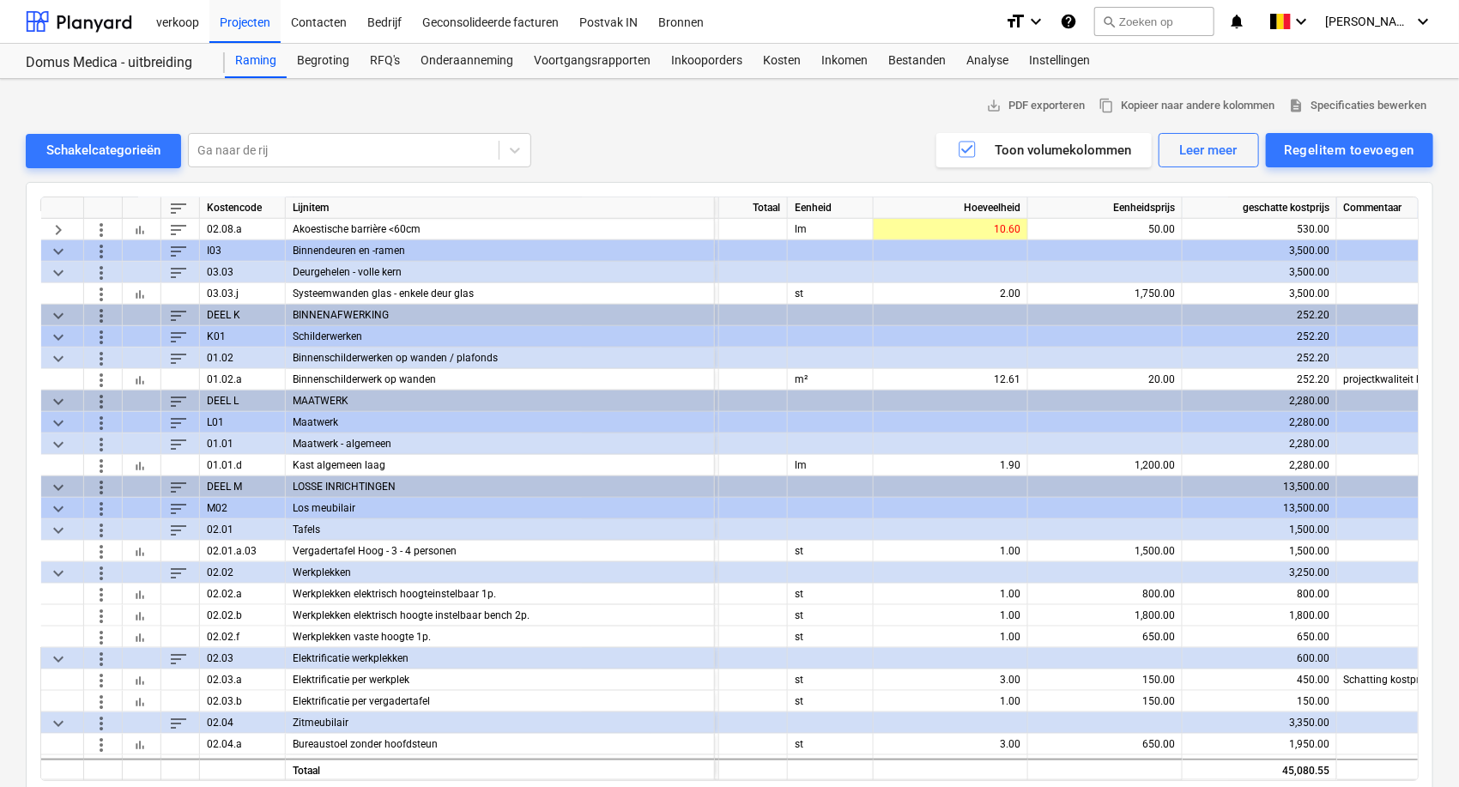
click at [1133, 648] on div at bounding box center [1105, 658] width 155 height 21
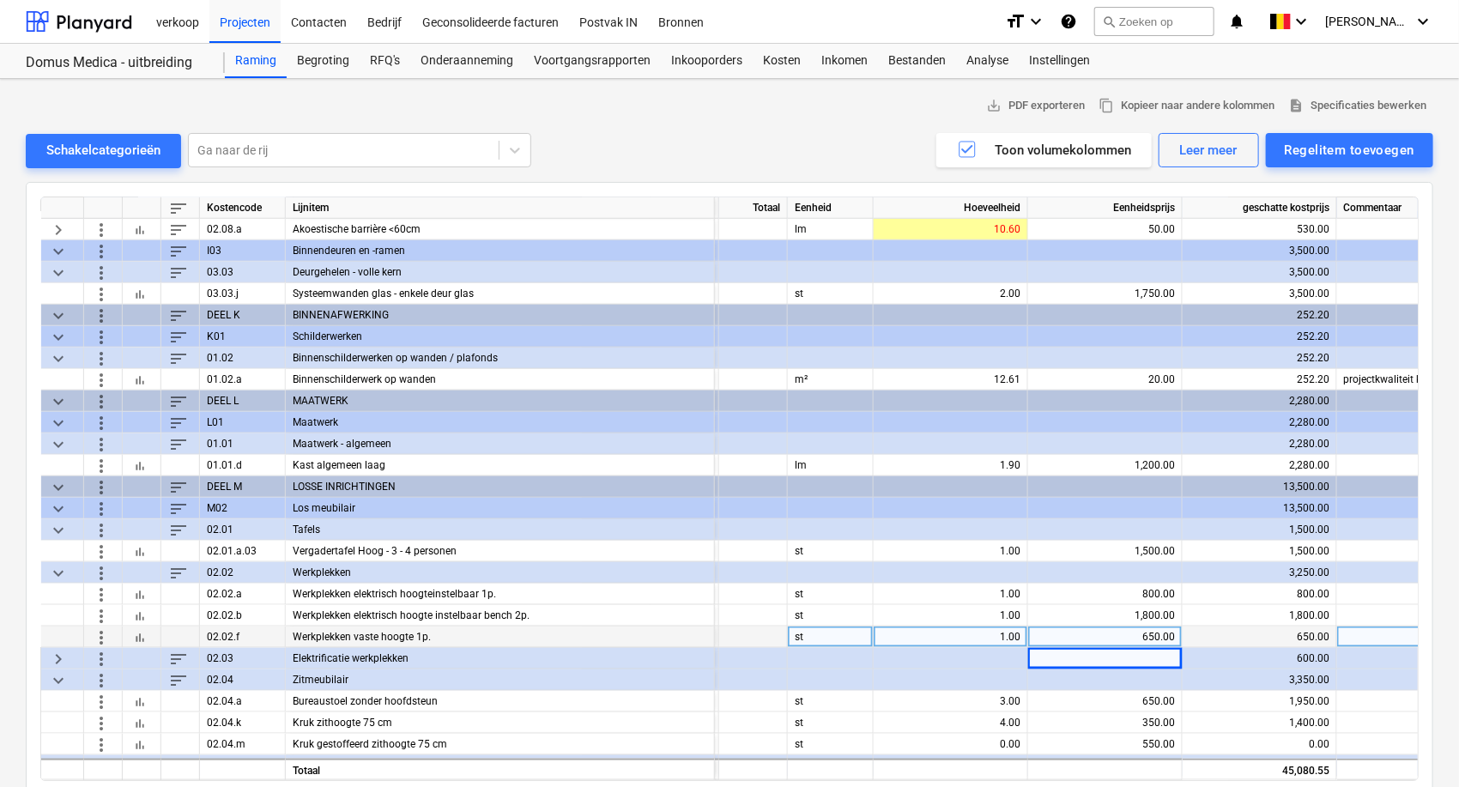
click at [1130, 633] on div "650.00" at bounding box center [1105, 637] width 140 height 21
type input "450"
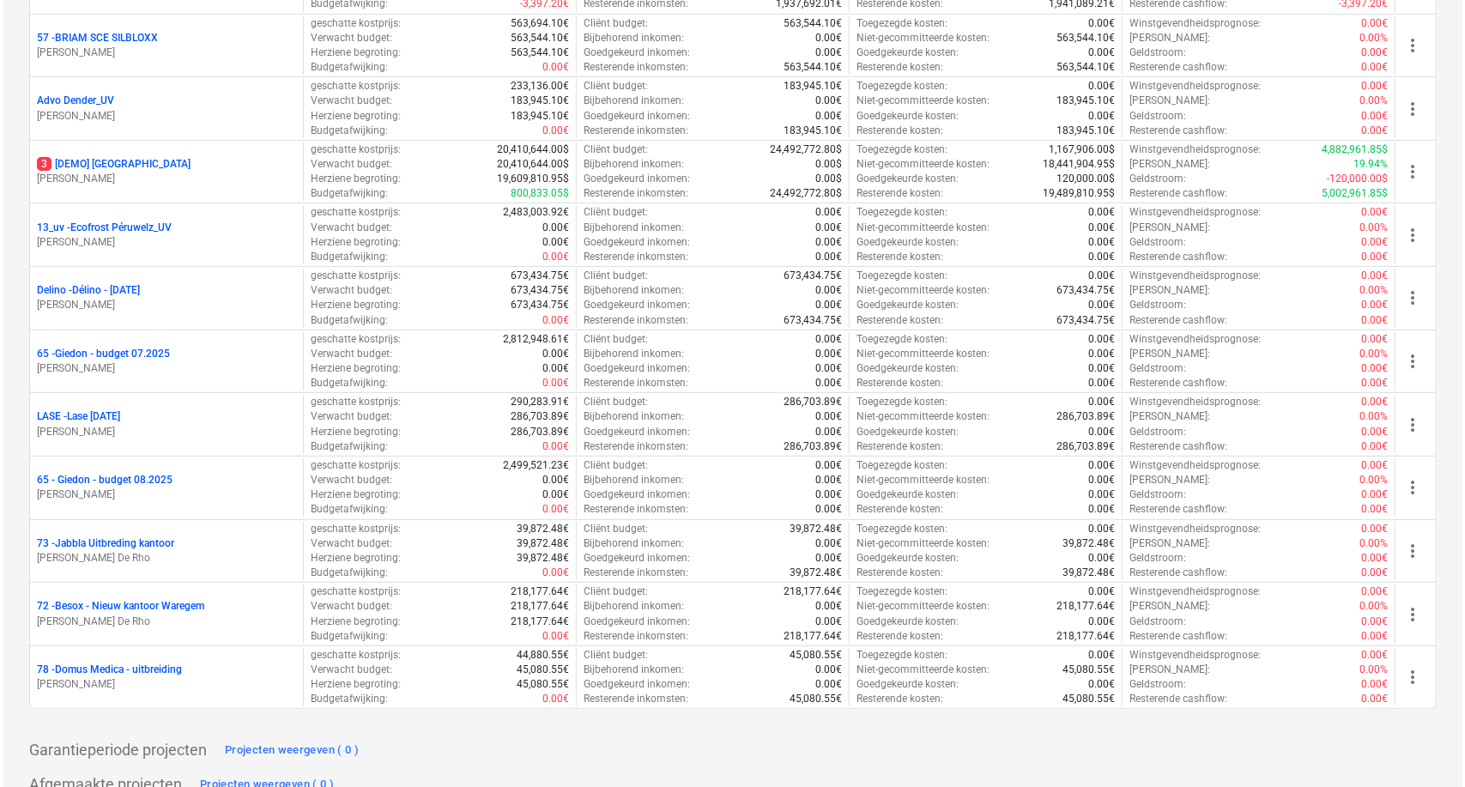
scroll to position [3433, 0]
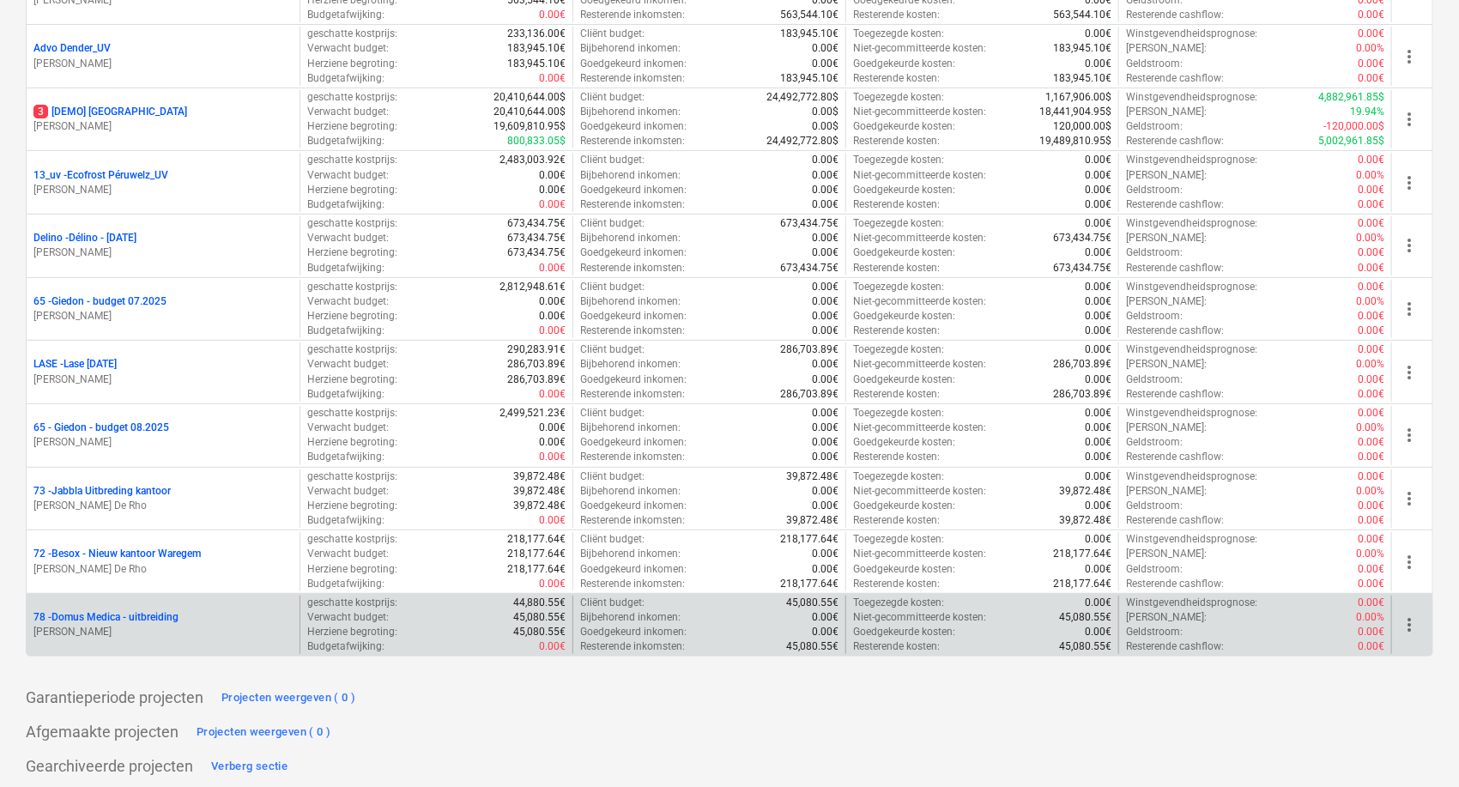
click at [955, 629] on p "Goedgekeurde kosten :" at bounding box center [904, 632] width 102 height 15
click at [649, 613] on p "Bijbehorend inkomen :" at bounding box center [630, 617] width 100 height 15
click at [301, 607] on div "geschatte kostprijs : 44,880.55€ Verwacht budget : 45,080.55€ Herziene begrotin…" at bounding box center [436, 625] width 273 height 59
click at [1400, 615] on span "more_vert" at bounding box center [1409, 625] width 21 height 21
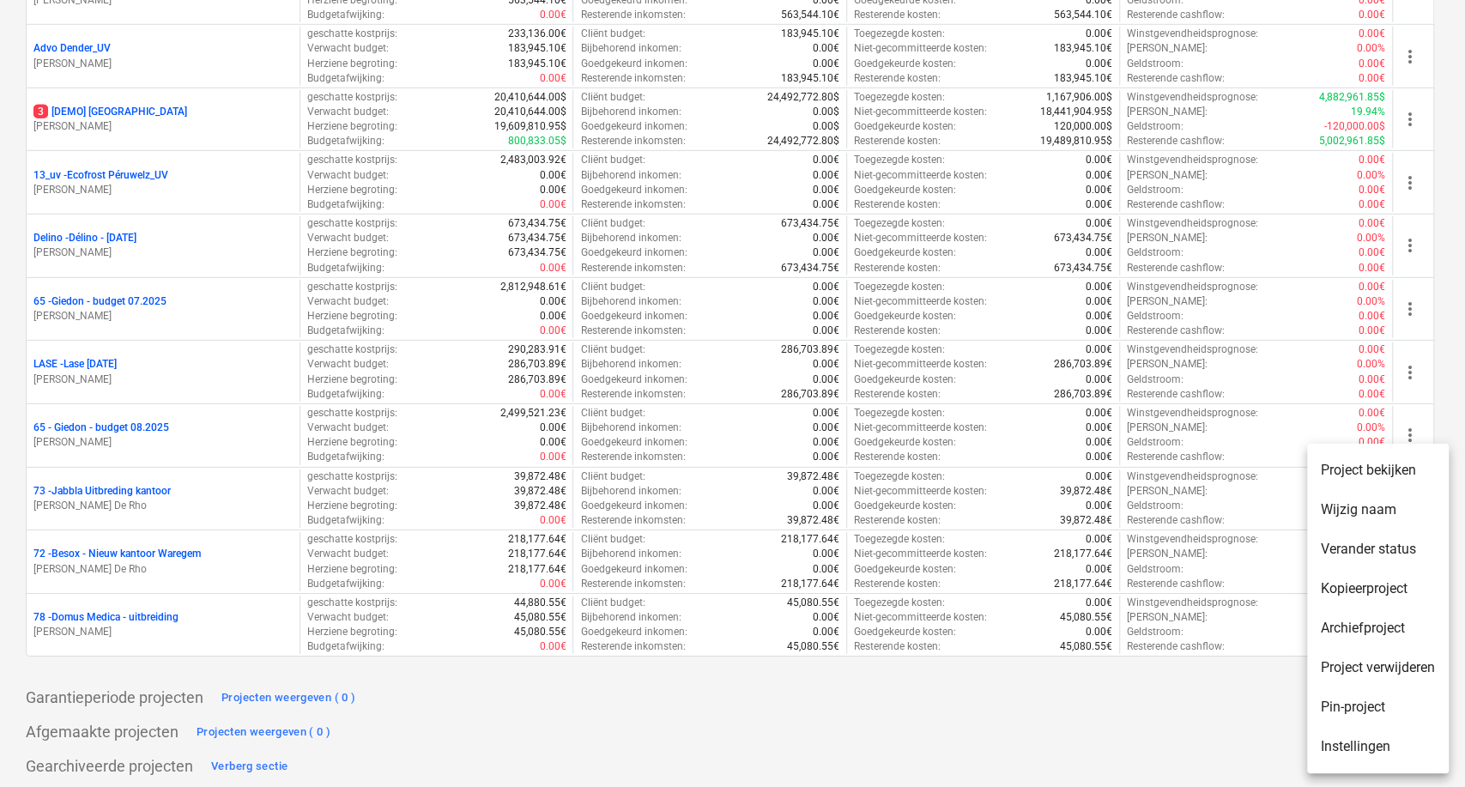
click at [1340, 467] on li "Project bekijken" at bounding box center [1378, 470] width 142 height 39
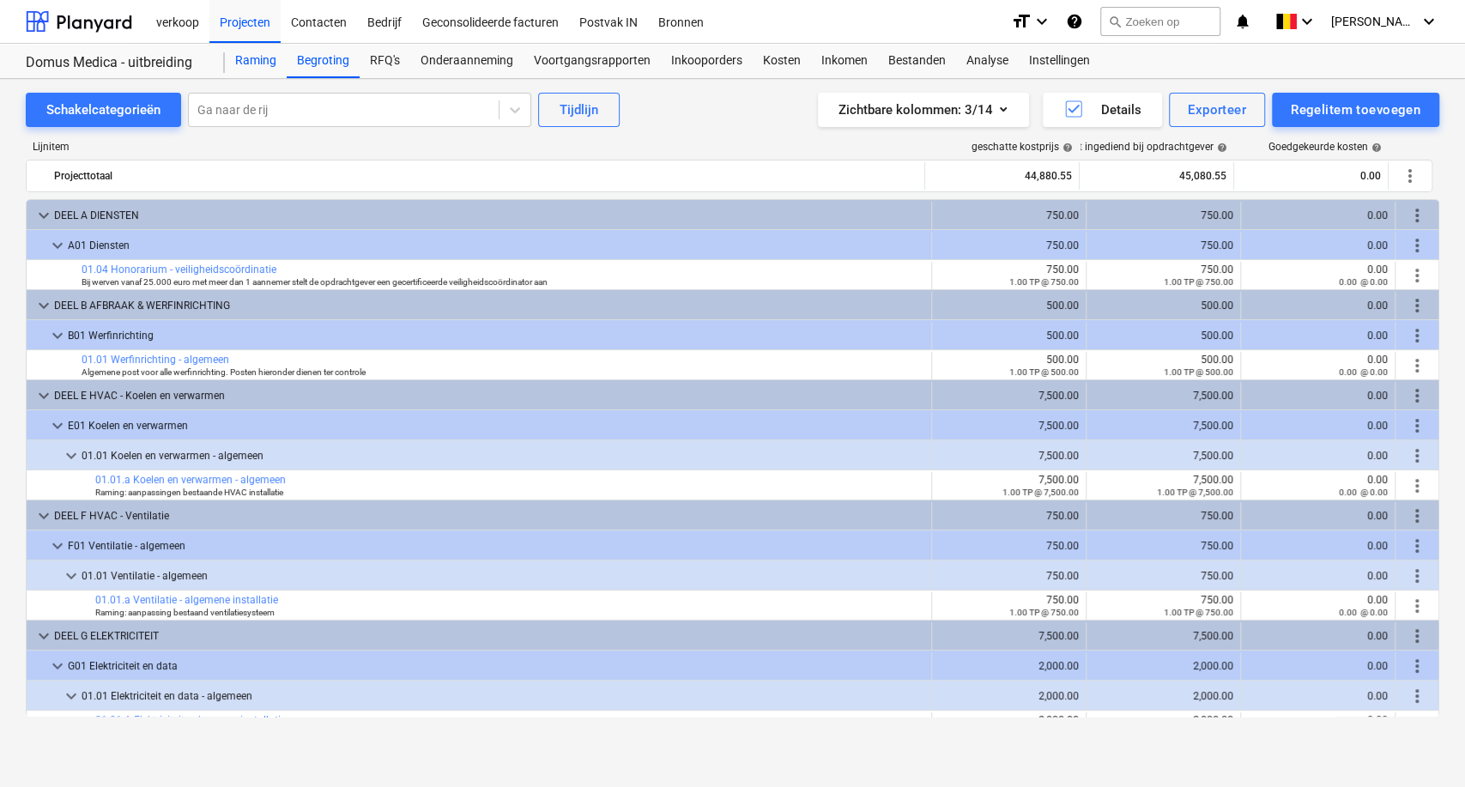
click at [247, 51] on div "Raming" at bounding box center [256, 61] width 62 height 34
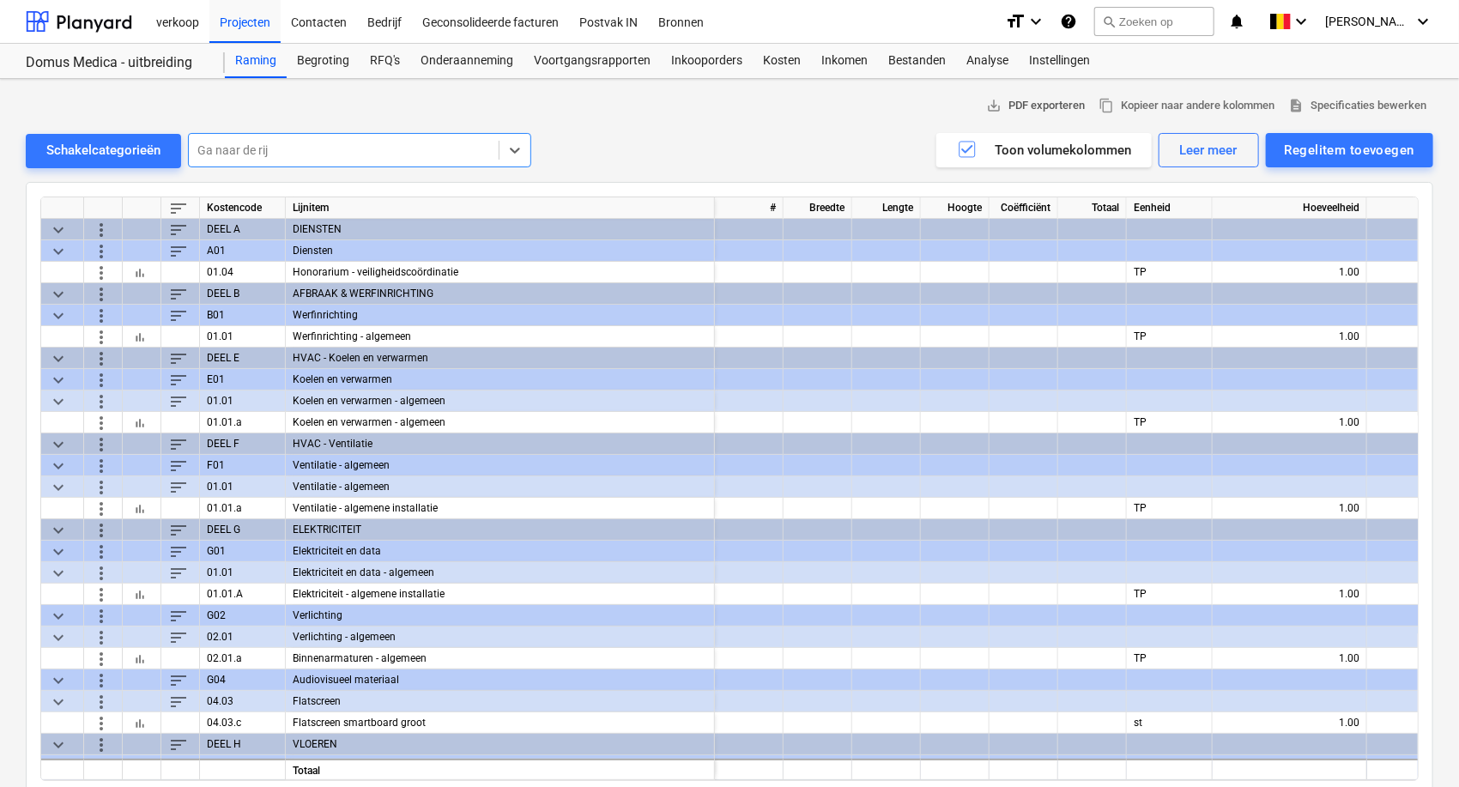
click at [1052, 103] on span "save_alt PDF exporteren" at bounding box center [1035, 106] width 99 height 20
click at [602, 155] on div "Schakelcategorieën Ga naar de rij Regelitem toevoegen Leer meer Toon volumekolo…" at bounding box center [730, 150] width 1408 height 35
